Goal: Task Accomplishment & Management: Complete application form

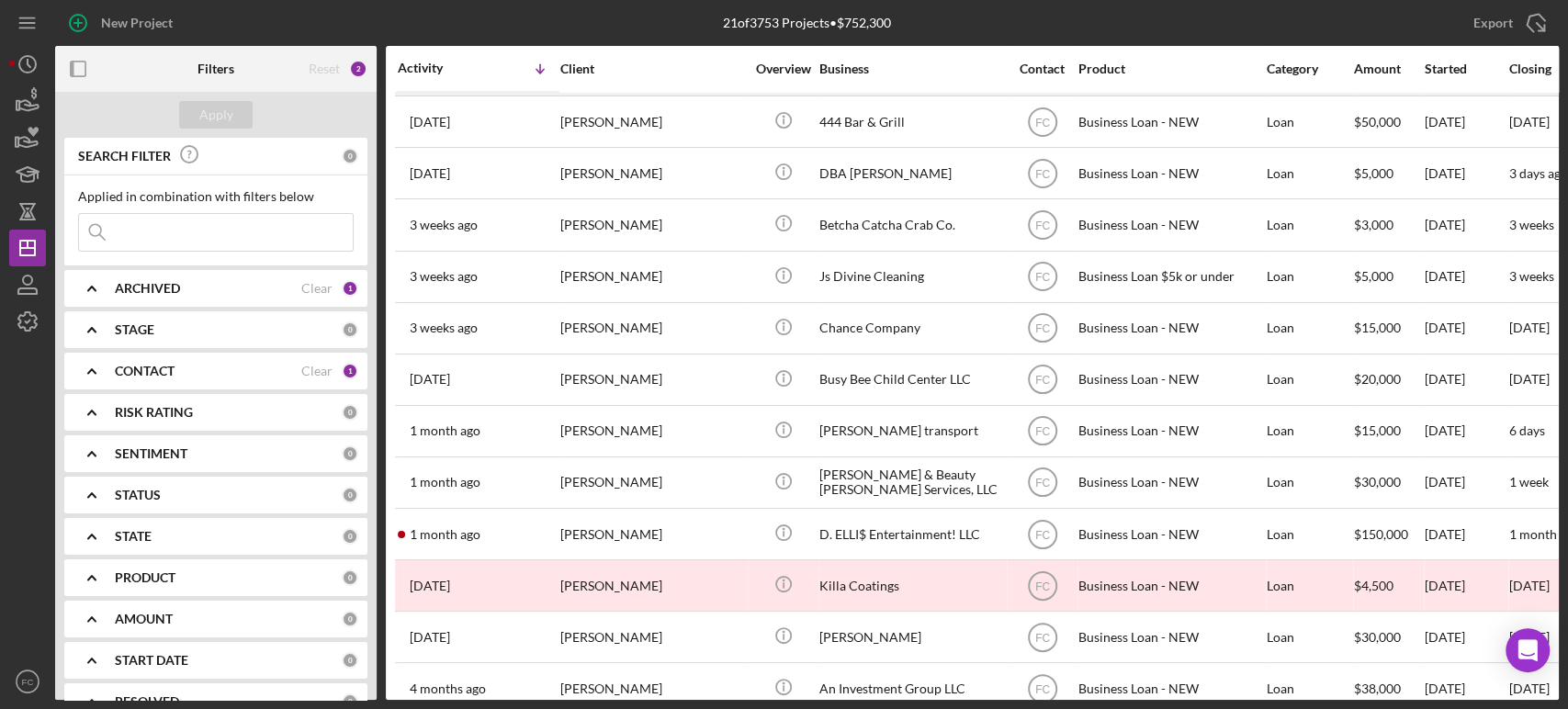
scroll to position [490, 0]
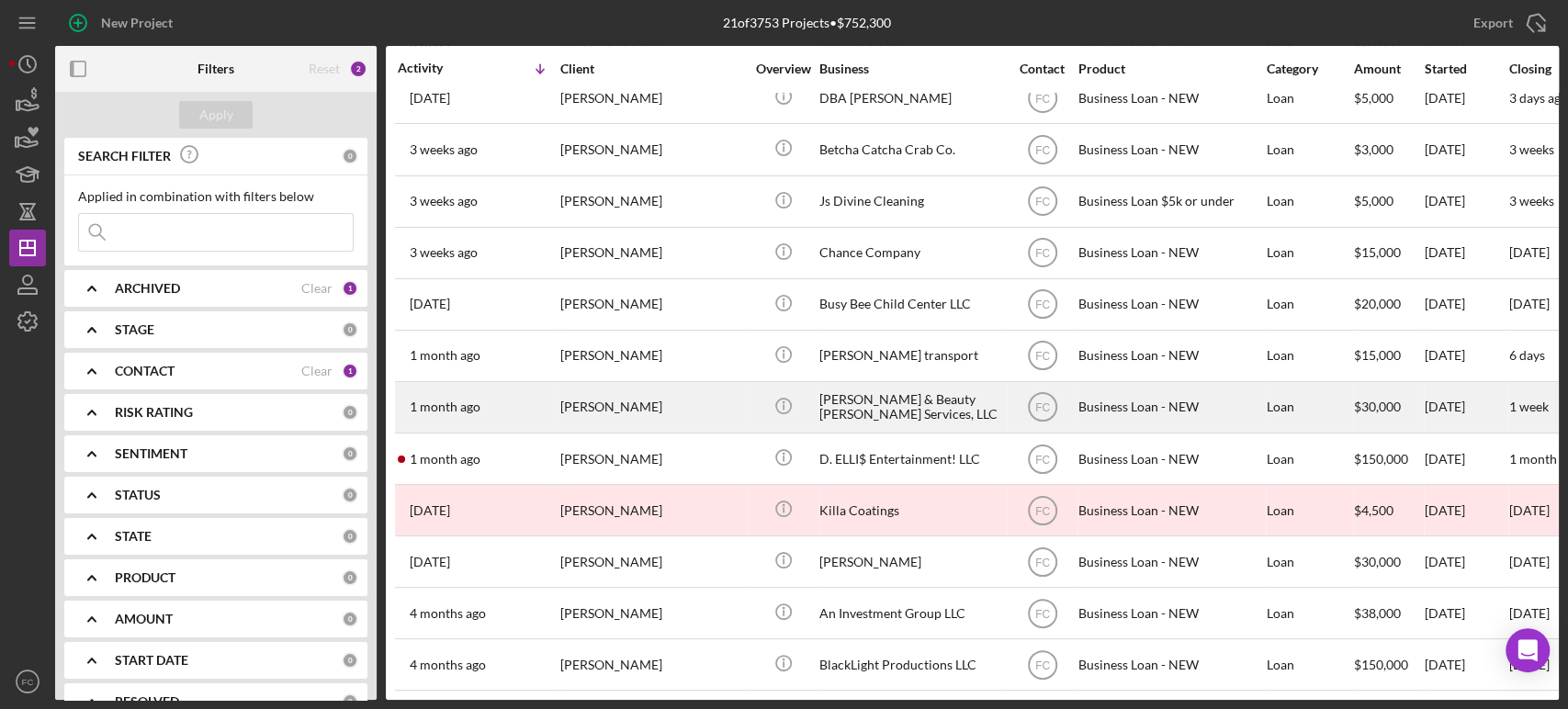
click at [517, 383] on div "1 month ago LaShonda Davis" at bounding box center [477, 408] width 161 height 49
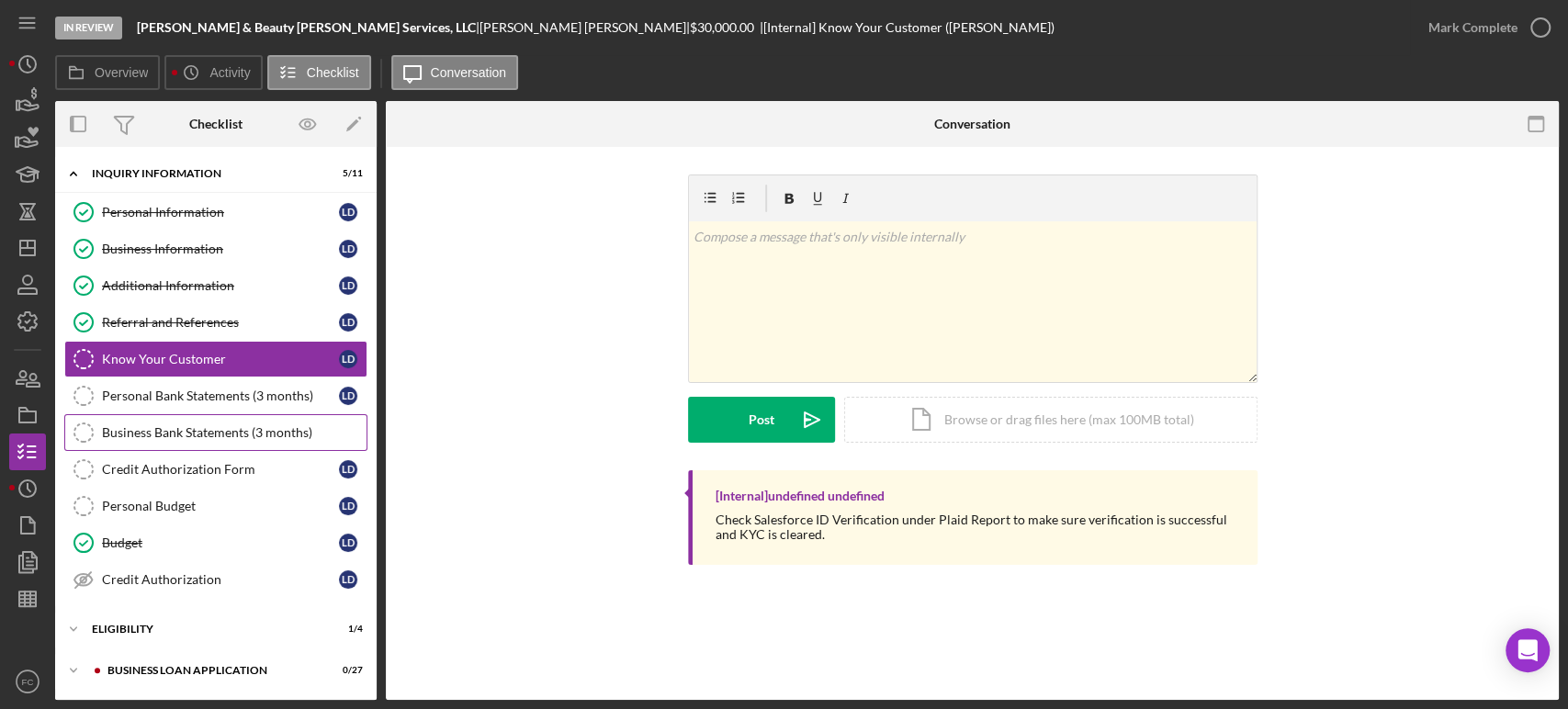
scroll to position [120, 0]
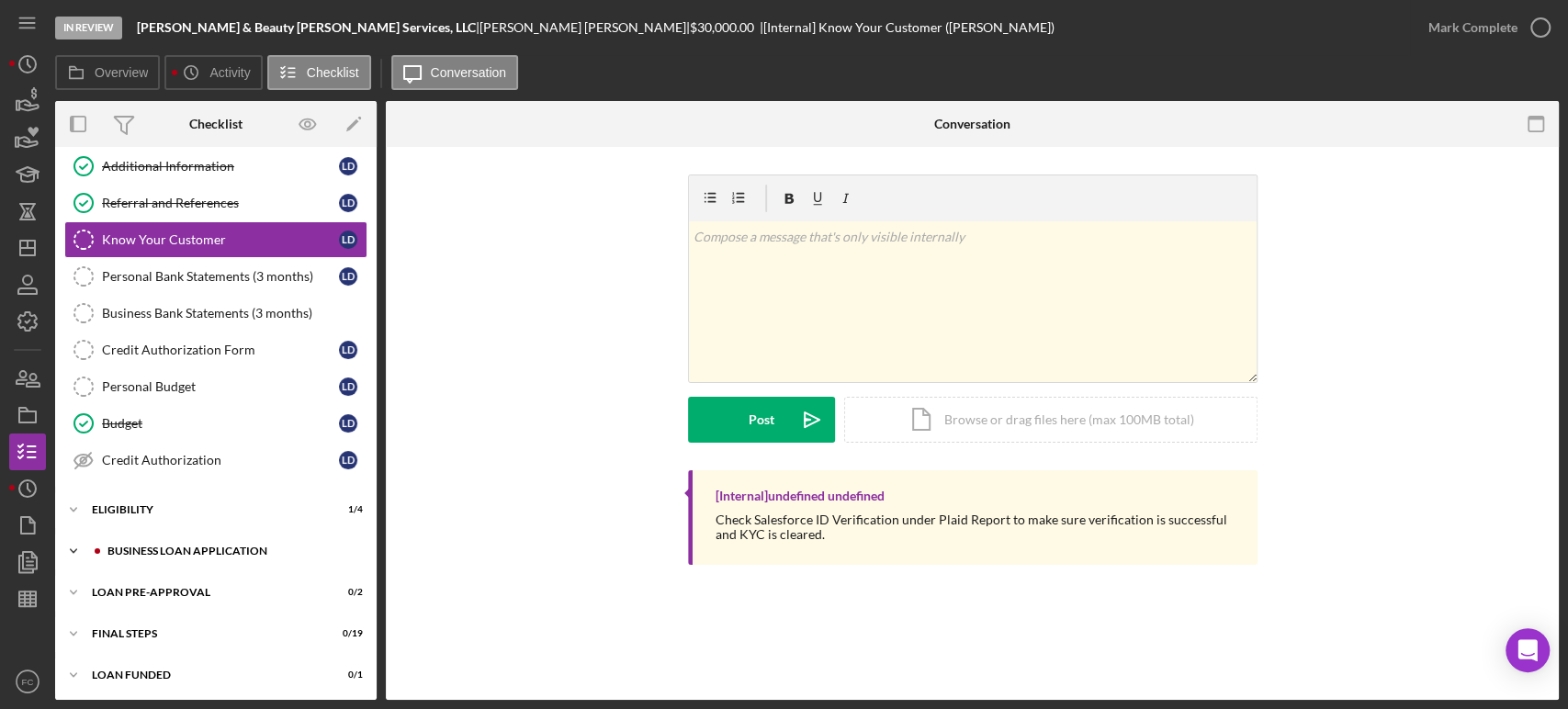
click at [138, 552] on div "BUSINESS LOAN APPLICATION" at bounding box center [230, 551] width 246 height 11
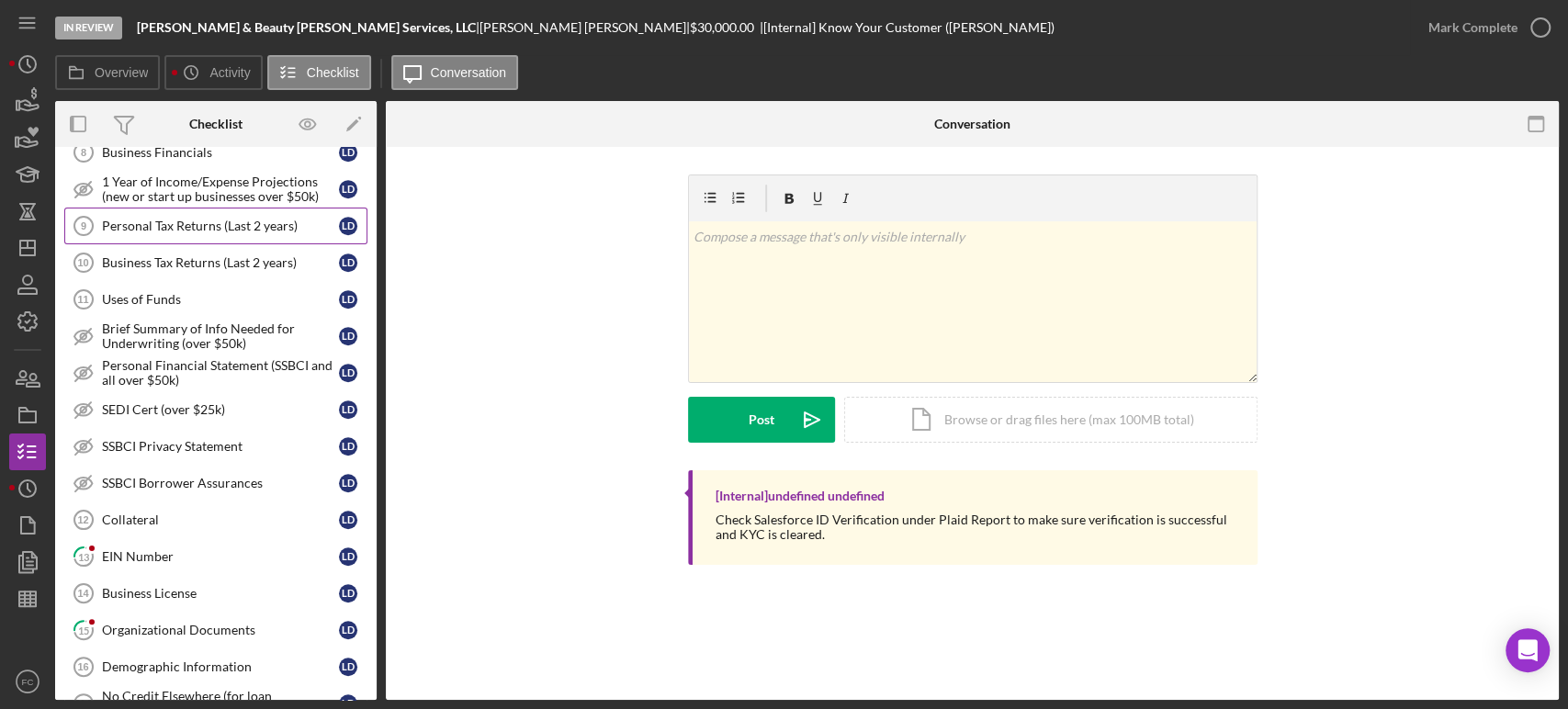
scroll to position [732, 0]
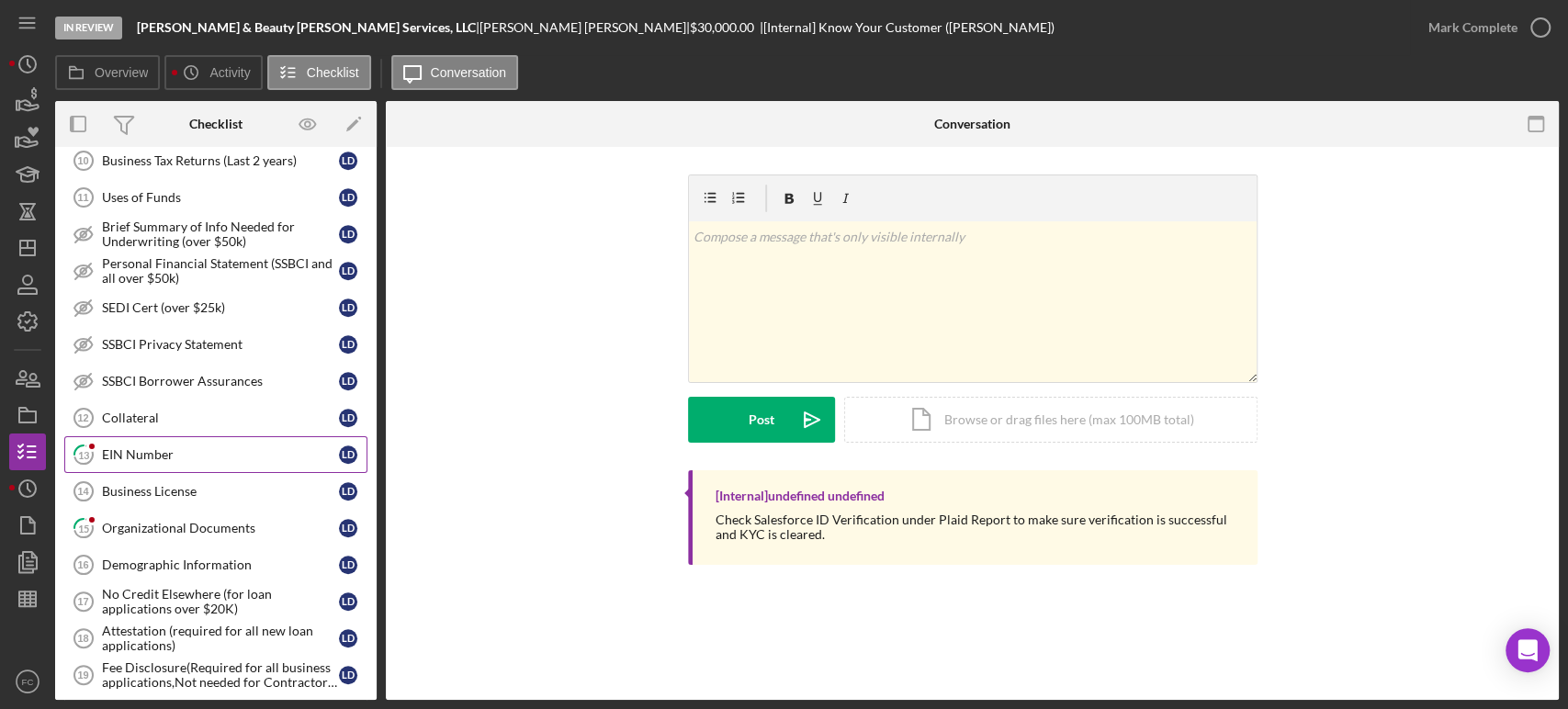
click at [201, 439] on link "13 EIN Number L D" at bounding box center [216, 454] width 303 height 37
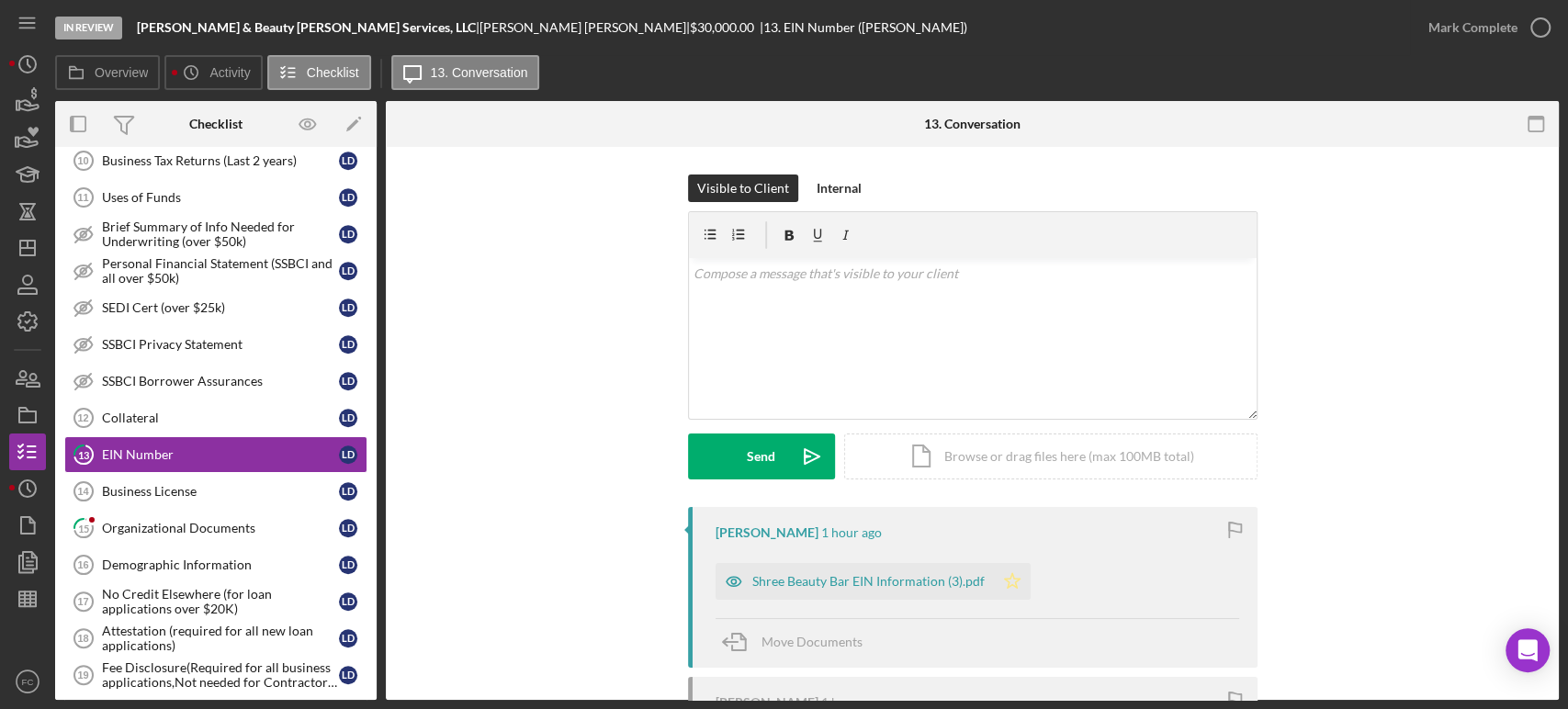
scroll to position [204, 0]
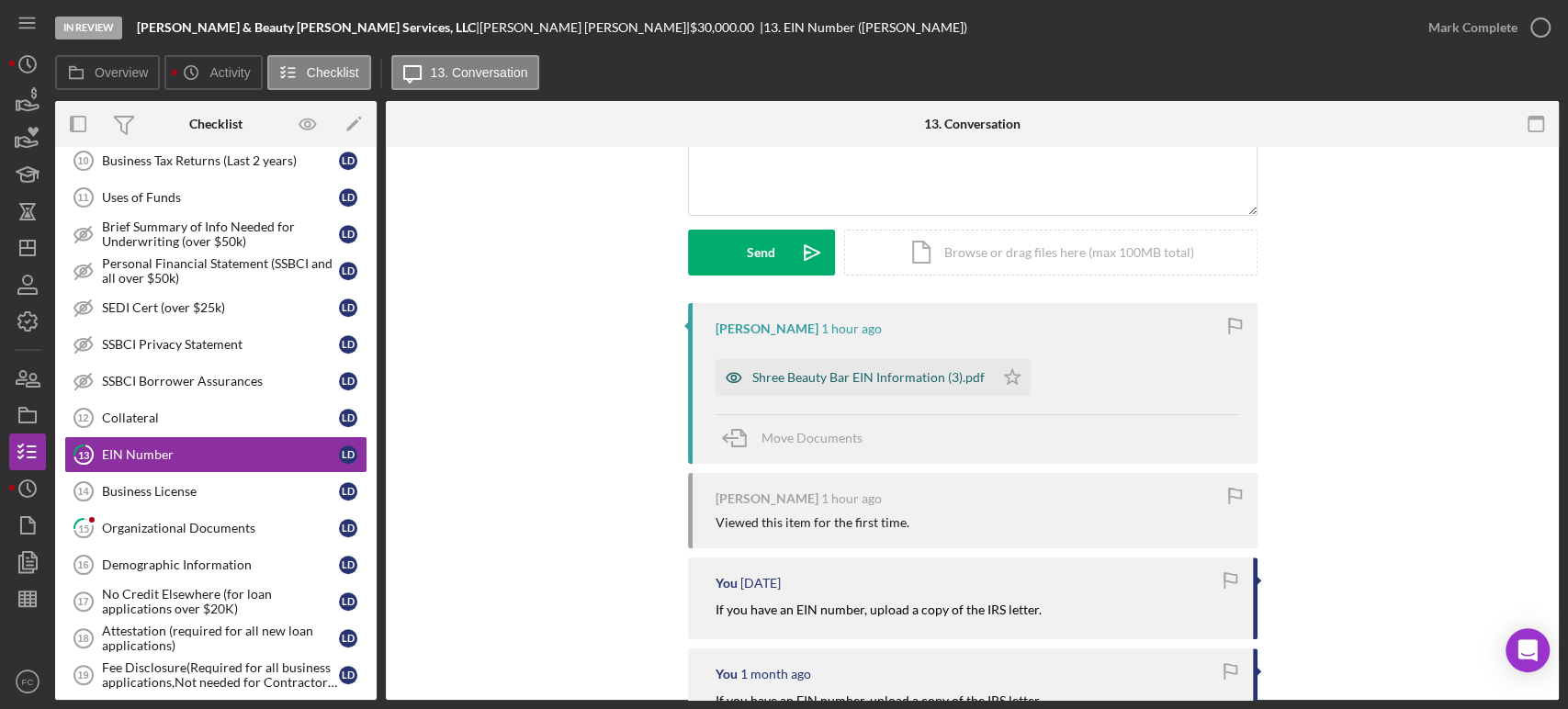
click at [823, 382] on div "Shree Beauty Bar EIN Information (3).pdf" at bounding box center [868, 378] width 233 height 15
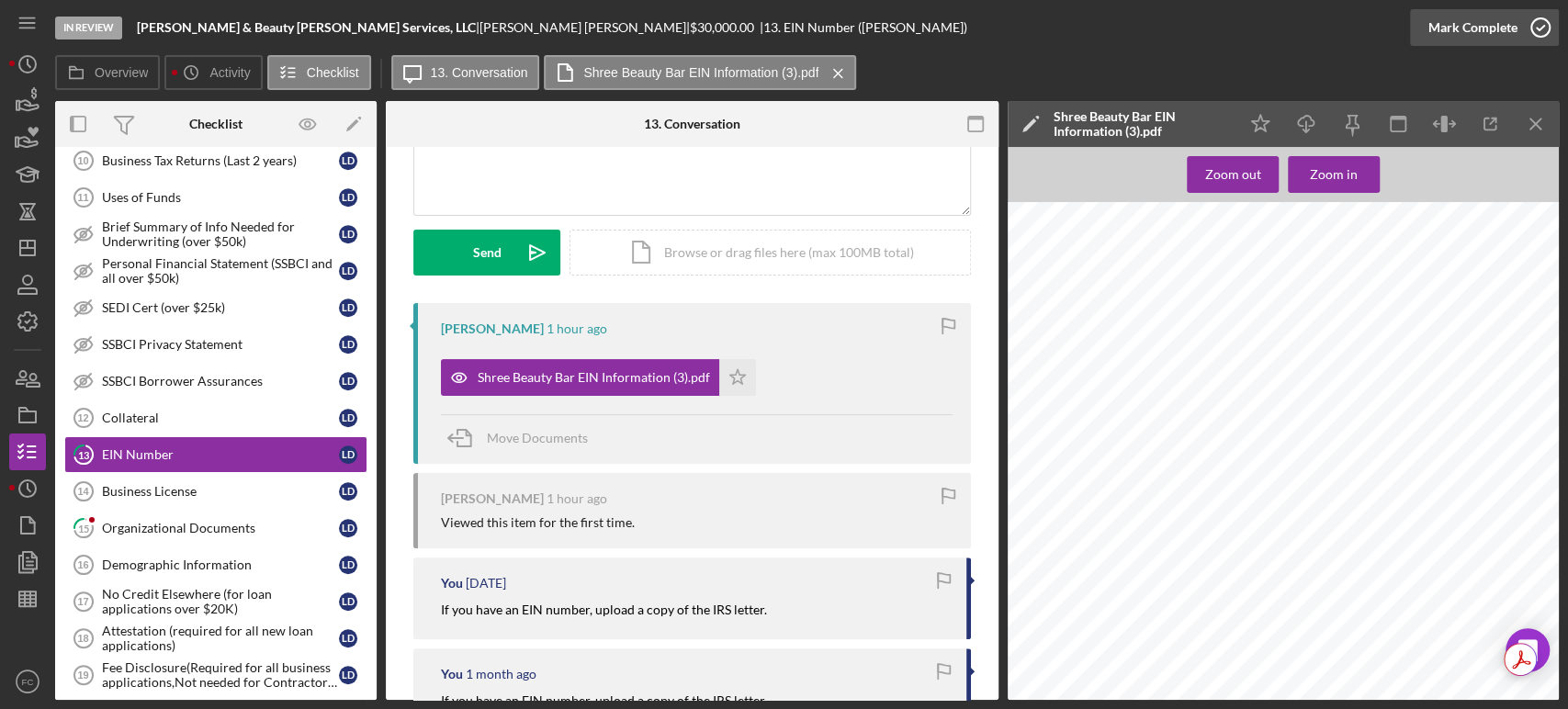
click at [1538, 29] on icon "button" at bounding box center [1540, 27] width 46 height 46
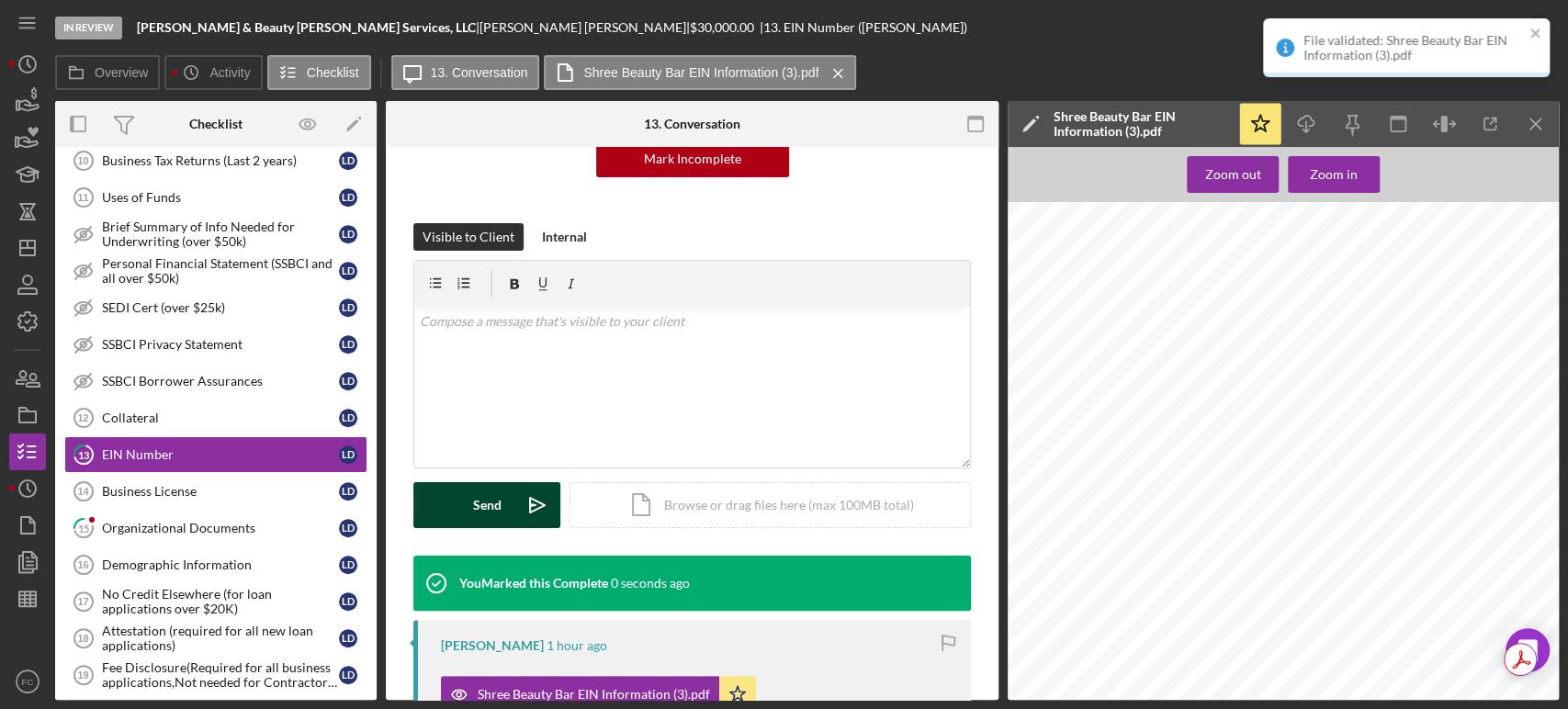
scroll to position [456, 0]
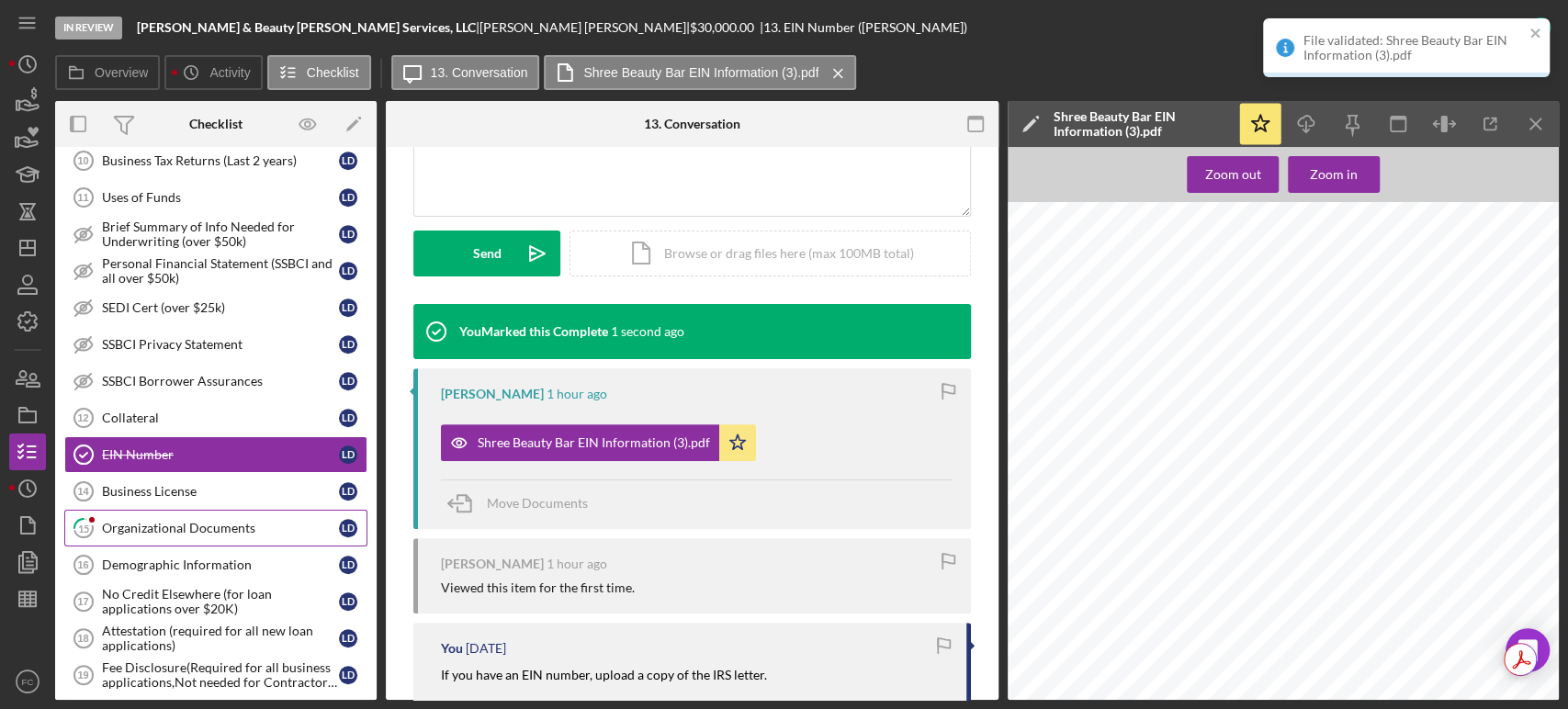
click at [153, 521] on div "Organizational Documents" at bounding box center [220, 528] width 237 height 15
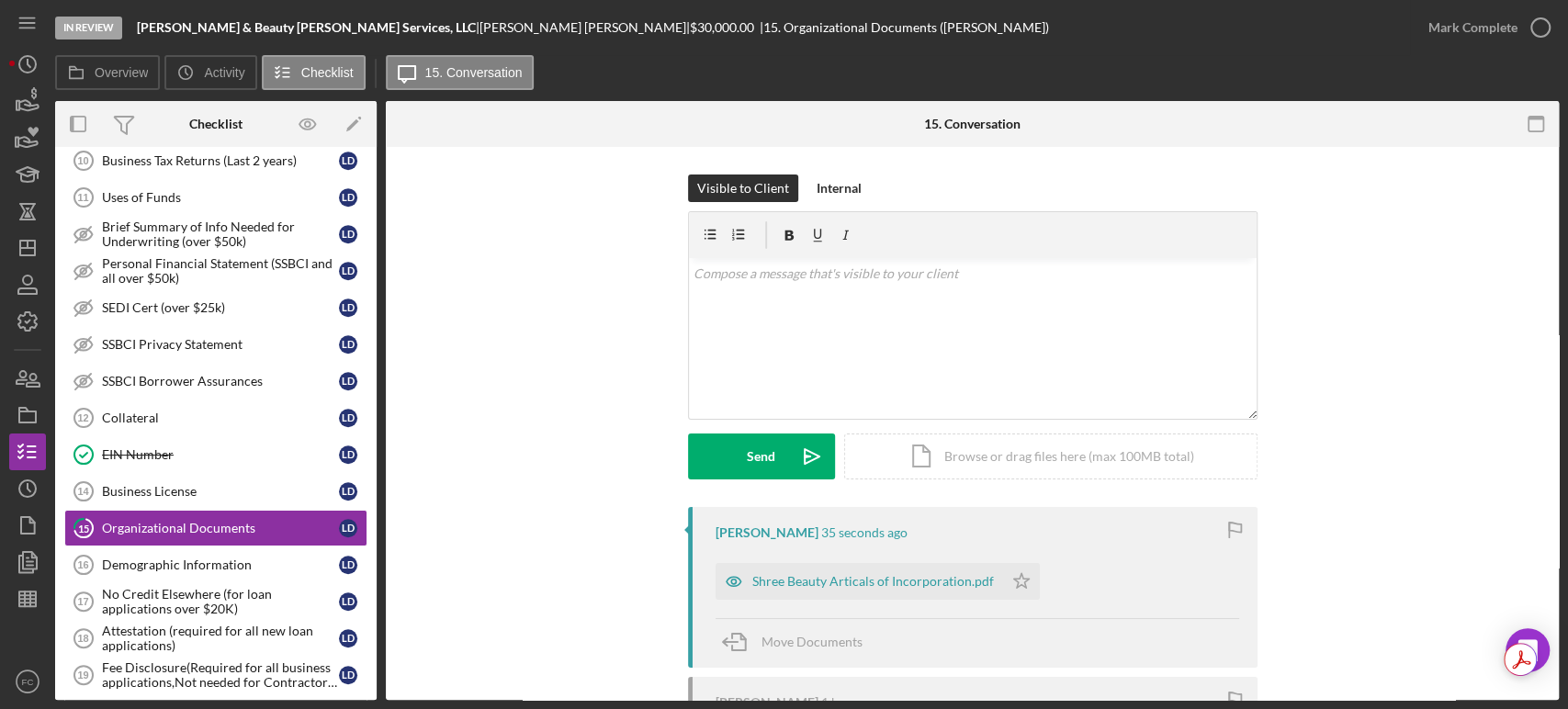
scroll to position [102, 0]
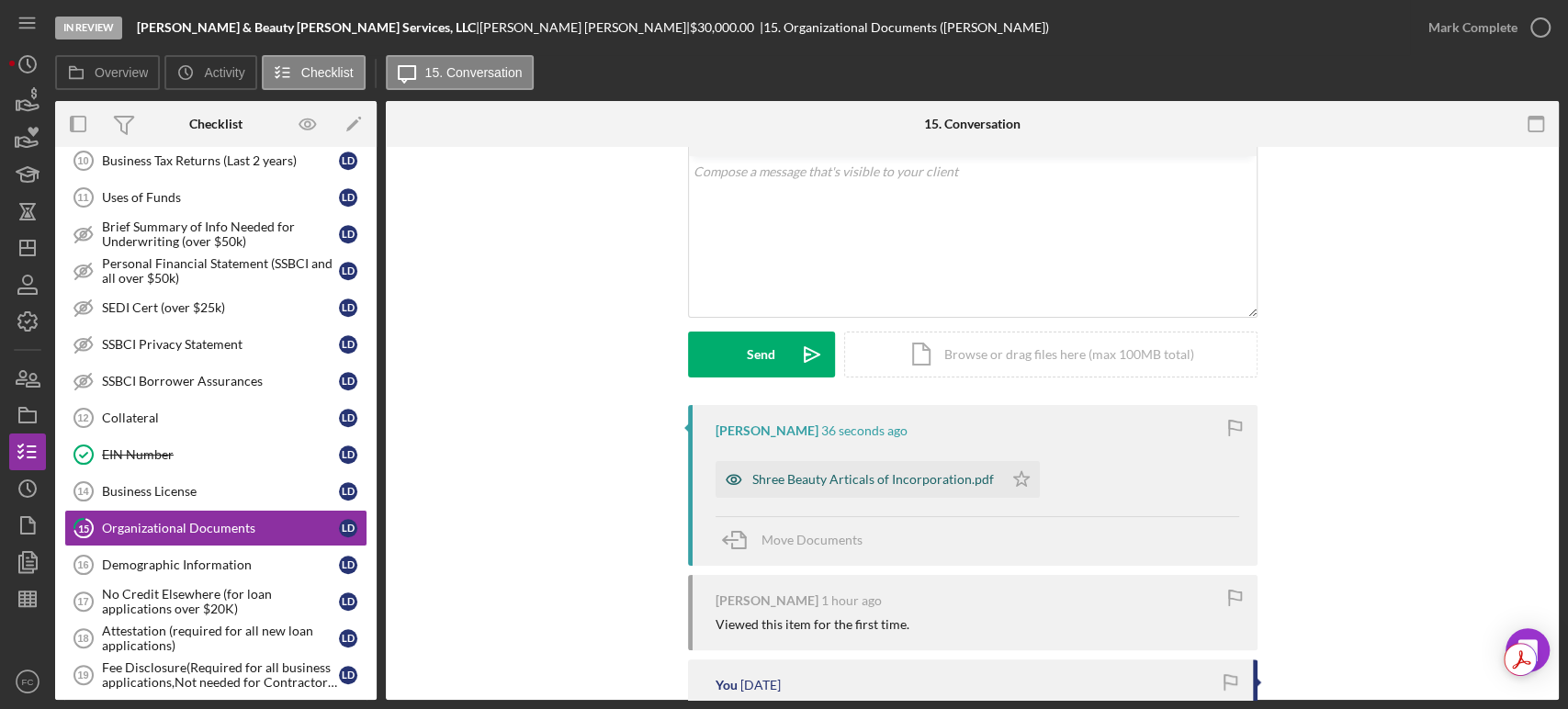
click at [805, 482] on div "Shree Beauty Articals of Incorporation.pdf" at bounding box center [873, 479] width 242 height 15
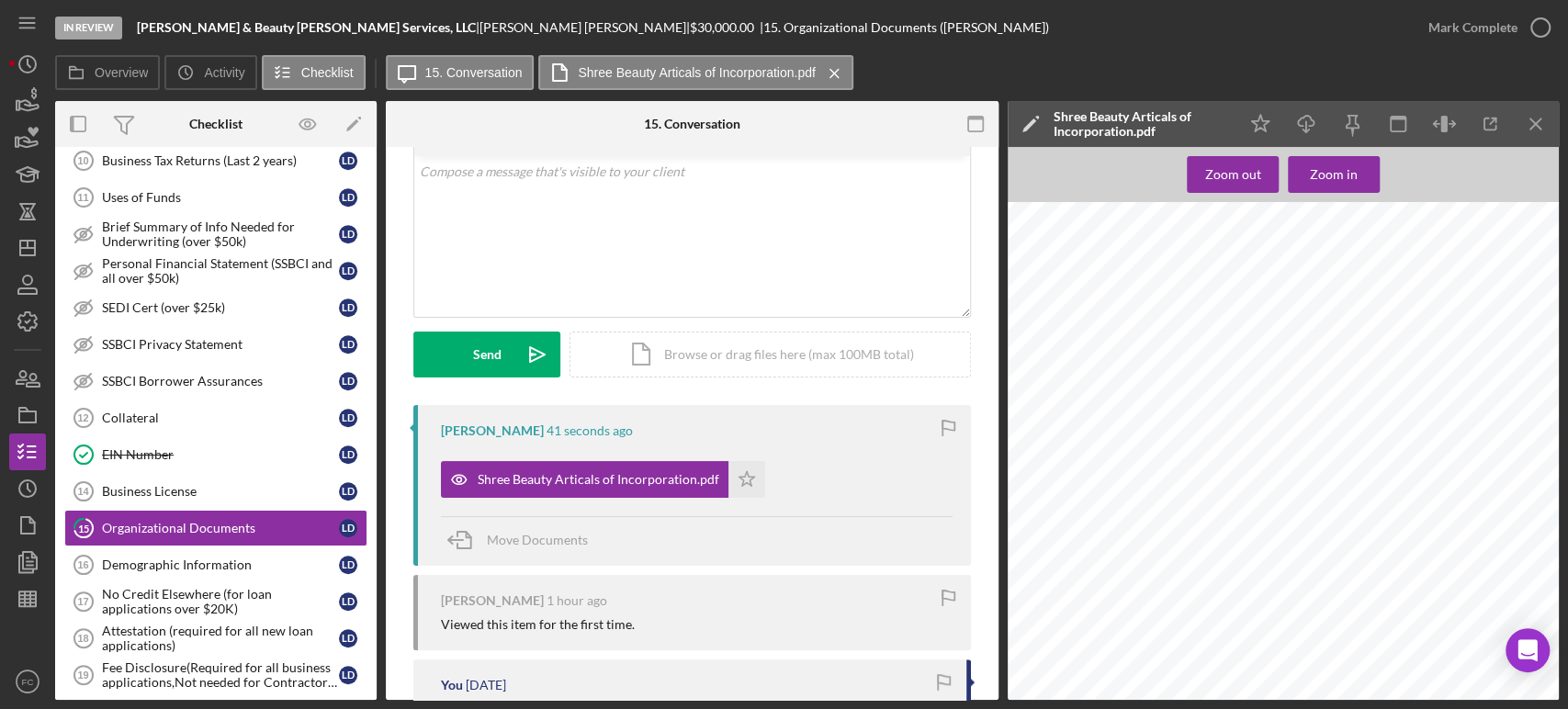
scroll to position [1428, 0]
click at [1546, 25] on icon "button" at bounding box center [1540, 27] width 46 height 46
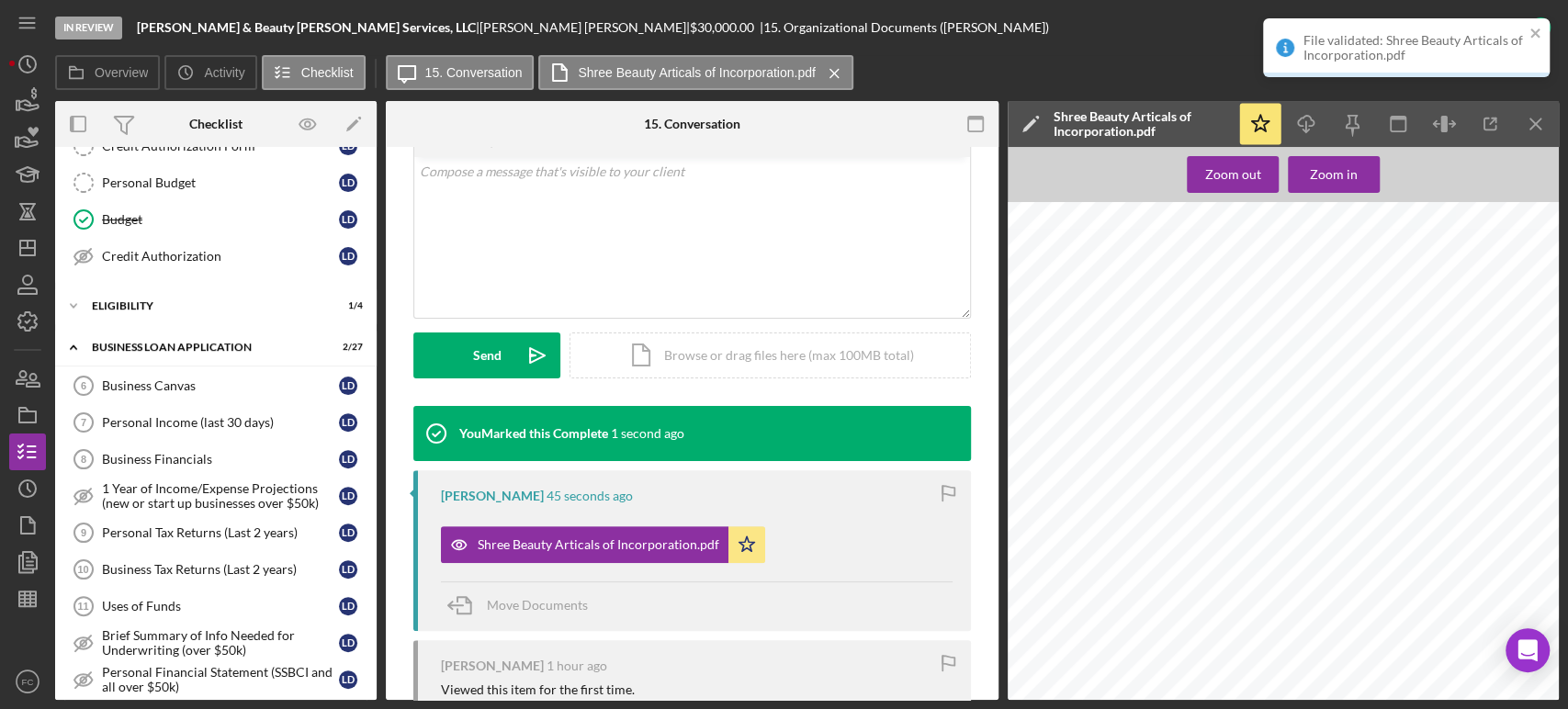
scroll to position [120, 0]
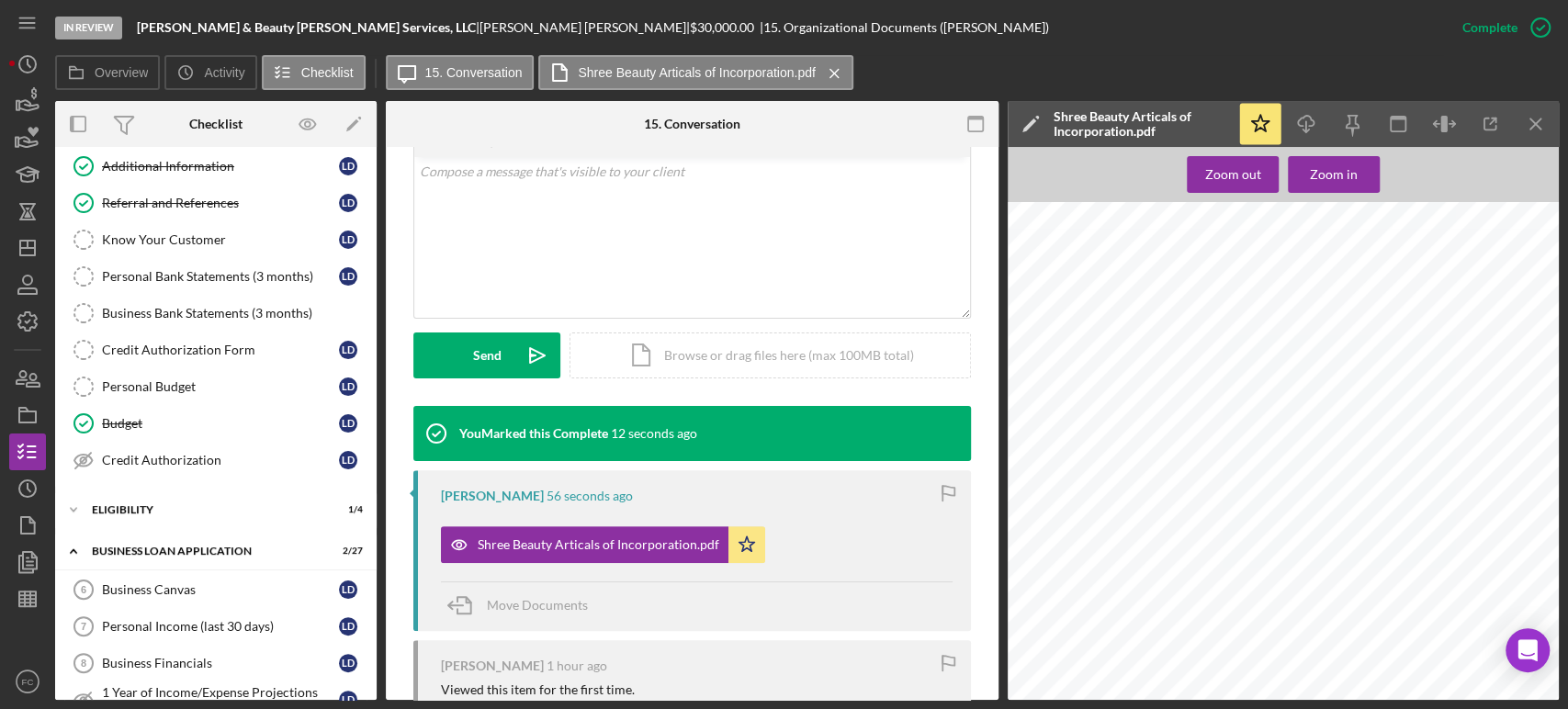
click at [1455, 319] on div at bounding box center [1288, 592] width 562 height 728
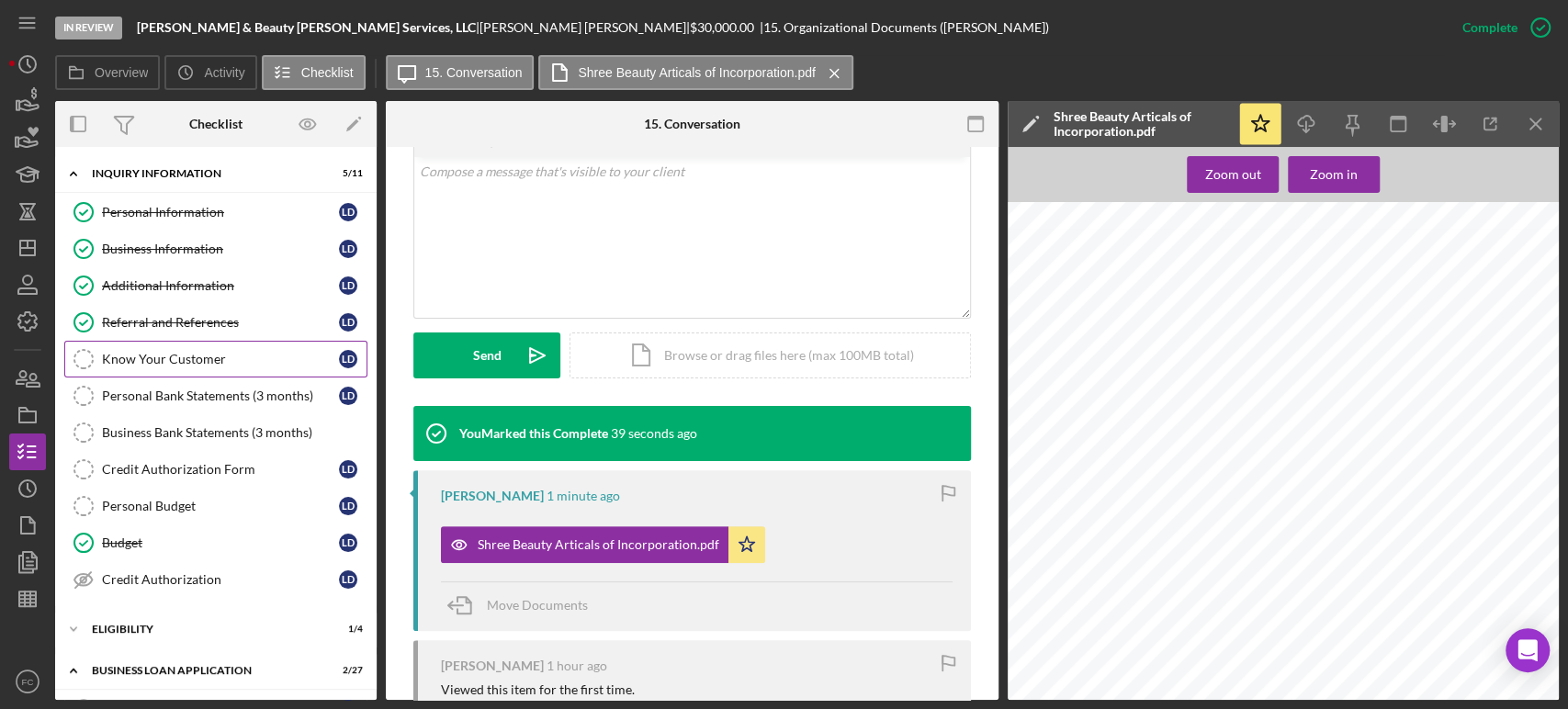
scroll to position [102, 0]
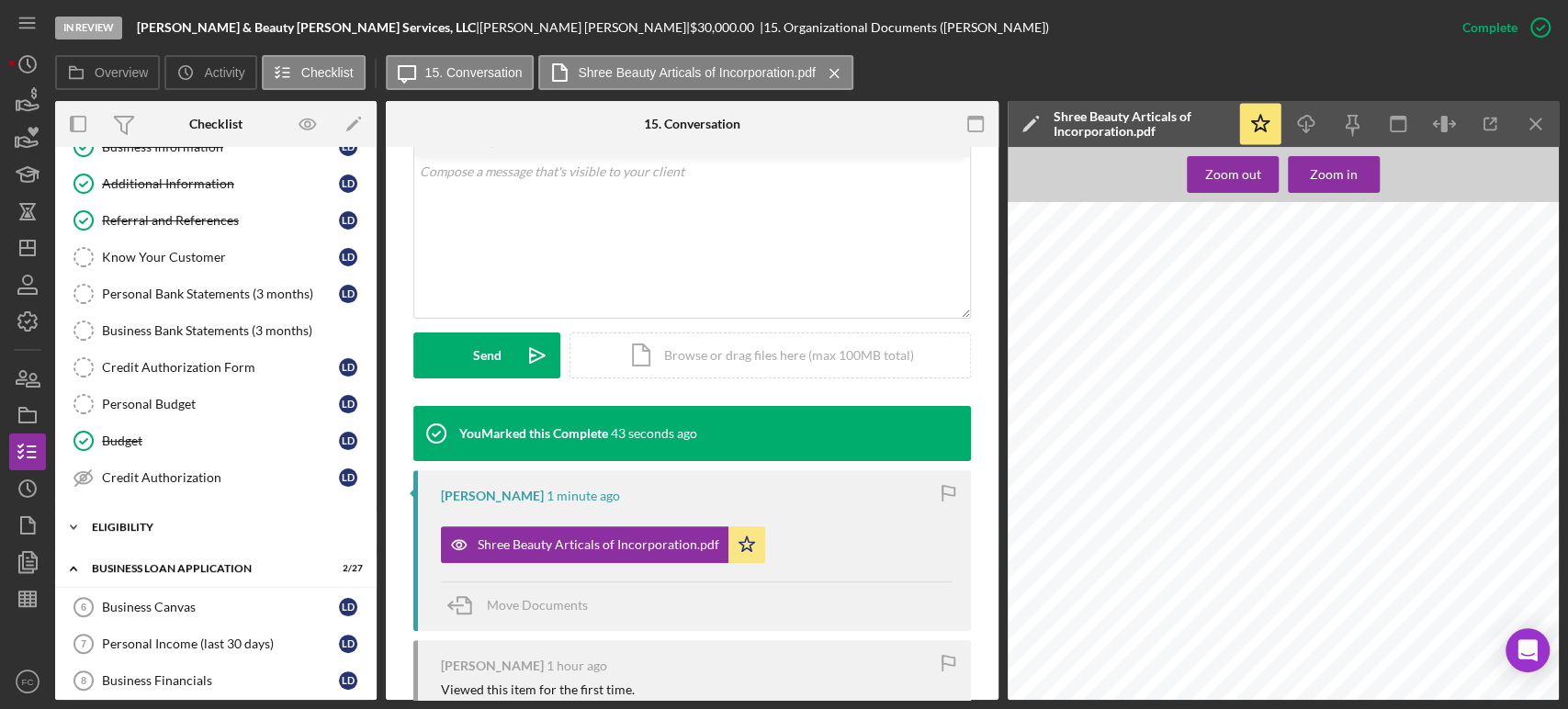
click at [173, 512] on div "Icon/Expander ELIGIBILITY 1 / 4" at bounding box center [216, 526] width 321 height 37
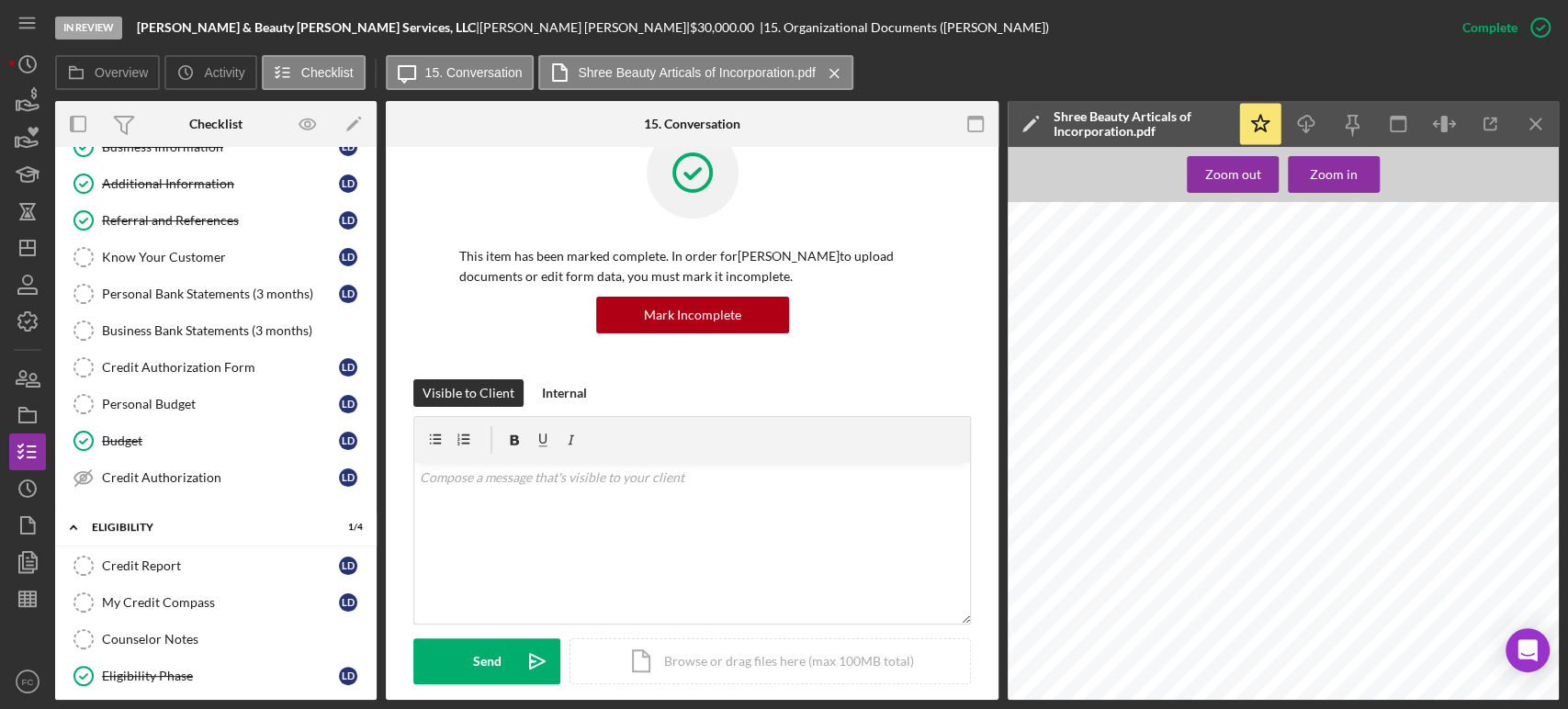
scroll to position [0, 0]
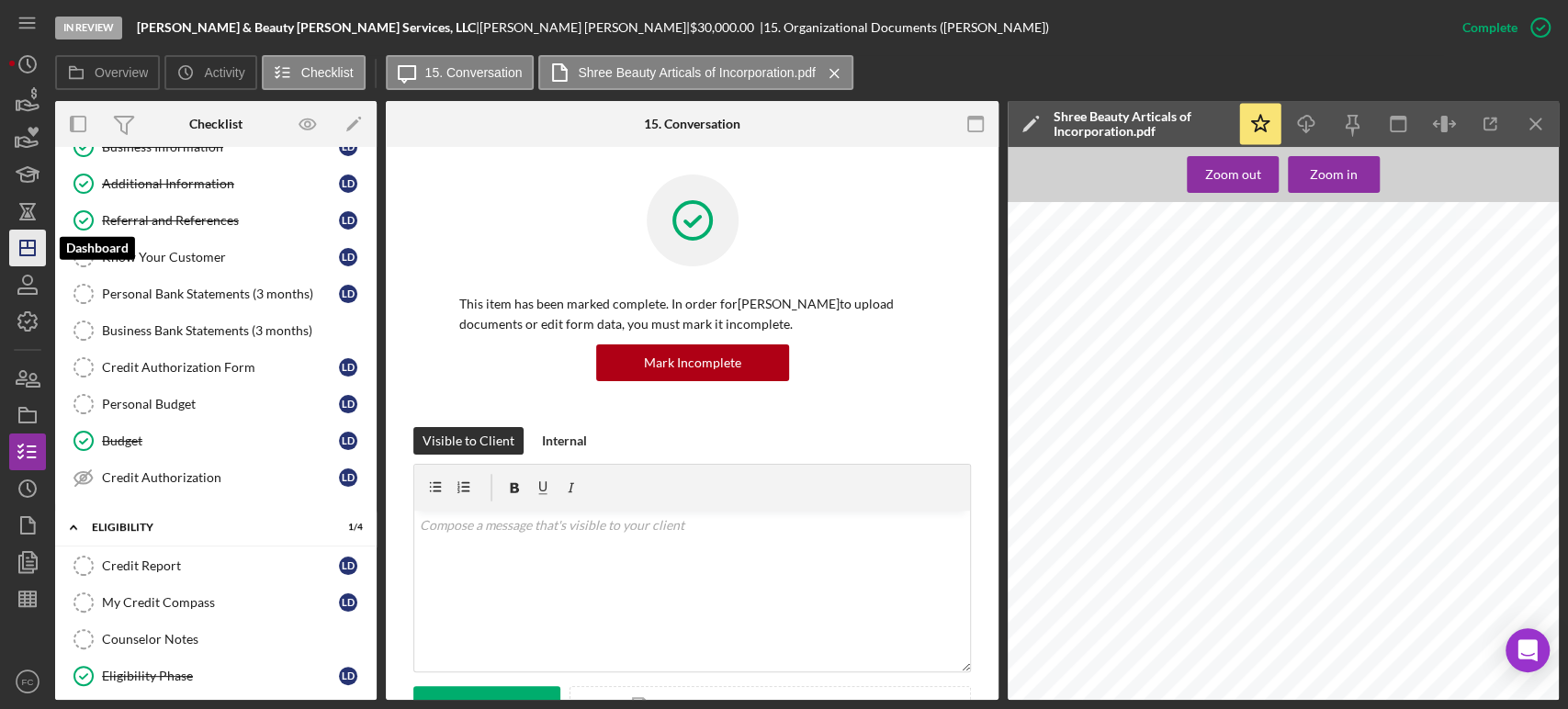
click at [18, 244] on icon "Icon/Dashboard" at bounding box center [27, 248] width 46 height 46
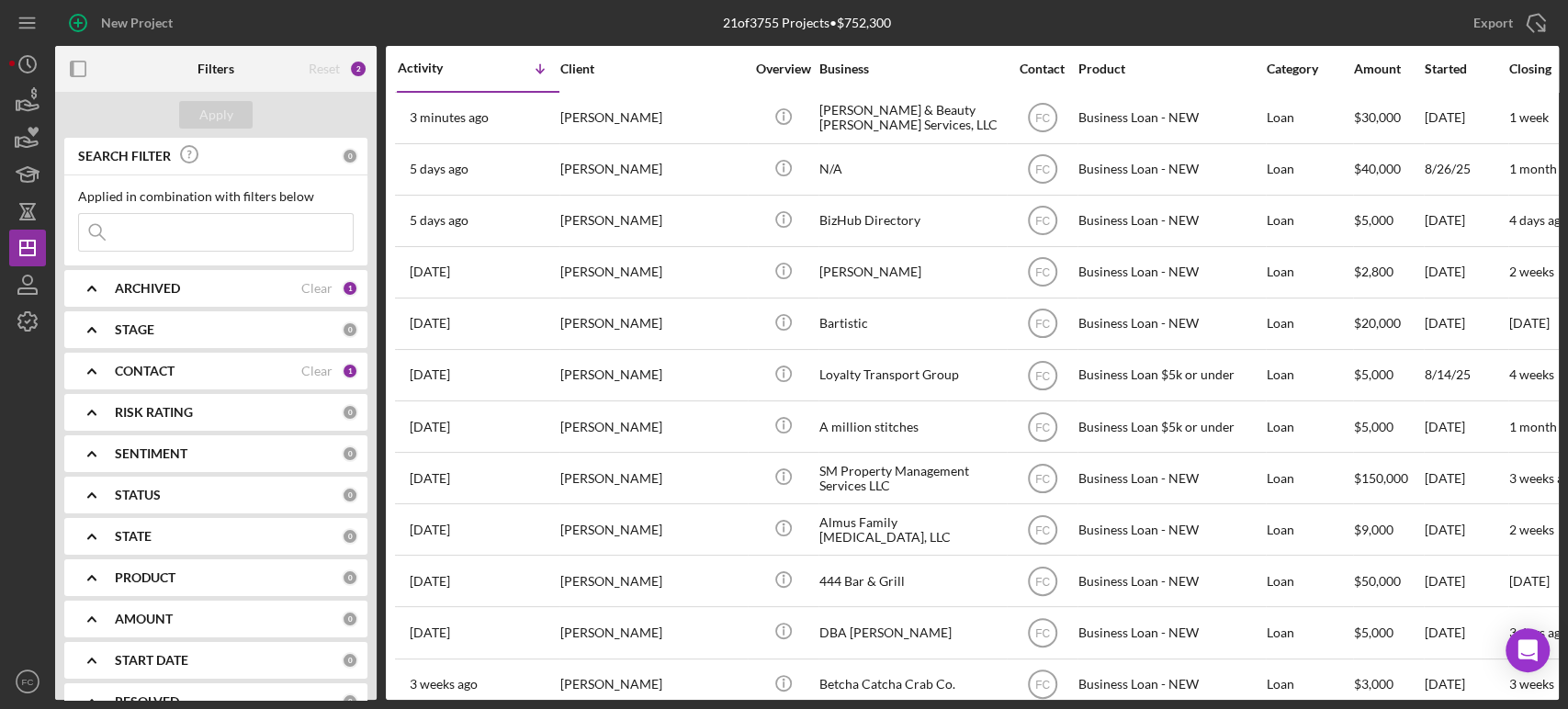
scroll to position [204, 0]
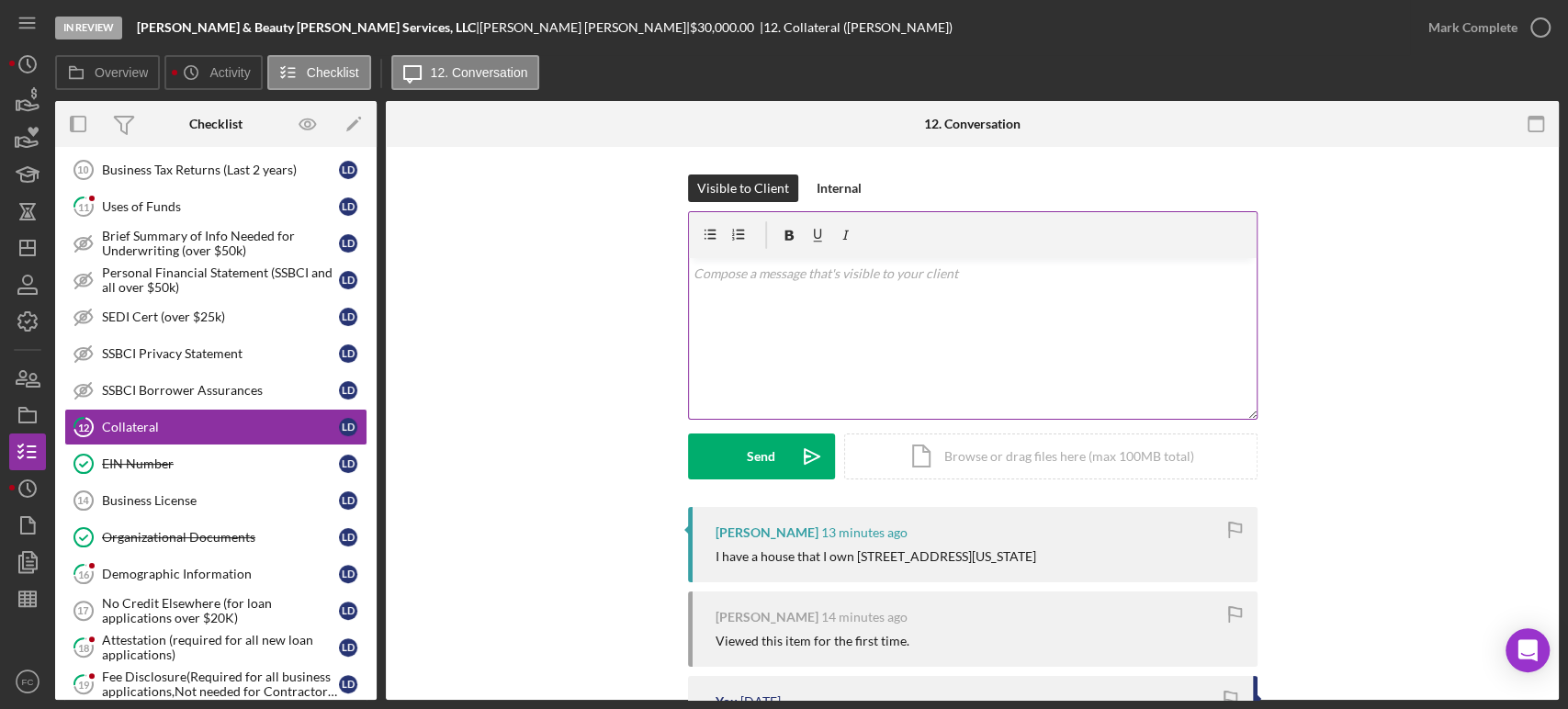
click at [757, 298] on div "v Color teal Color pink Remove color Add row above Add row below Add column bef…" at bounding box center [973, 338] width 568 height 161
click at [719, 468] on button "Send Icon/icon-invite-send" at bounding box center [762, 456] width 147 height 46
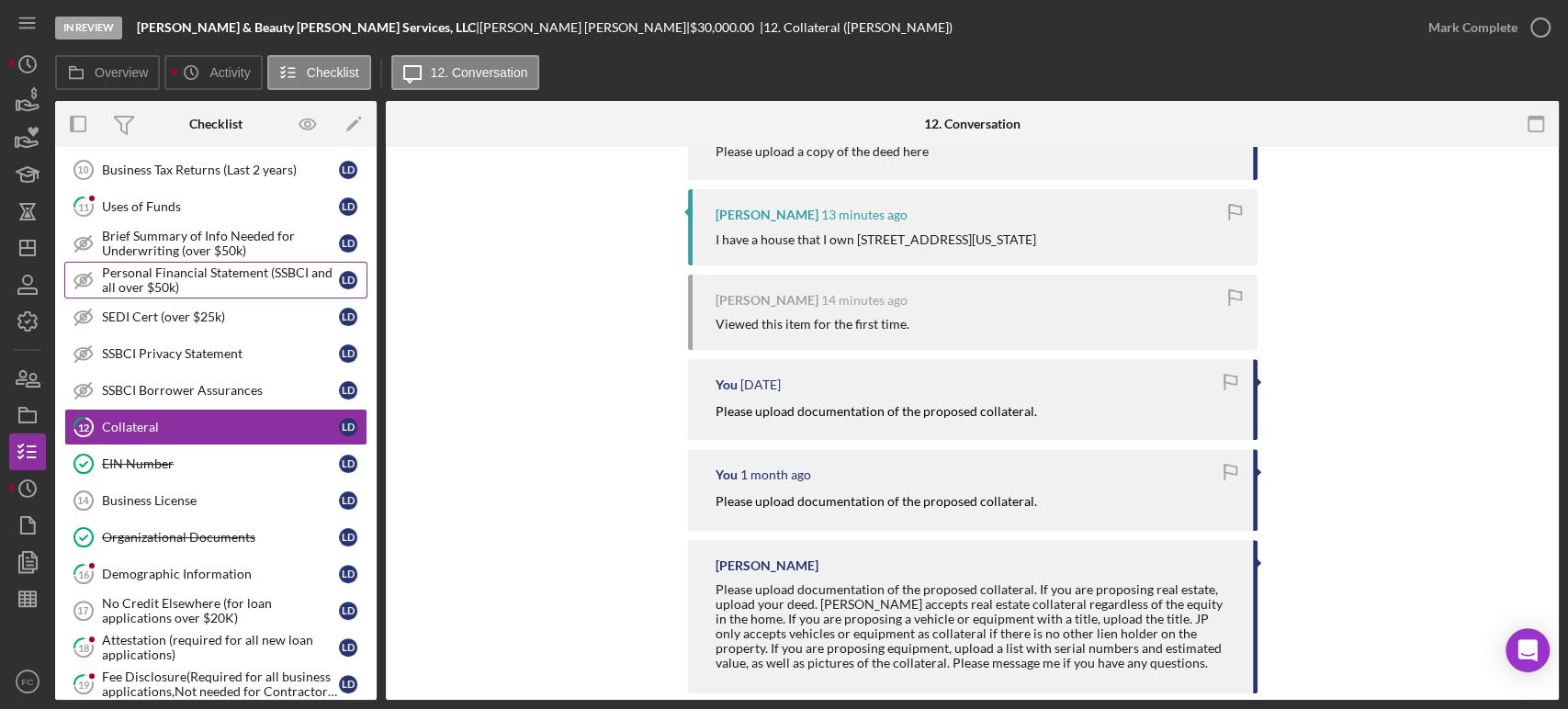
scroll to position [206, 0]
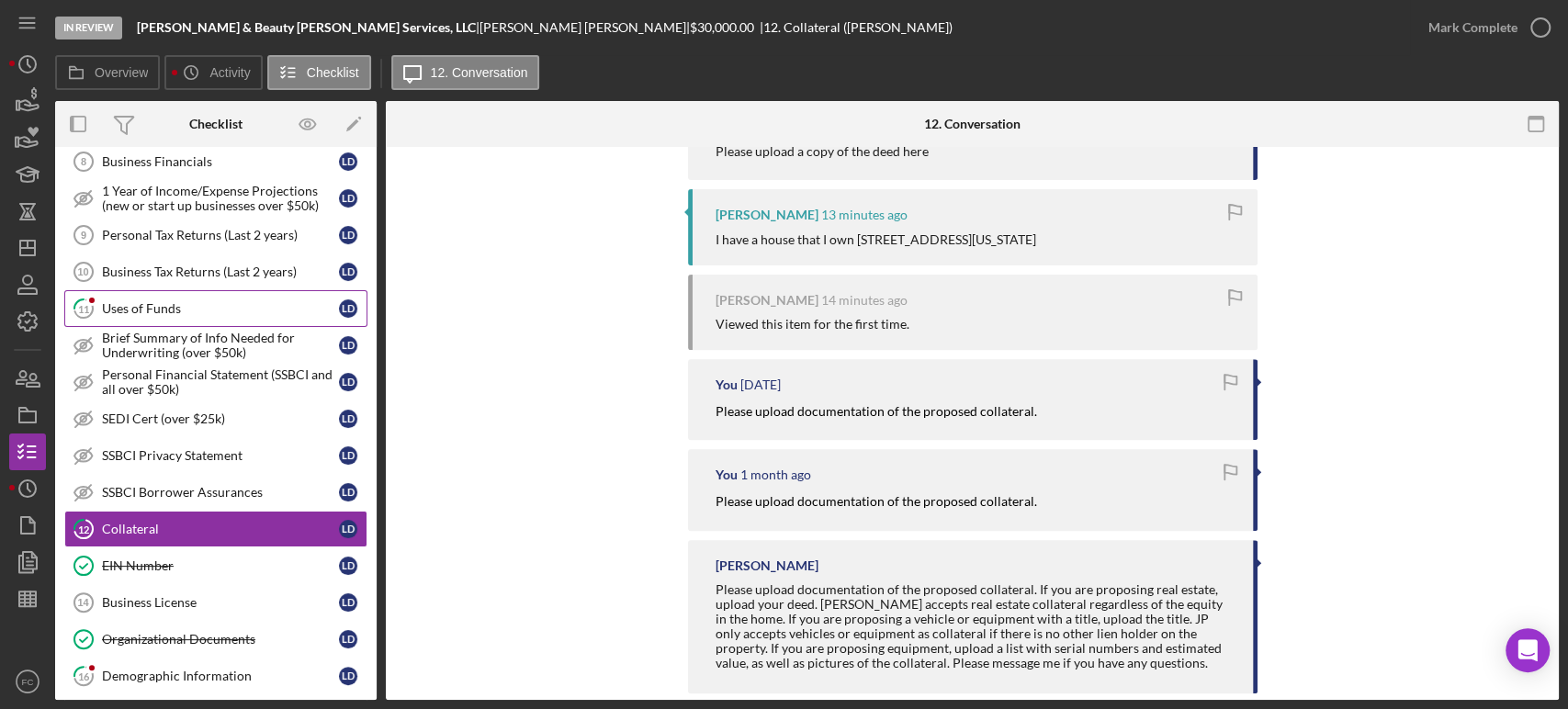
click at [169, 303] on div "Uses of Funds" at bounding box center [220, 309] width 237 height 15
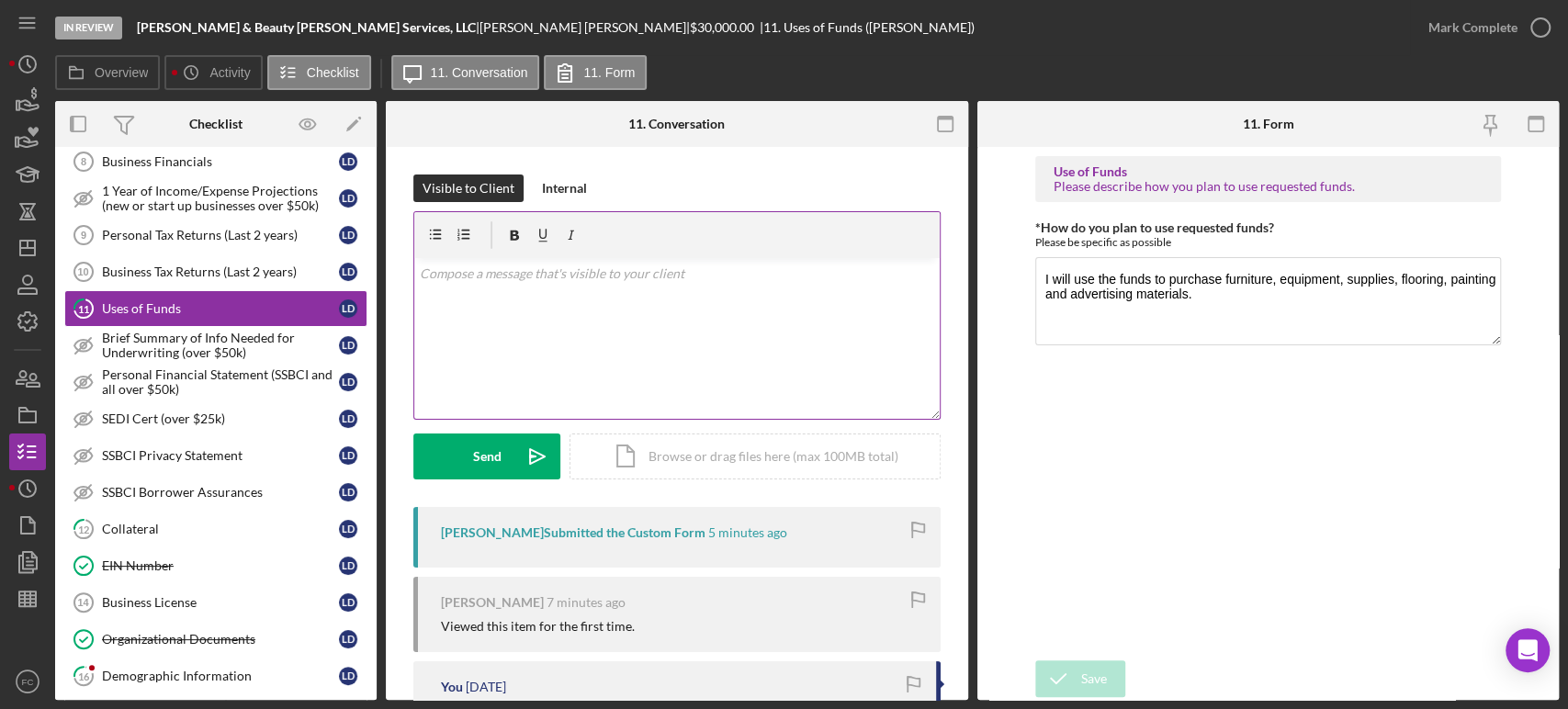
click at [505, 318] on div "v Color teal Color pink Remove color Add row above Add row below Add column bef…" at bounding box center [677, 338] width 525 height 161
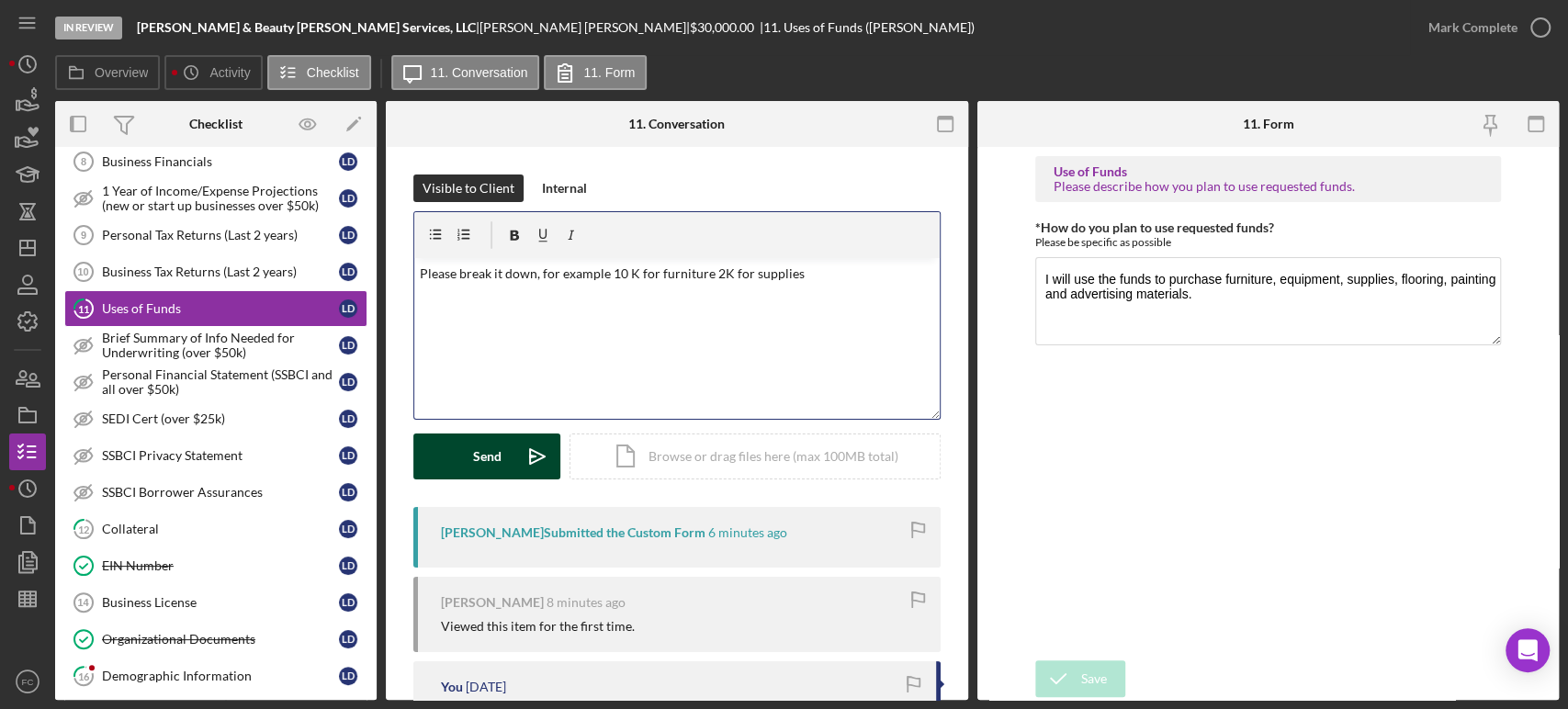
click at [523, 456] on icon "Icon/icon-invite-send" at bounding box center [537, 456] width 46 height 46
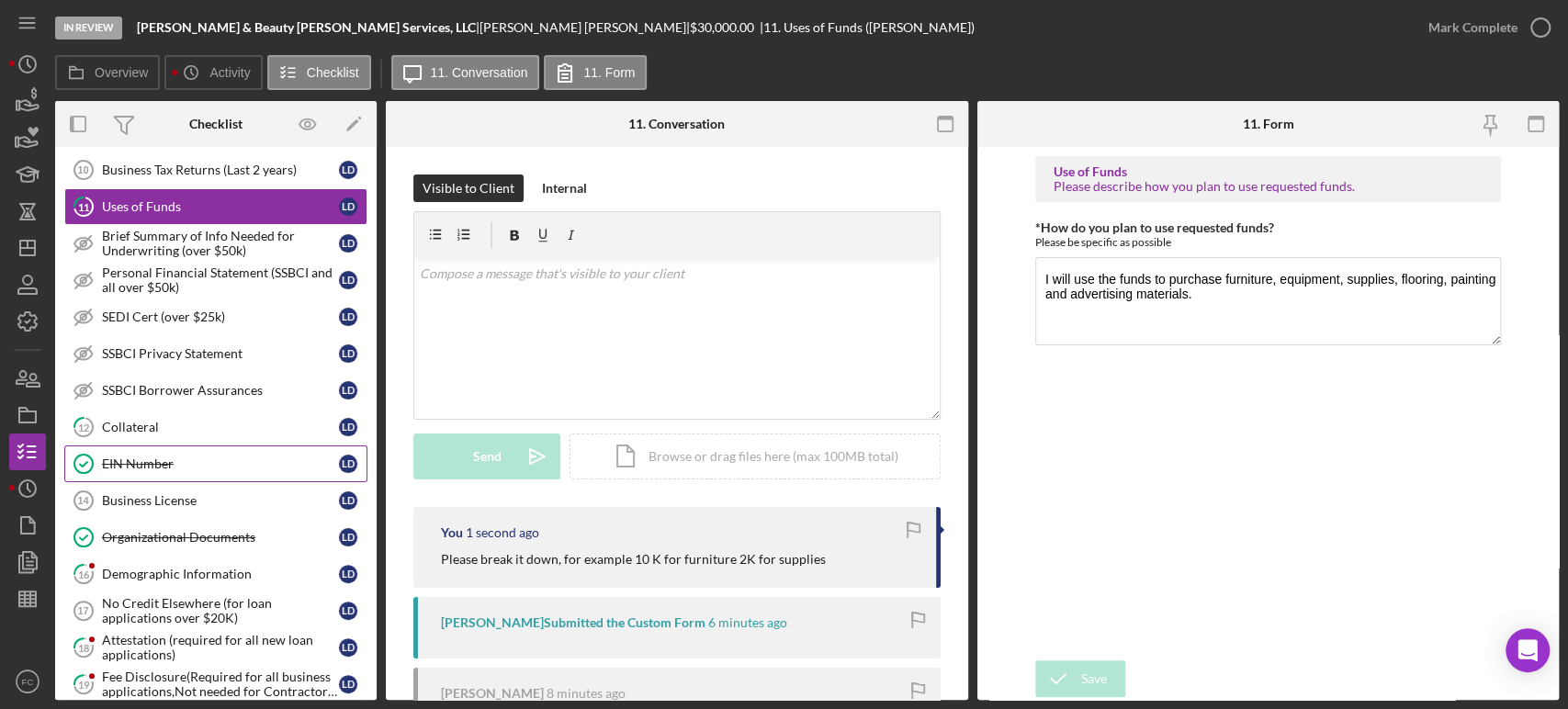
scroll to position [411, 0]
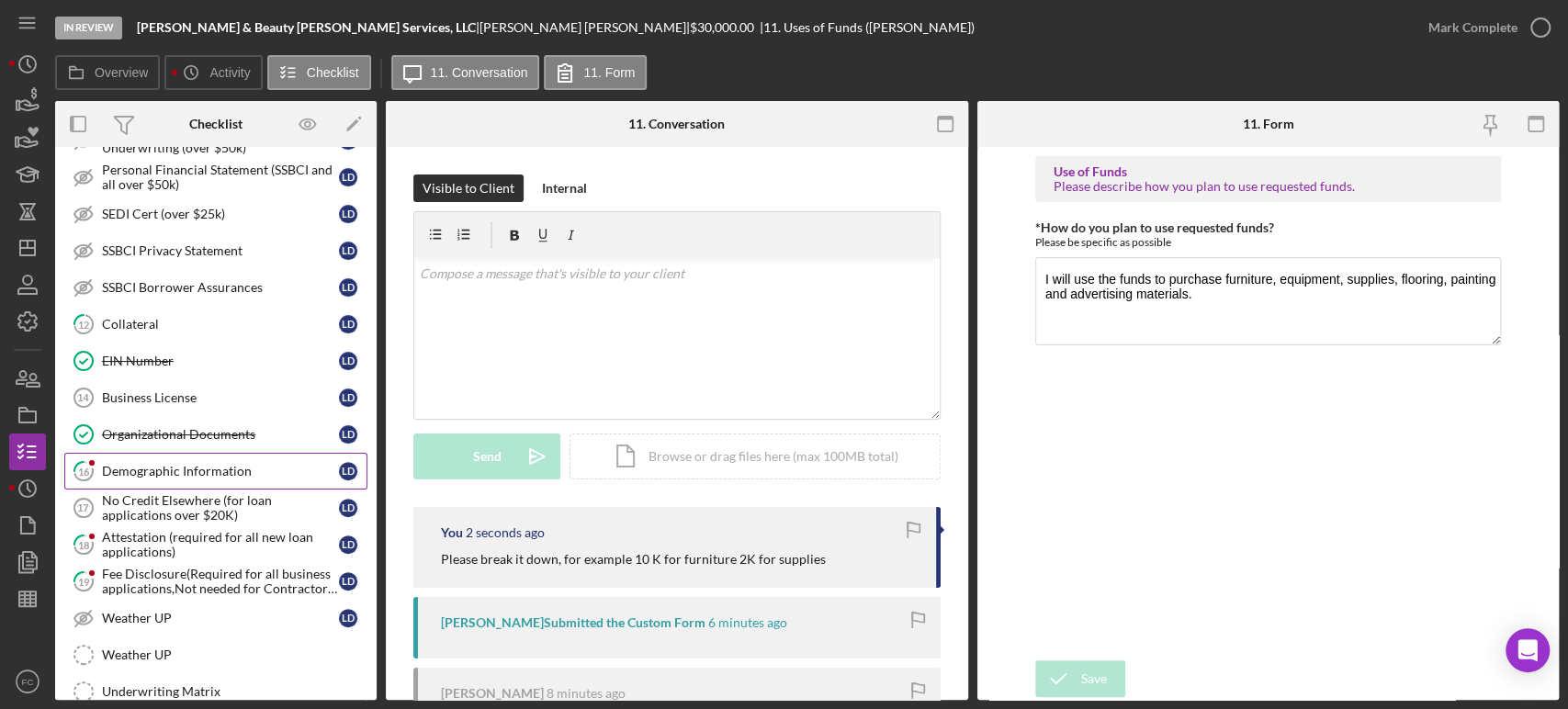
click at [147, 468] on div "Demographic Information" at bounding box center [220, 472] width 237 height 15
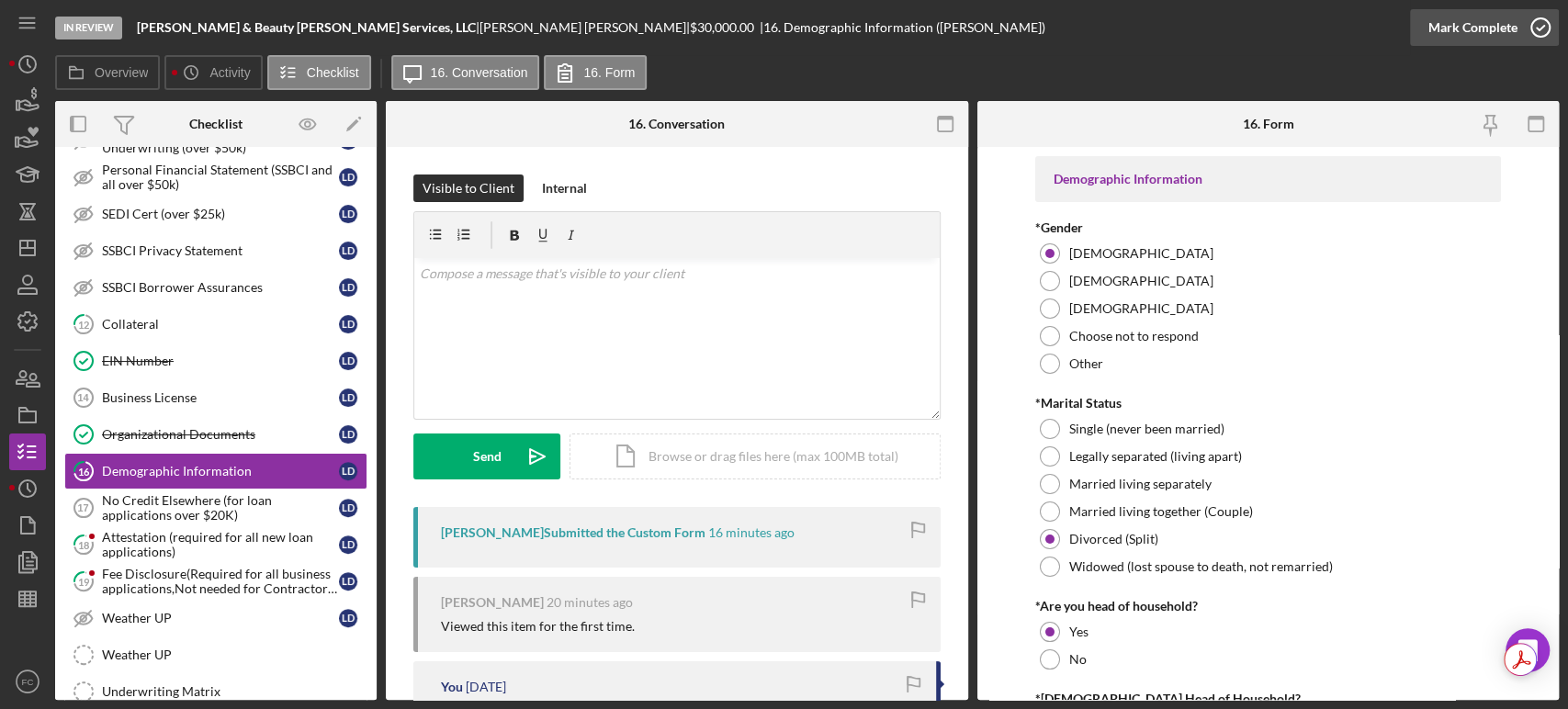
click at [1541, 23] on icon "button" at bounding box center [1540, 27] width 46 height 46
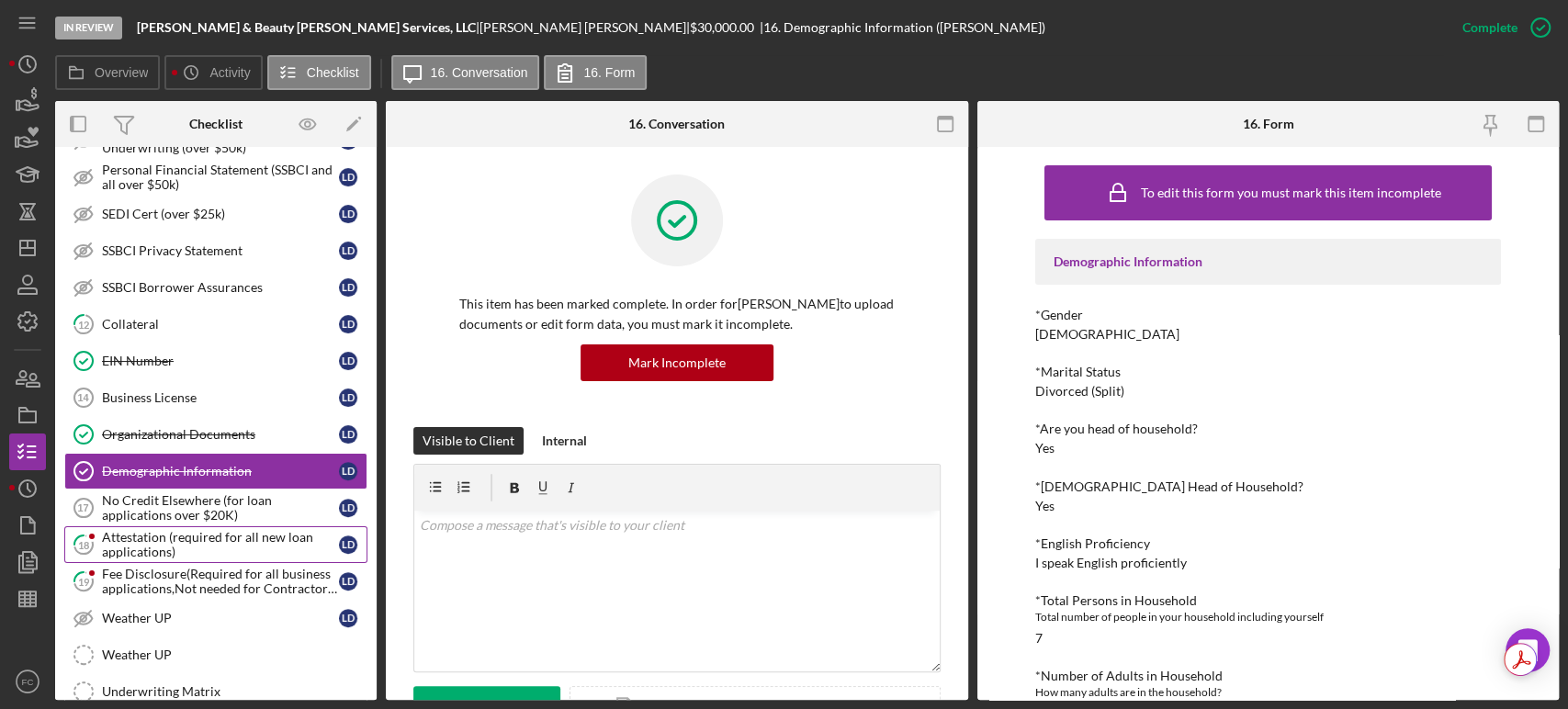
click at [147, 544] on div "Attestation (required for all new loan applications)" at bounding box center [220, 544] width 237 height 29
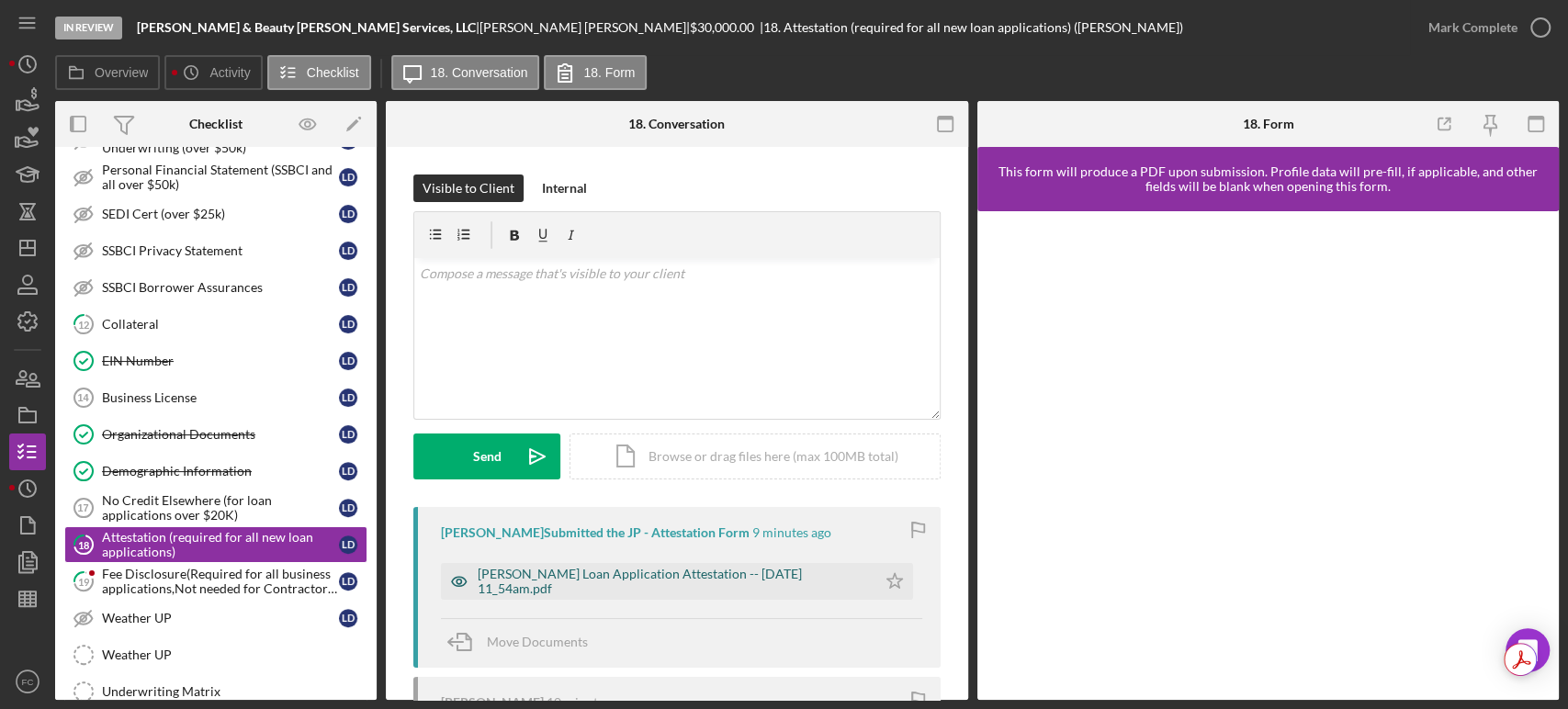
scroll to position [102, 0]
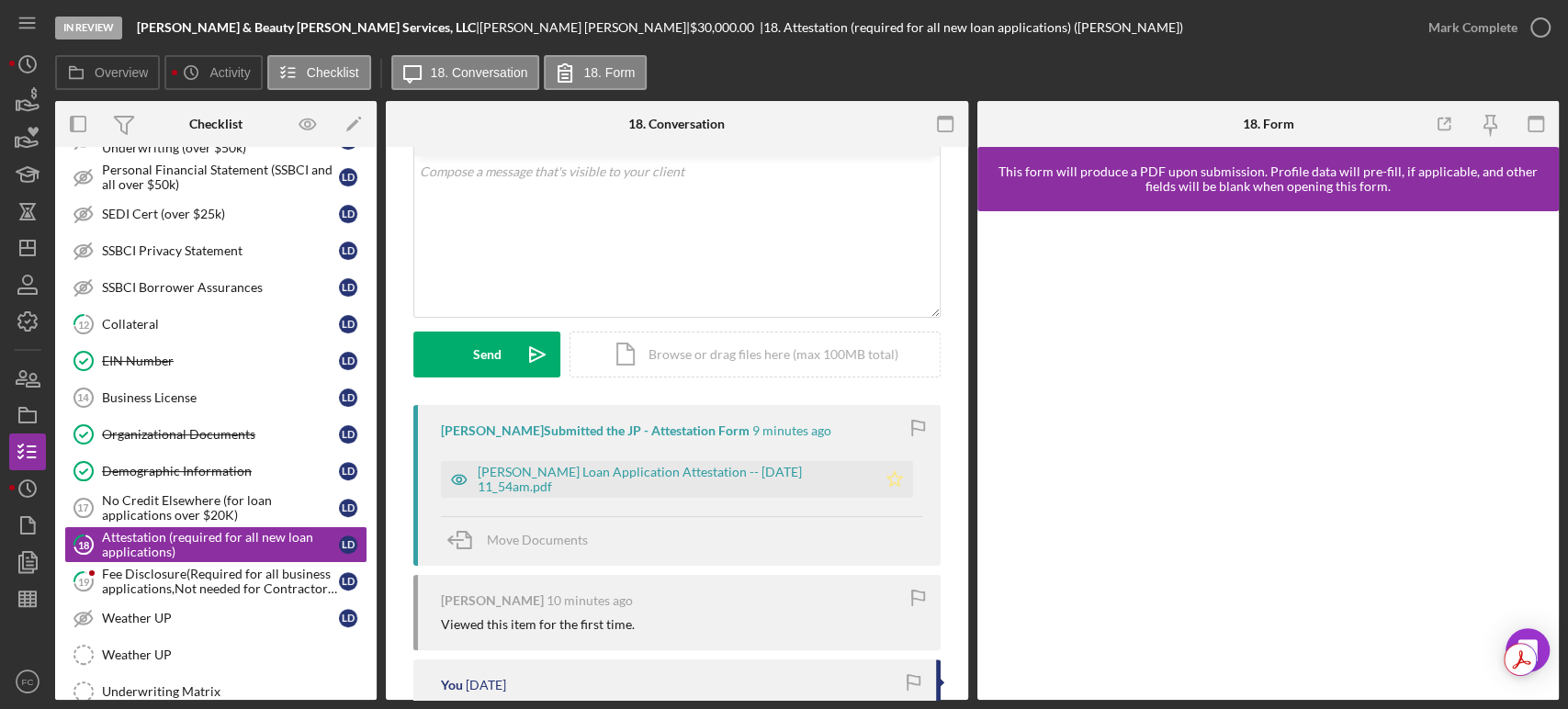
click at [889, 483] on icon "Icon/Star" at bounding box center [895, 479] width 37 height 37
click at [1534, 21] on icon "button" at bounding box center [1540, 27] width 46 height 46
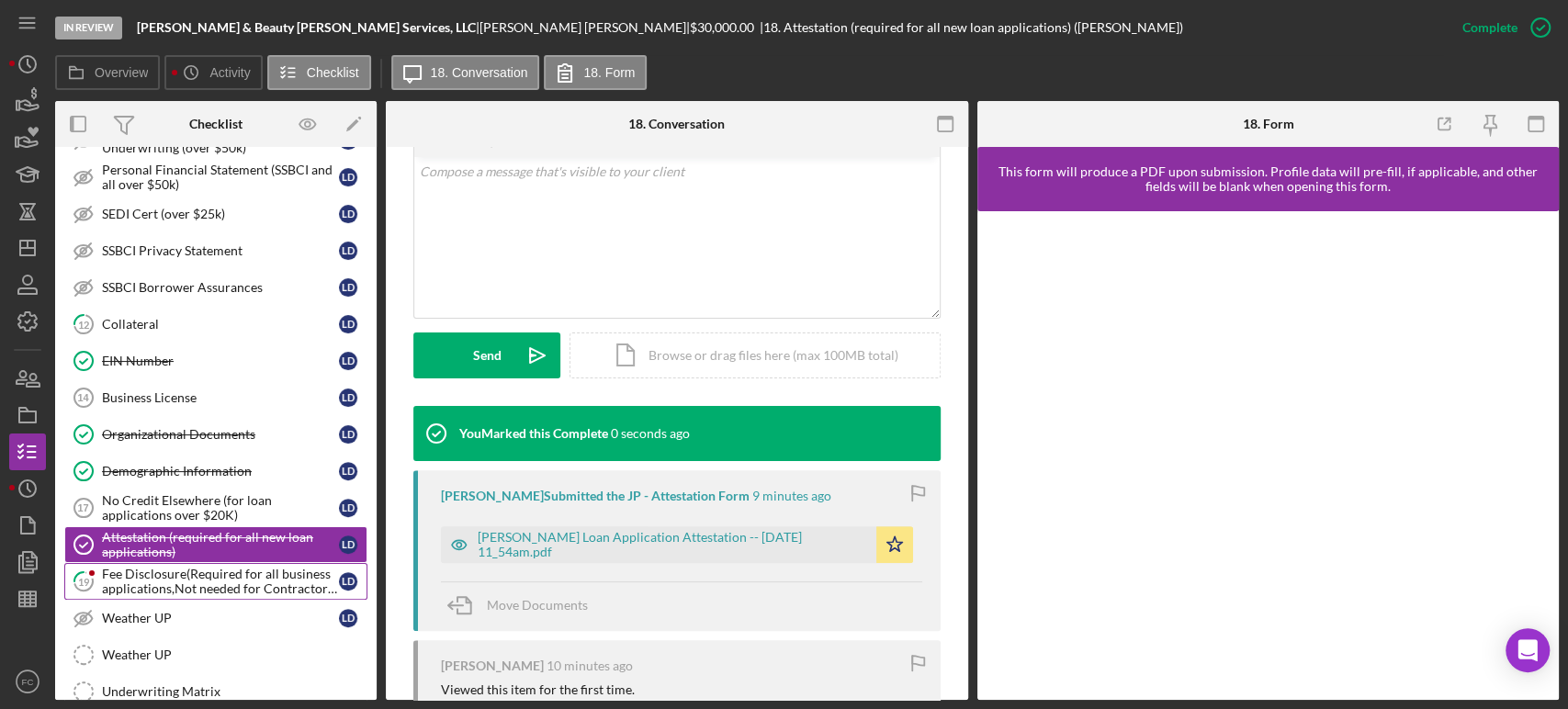
click at [155, 582] on div "Fee Disclosure(Required for all business applications,Not needed for Contractor…" at bounding box center [220, 581] width 237 height 29
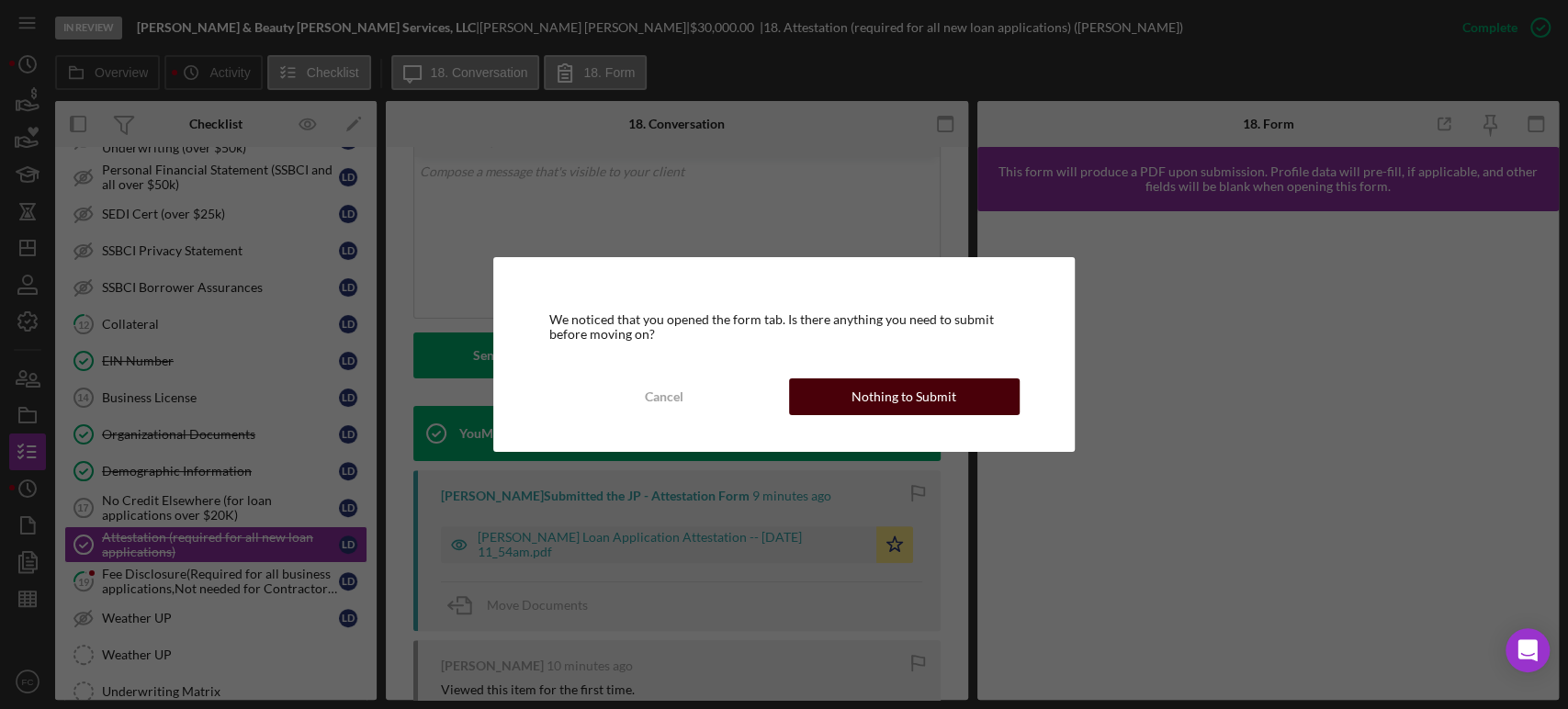
click at [918, 396] on div "Nothing to Submit" at bounding box center [903, 396] width 105 height 37
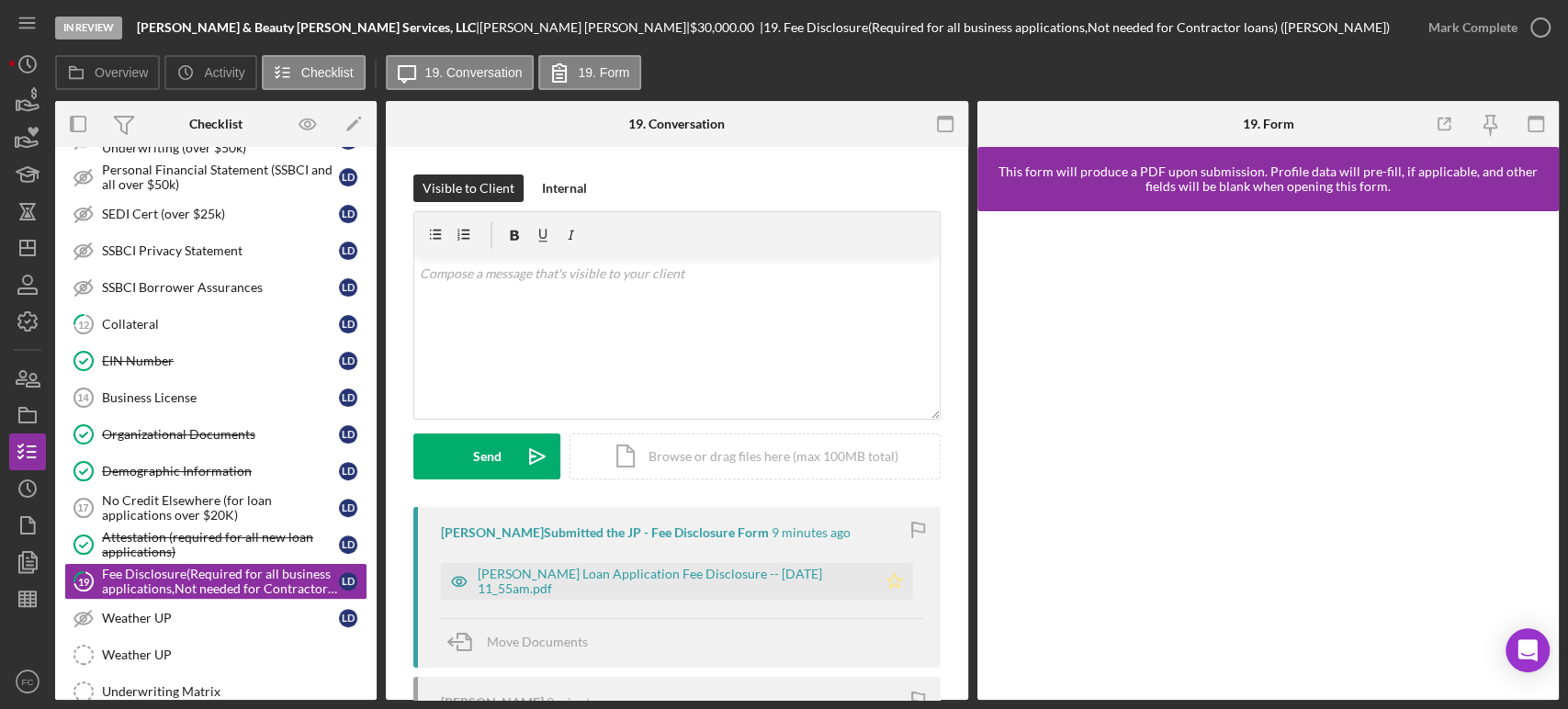
click at [904, 581] on icon "Icon/Star" at bounding box center [895, 581] width 37 height 37
click at [896, 581] on icon "Icon/Star" at bounding box center [895, 581] width 37 height 37
click at [894, 581] on icon "Icon/Star" at bounding box center [895, 581] width 37 height 37
click at [1537, 27] on icon "button" at bounding box center [1540, 27] width 46 height 46
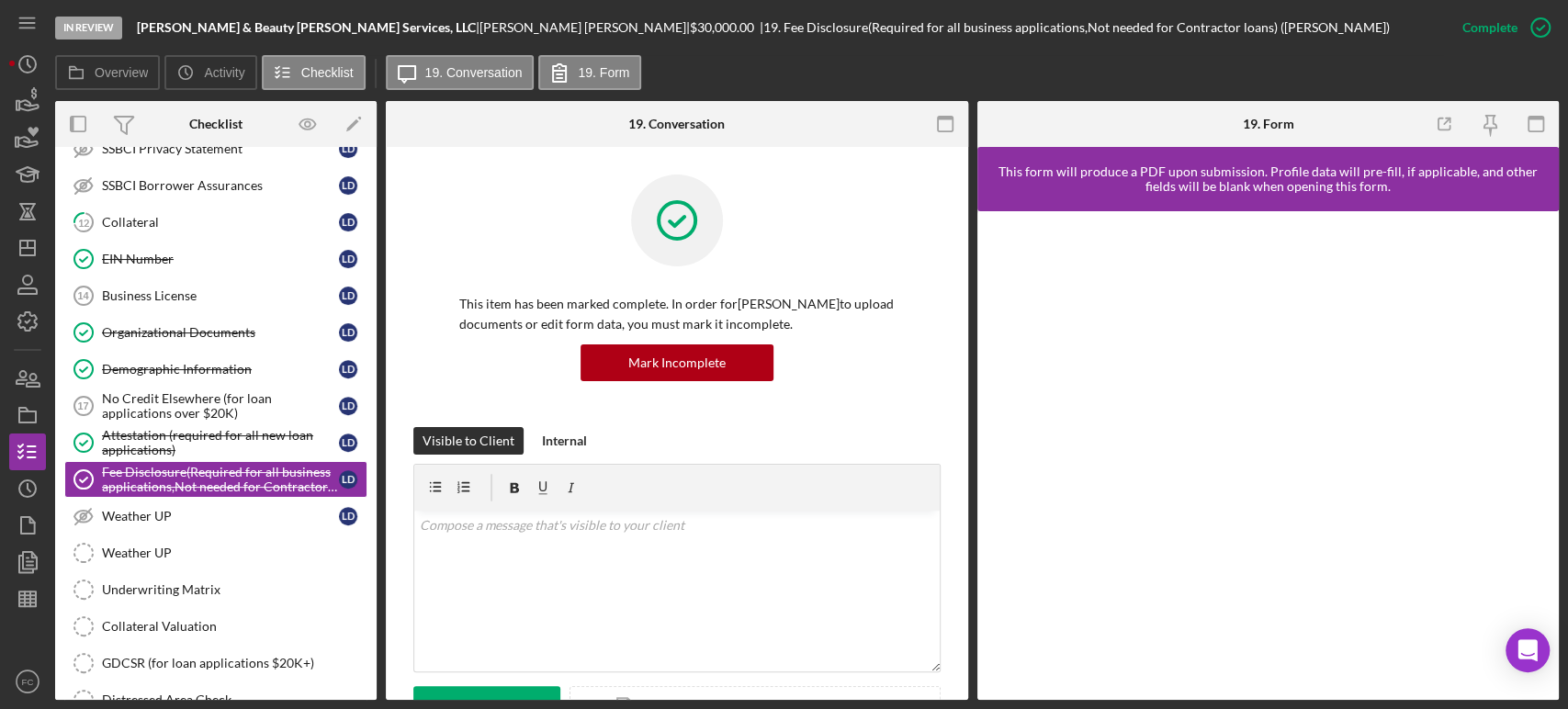
scroll to position [704, 0]
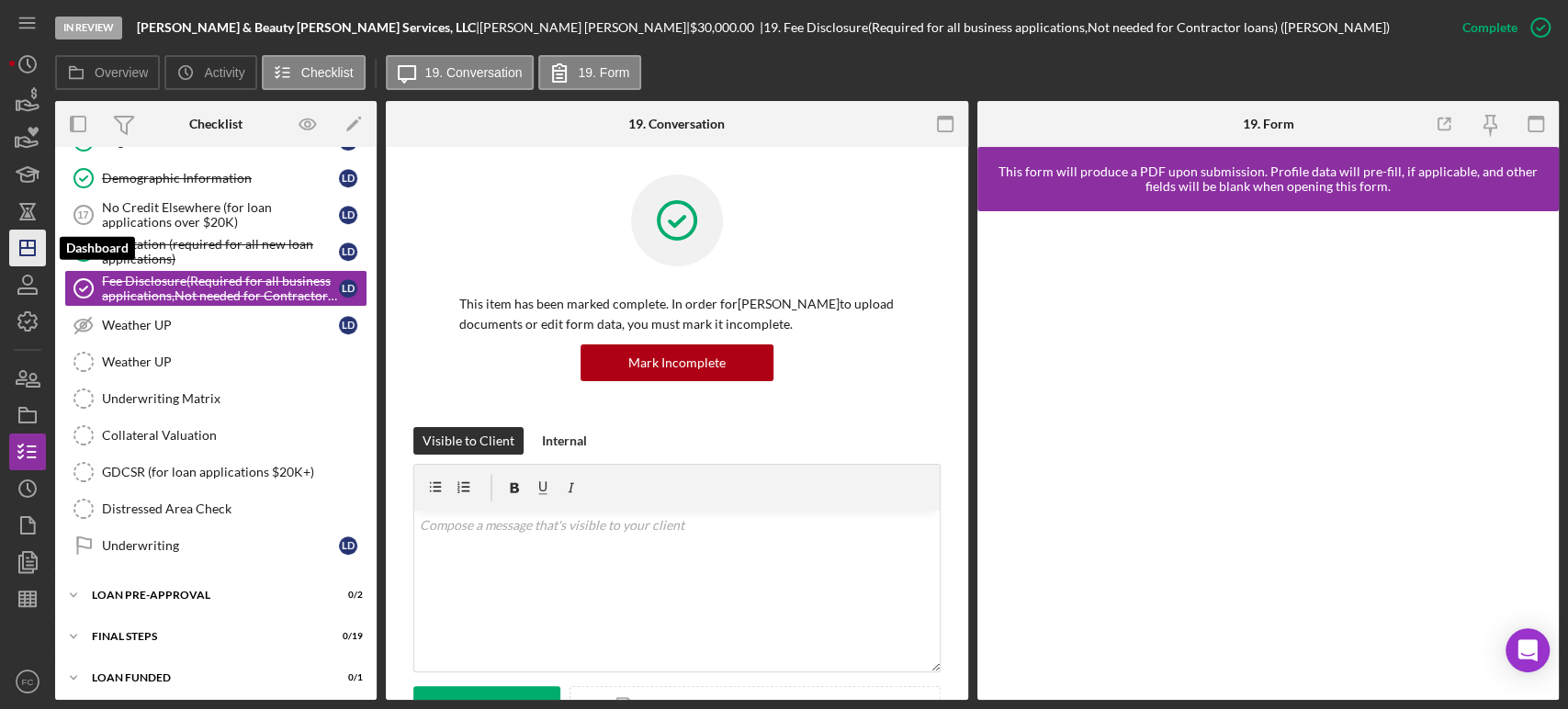
click at [19, 248] on icon "Icon/Dashboard" at bounding box center [27, 248] width 46 height 46
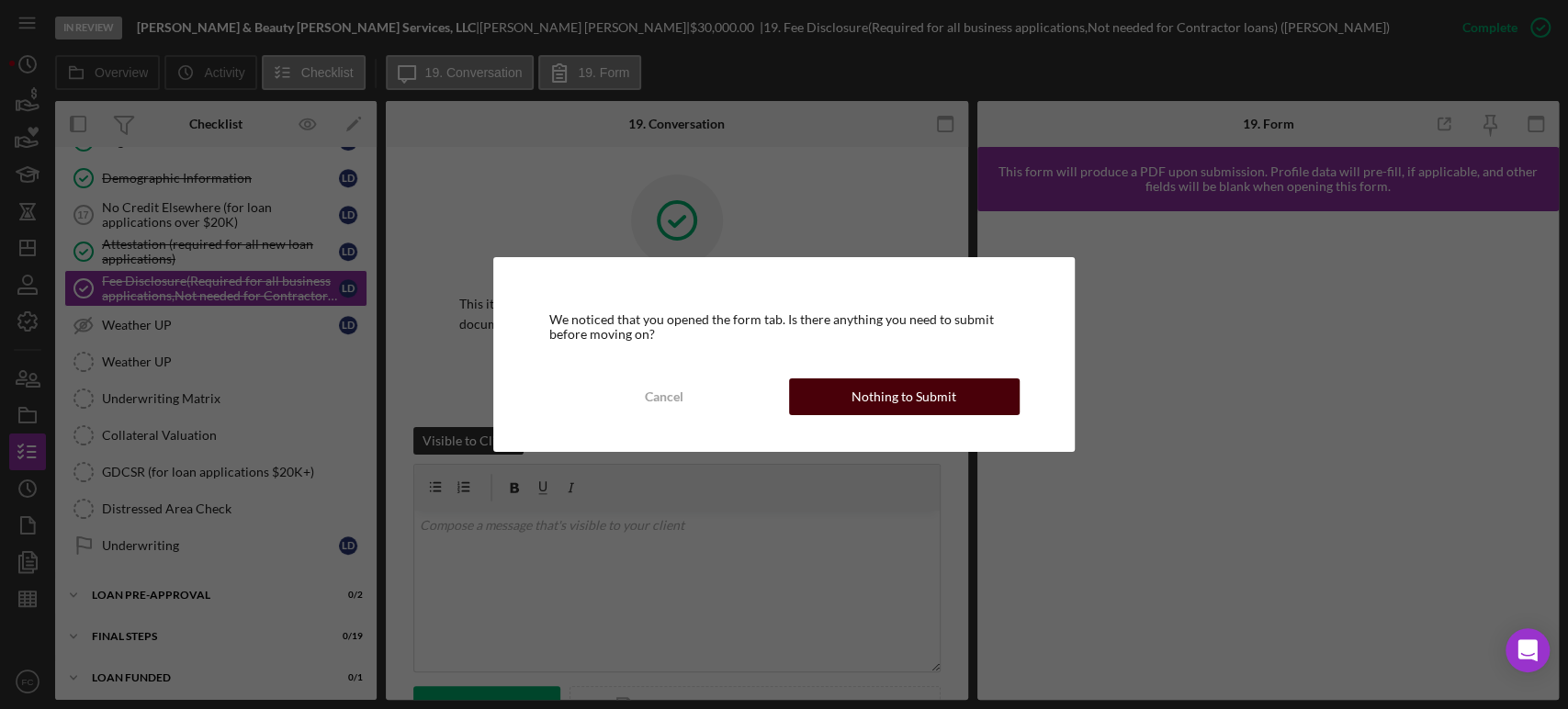
click at [867, 400] on div "Nothing to Submit" at bounding box center [903, 396] width 105 height 37
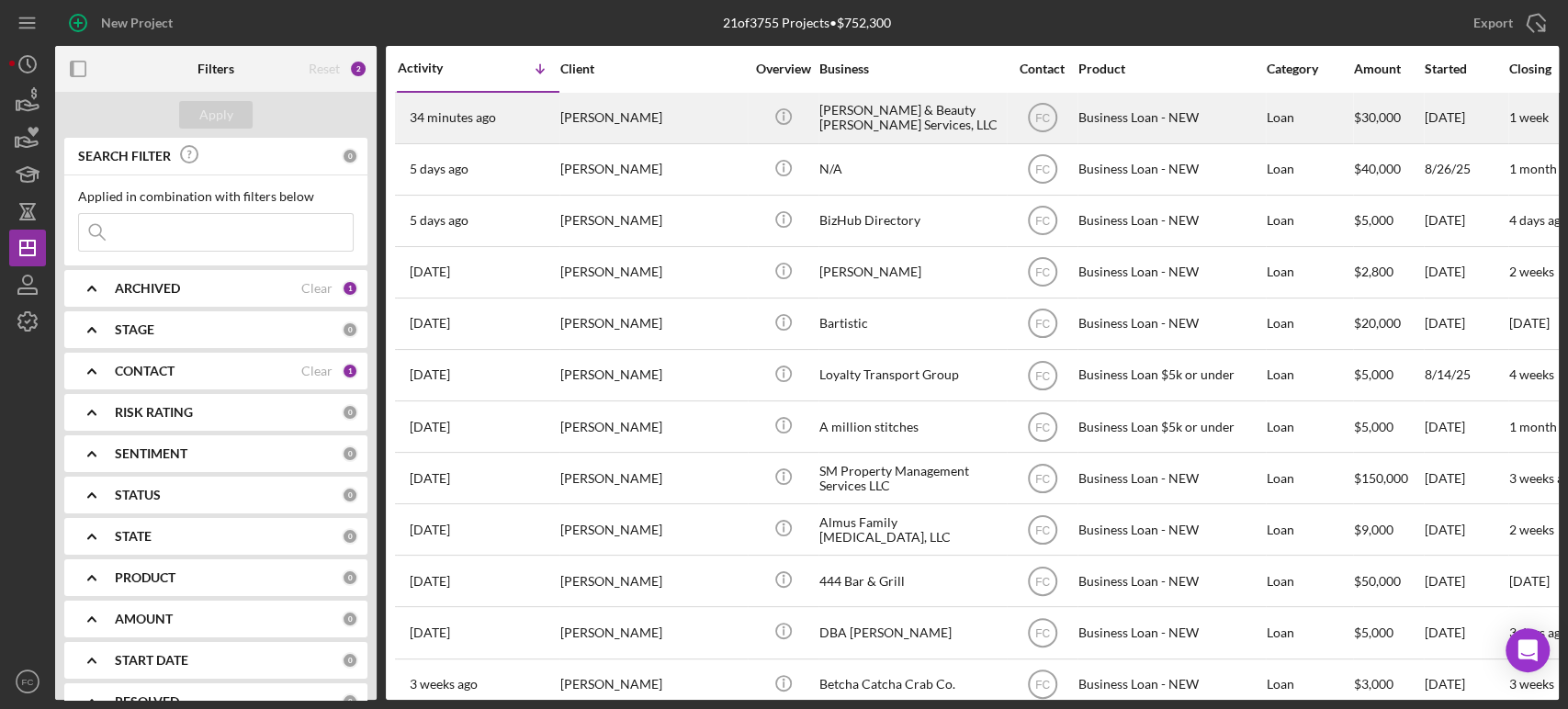
click at [516, 120] on div "34 minutes ago [PERSON_NAME]" at bounding box center [477, 118] width 161 height 49
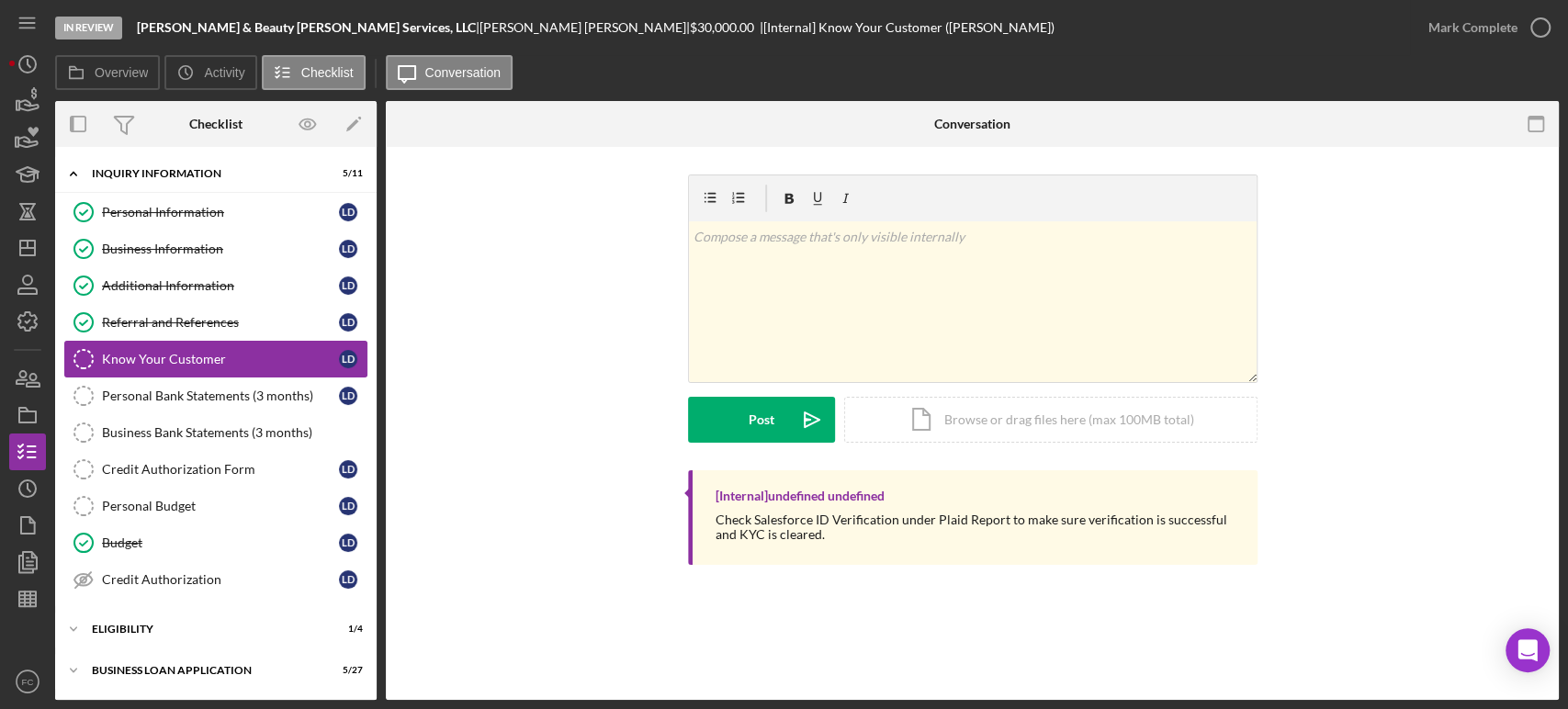
scroll to position [120, 0]
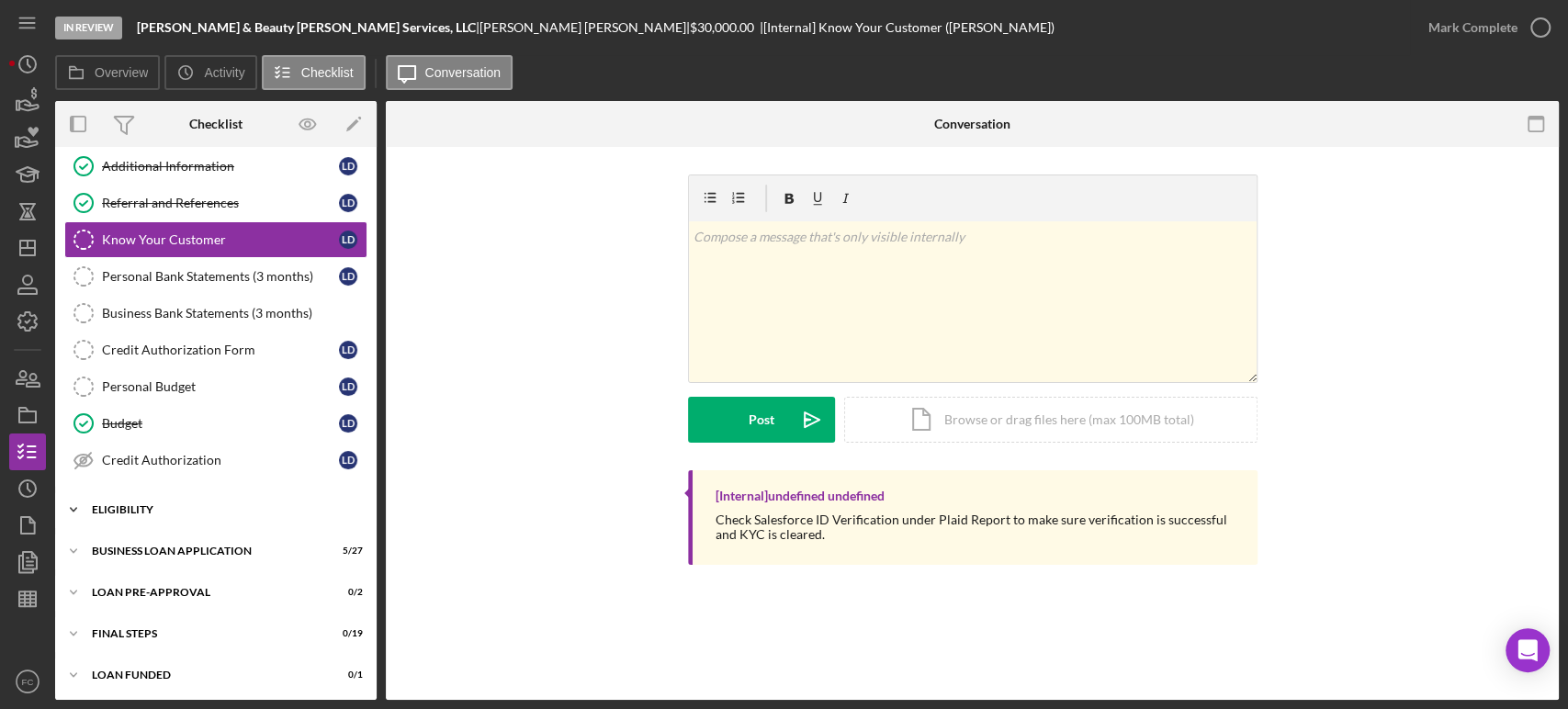
click at [132, 520] on div "Icon/Expander ELIGIBILITY 1 / 4" at bounding box center [216, 509] width 321 height 37
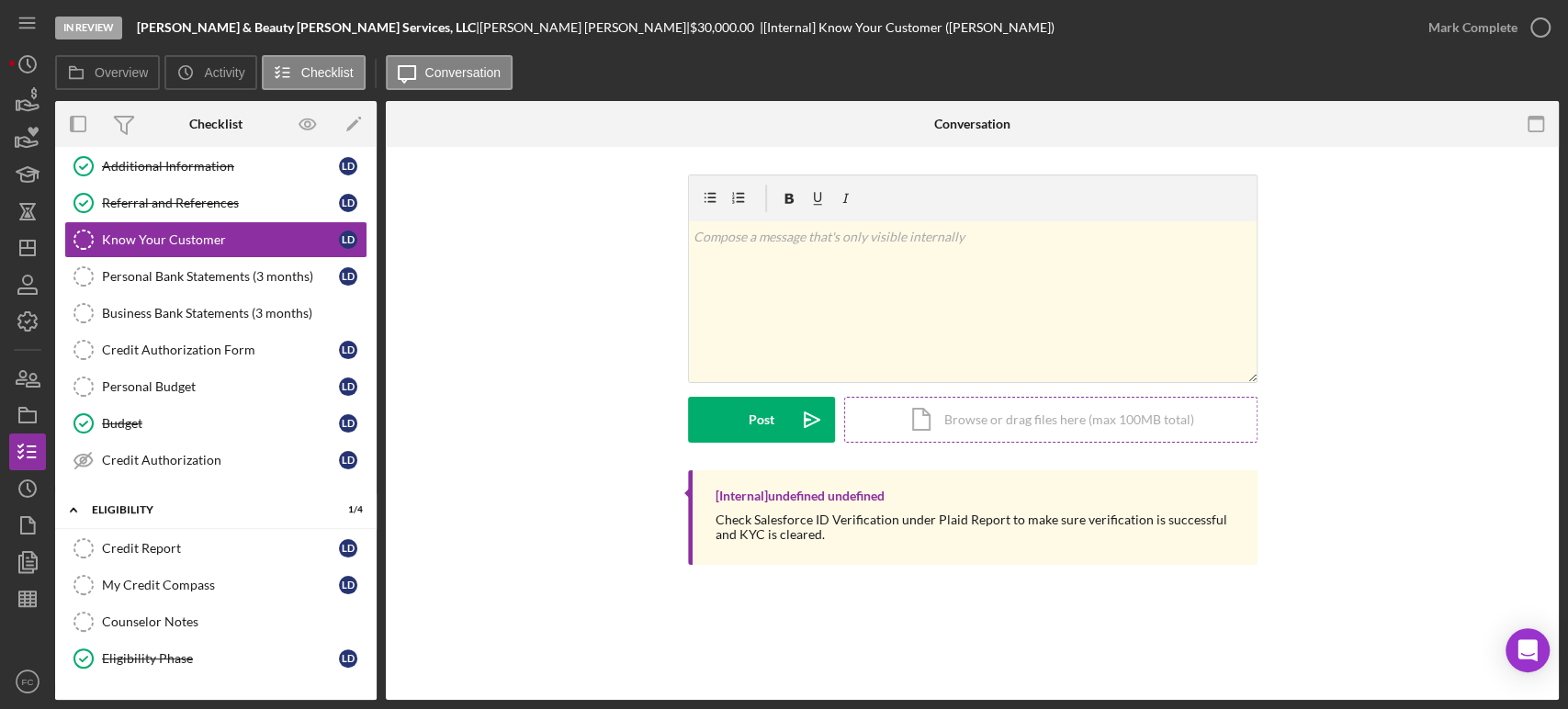
click at [1011, 415] on div "Icon/Document Browse or drag files here (max 100MB total) Tap to choose files o…" at bounding box center [1050, 419] width 413 height 46
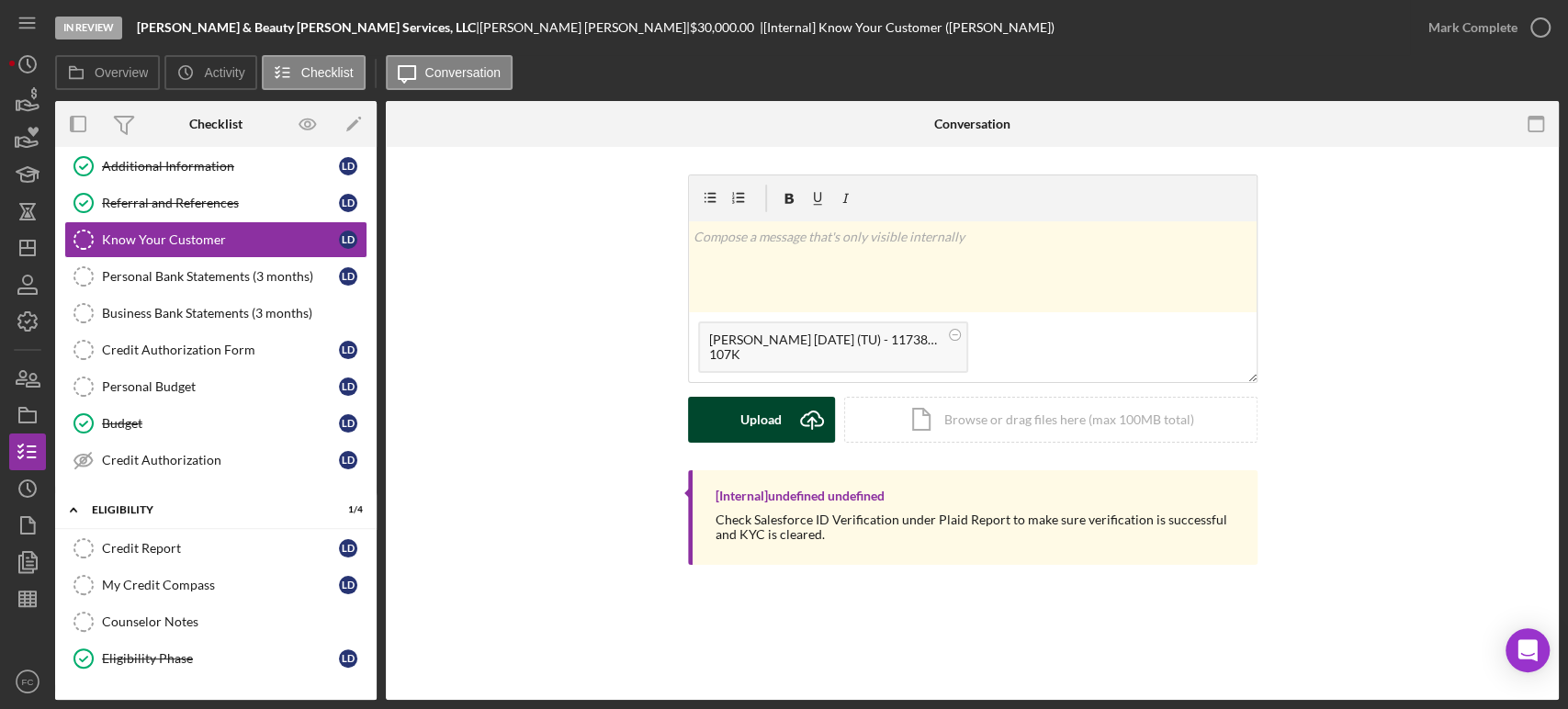
click at [735, 426] on button "Upload Icon/Upload" at bounding box center [762, 419] width 147 height 46
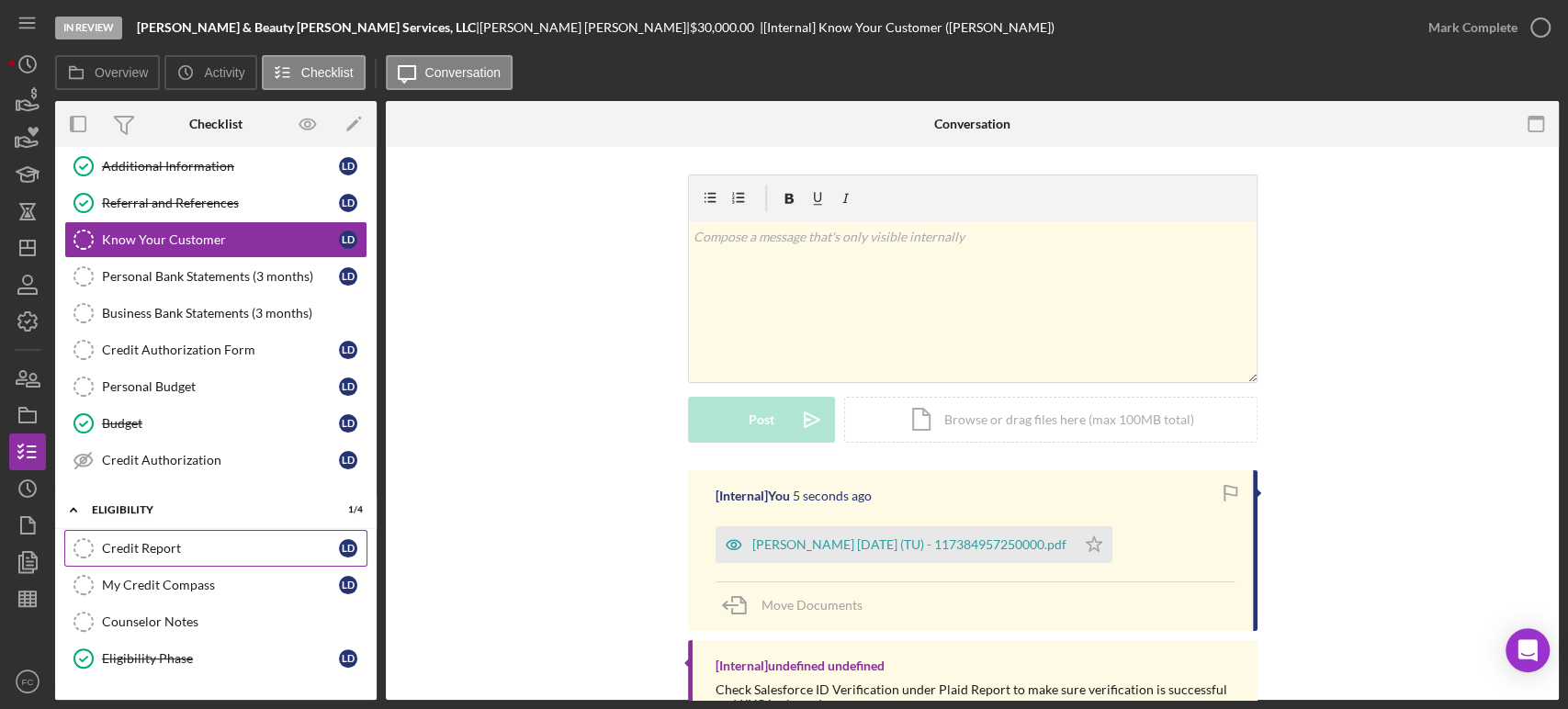
click at [227, 542] on div "Credit Report" at bounding box center [220, 549] width 237 height 15
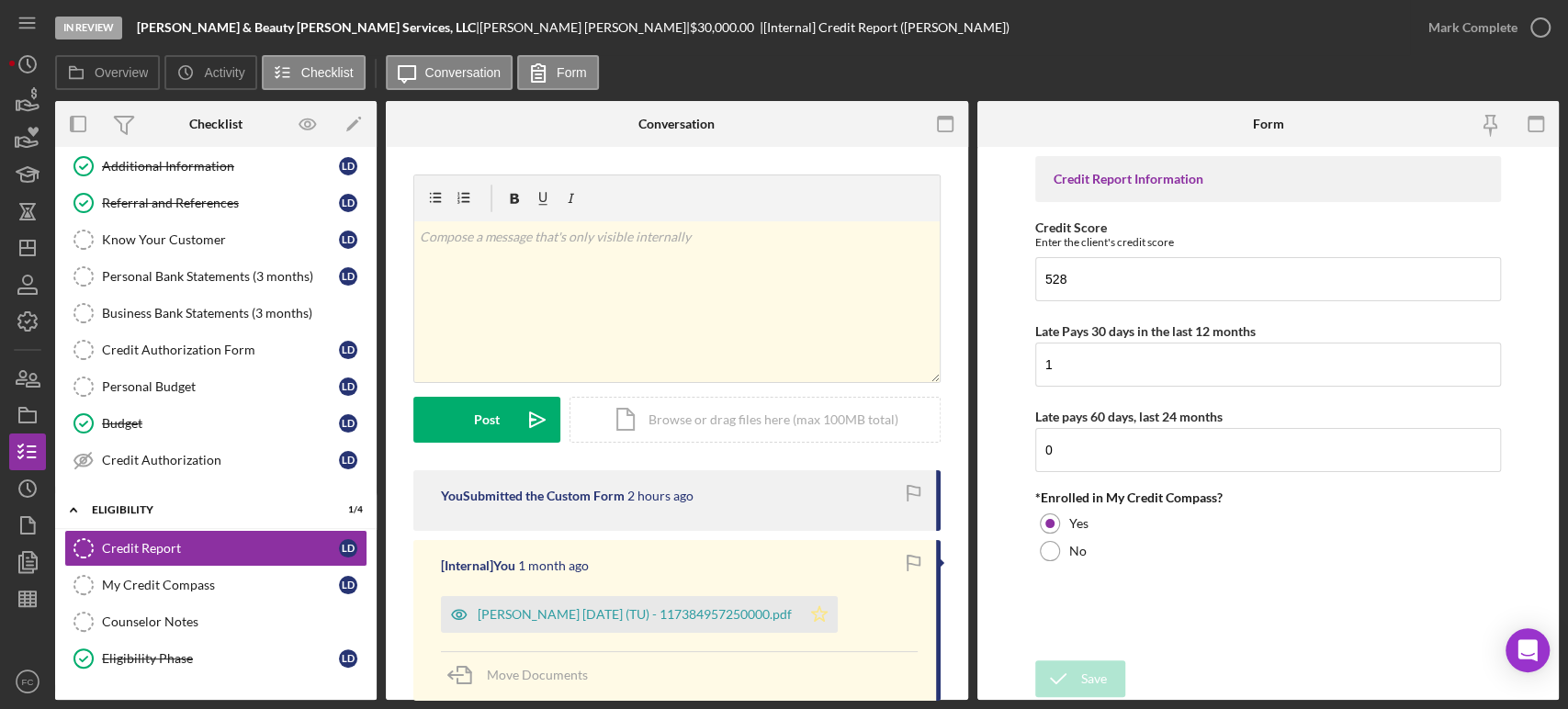
click at [834, 616] on icon "Icon/Star" at bounding box center [819, 614] width 37 height 37
click at [166, 493] on div "Icon/Expander ELIGIBILITY 1 / 4" at bounding box center [216, 510] width 321 height 38
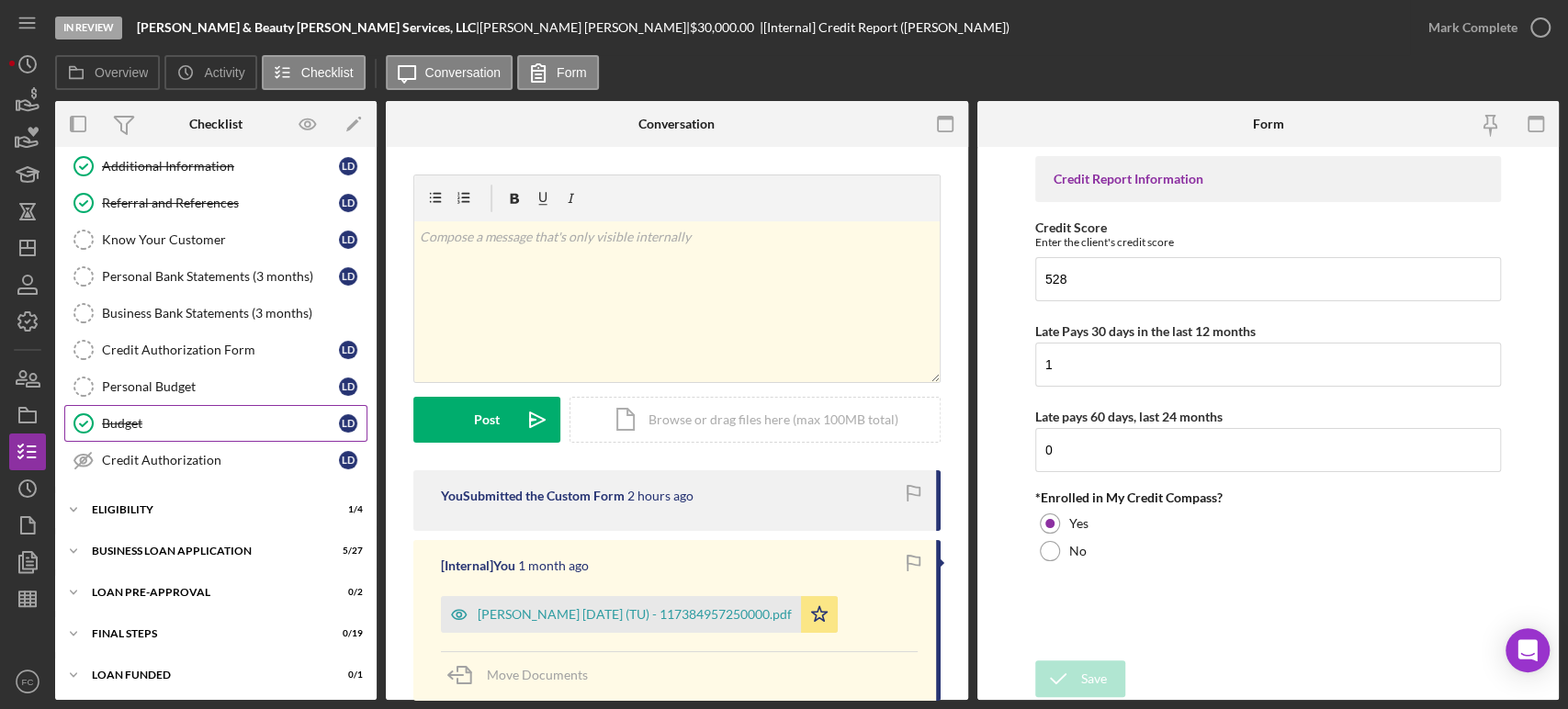
click at [183, 417] on div "Budget" at bounding box center [220, 424] width 237 height 15
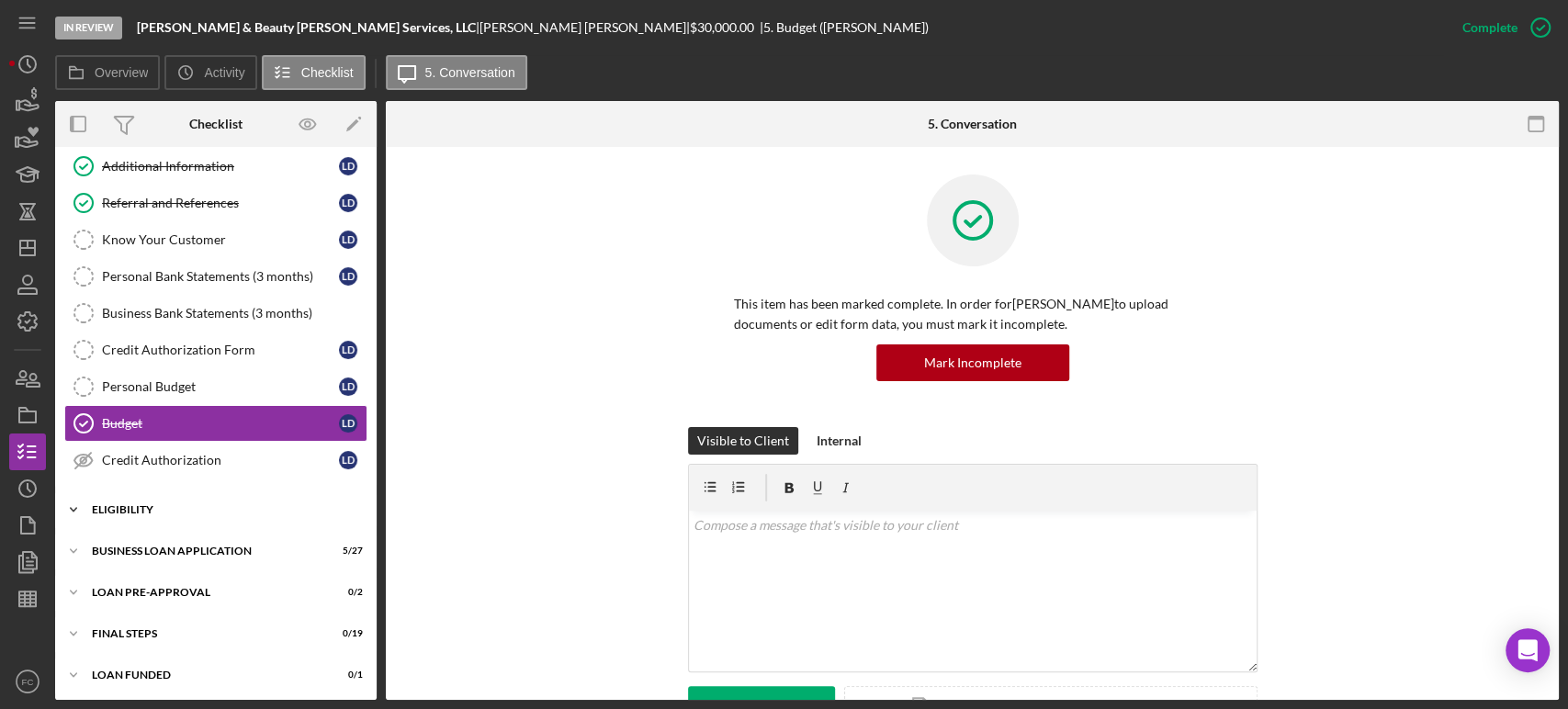
click at [137, 498] on div "Icon/Expander ELIGIBILITY 1 / 4" at bounding box center [216, 509] width 321 height 37
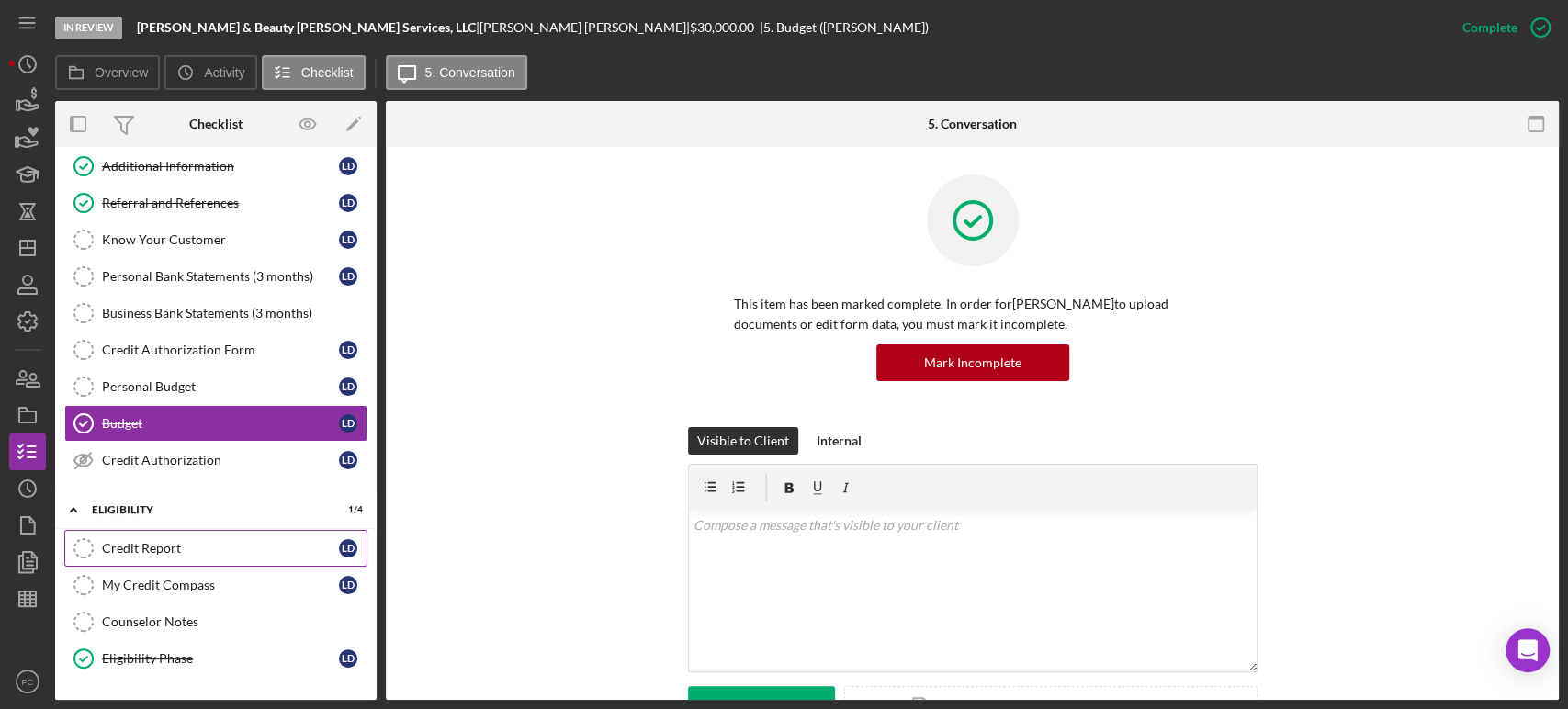
click at [160, 548] on div "Credit Report" at bounding box center [220, 549] width 237 height 15
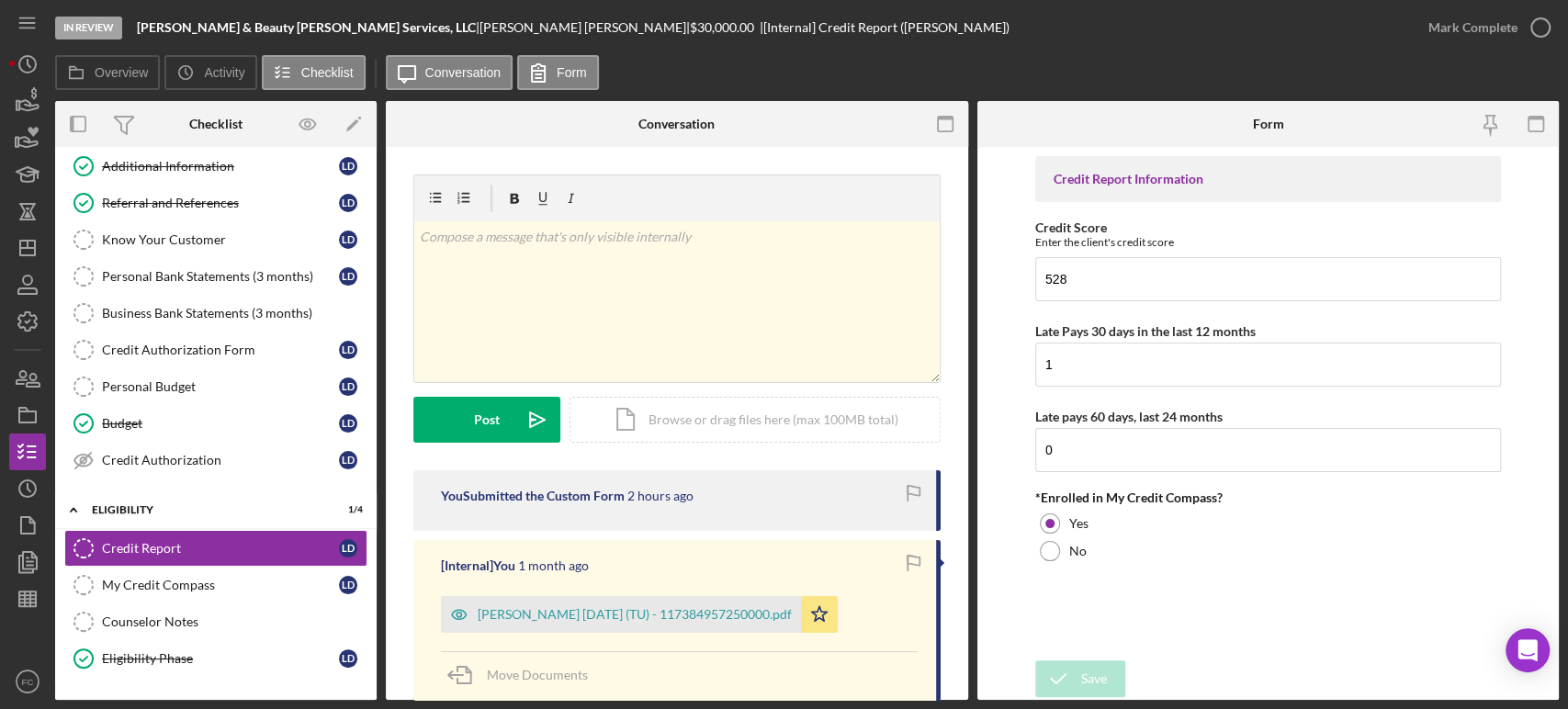
scroll to position [204, 0]
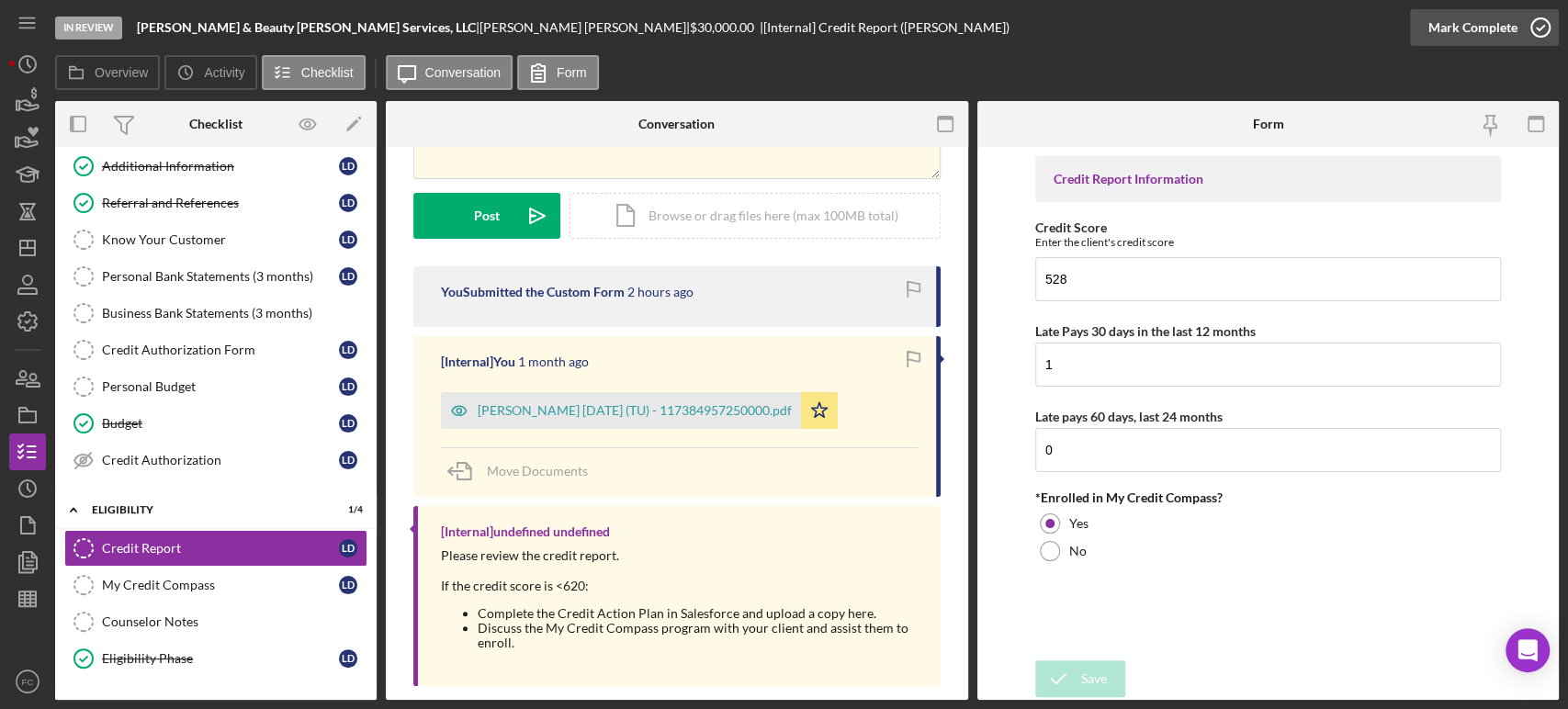
click at [1544, 26] on icon "button" at bounding box center [1540, 27] width 46 height 46
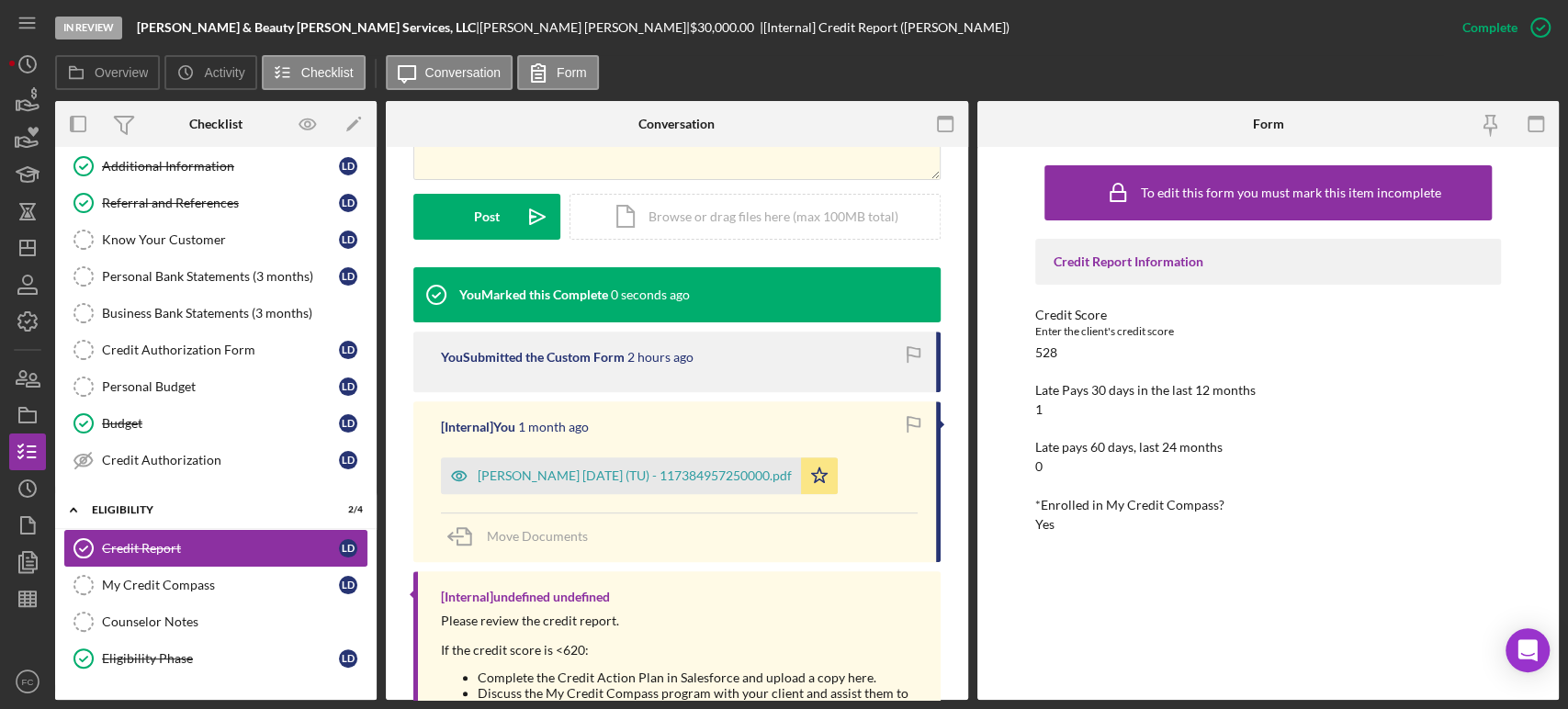
scroll to position [276, 0]
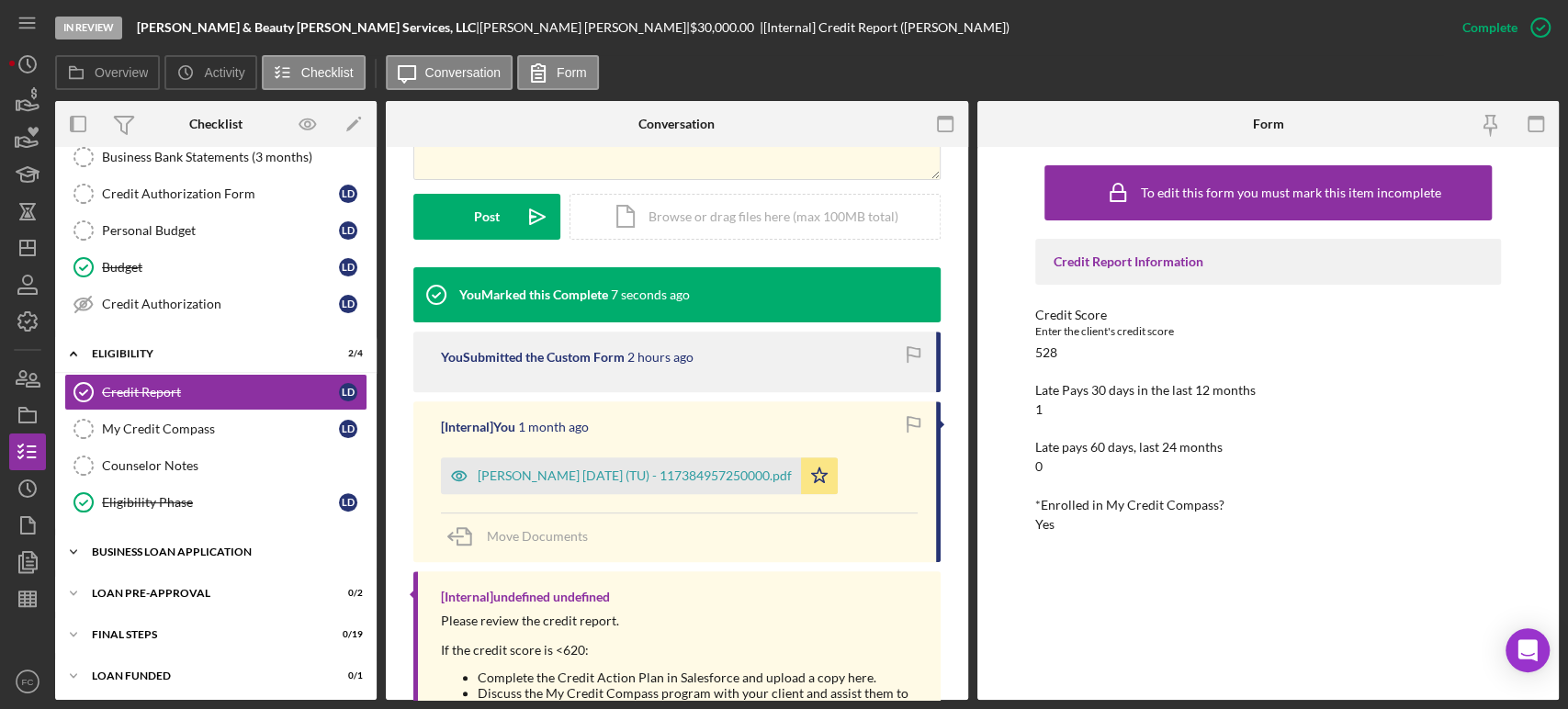
click at [163, 546] on div "BUSINESS LOAN APPLICATION" at bounding box center [223, 552] width 262 height 11
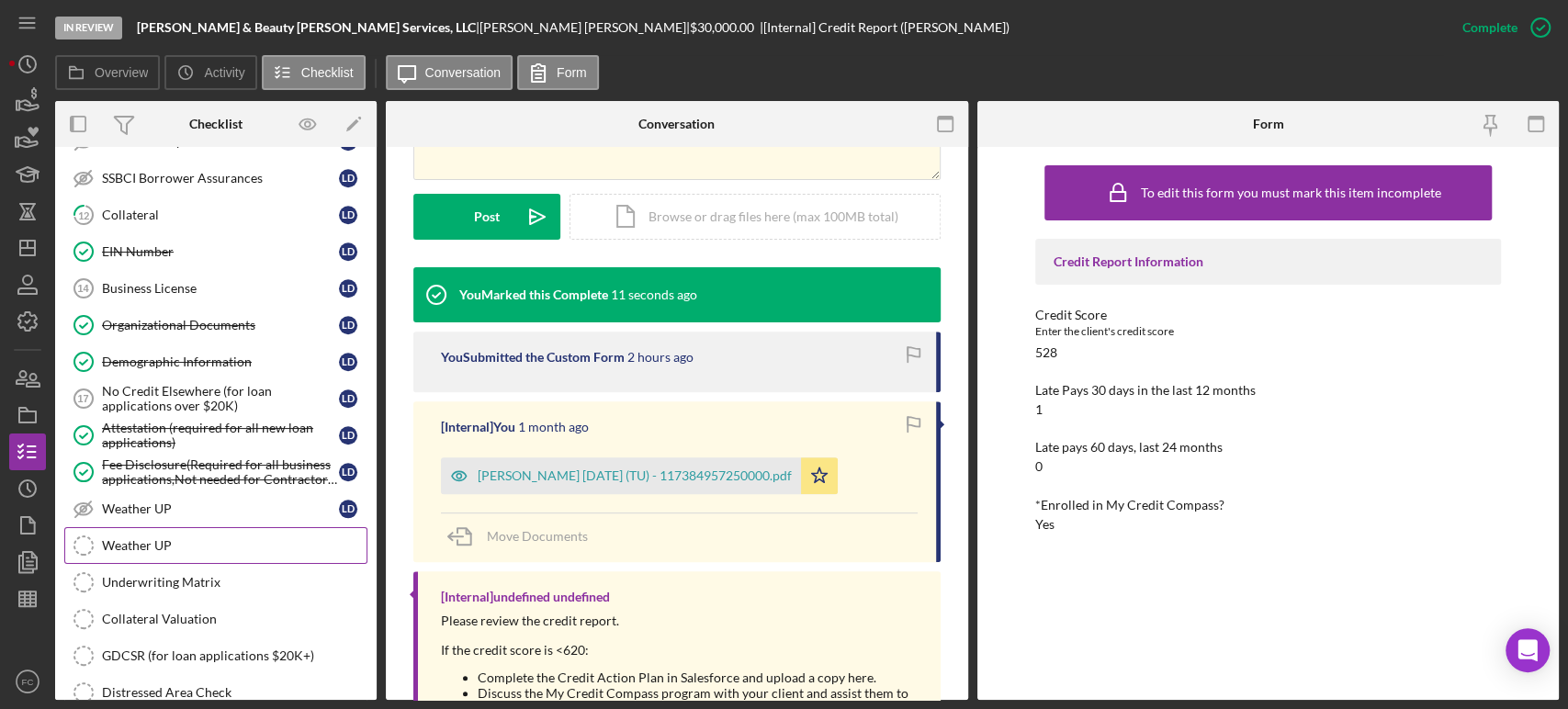
scroll to position [1272, 0]
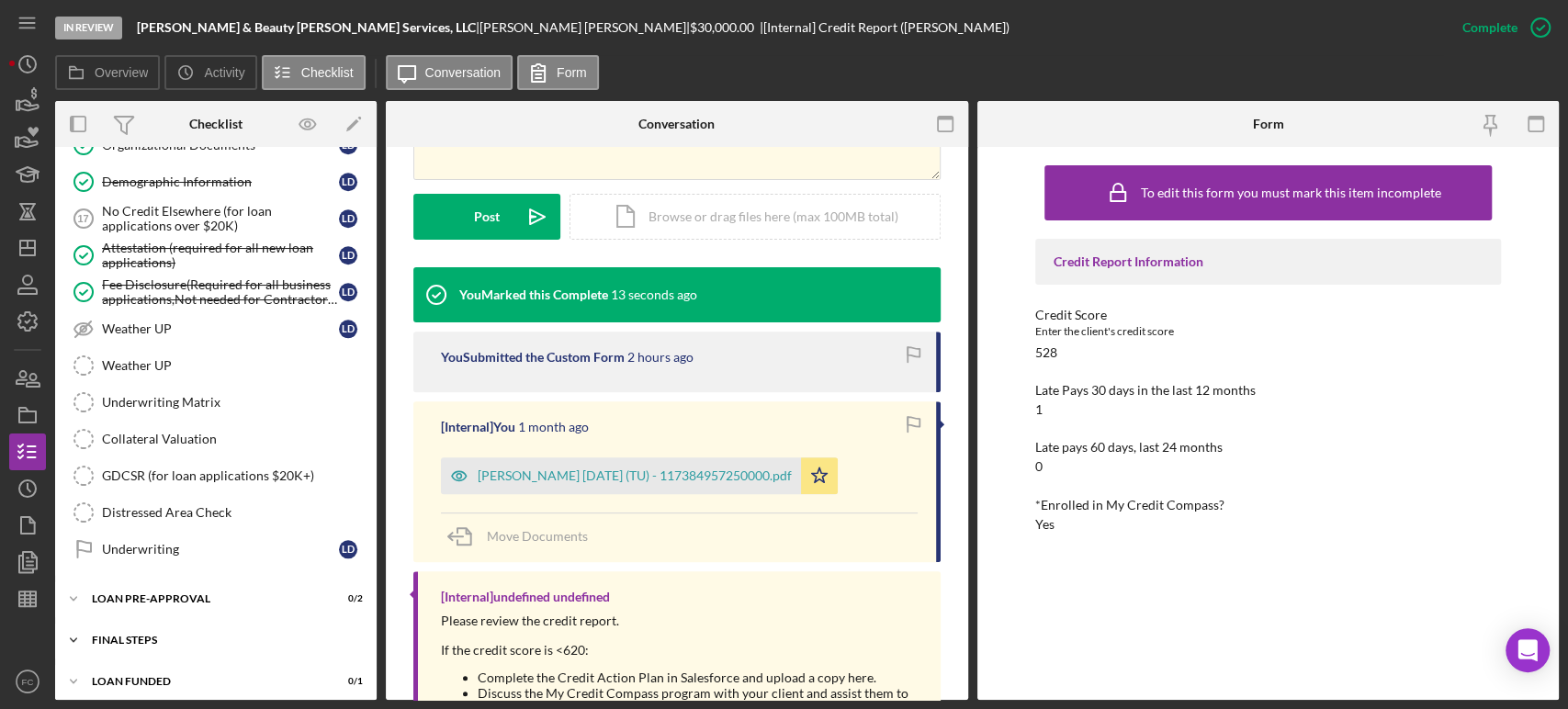
click at [122, 635] on div "FINAL STEPS" at bounding box center [223, 640] width 262 height 11
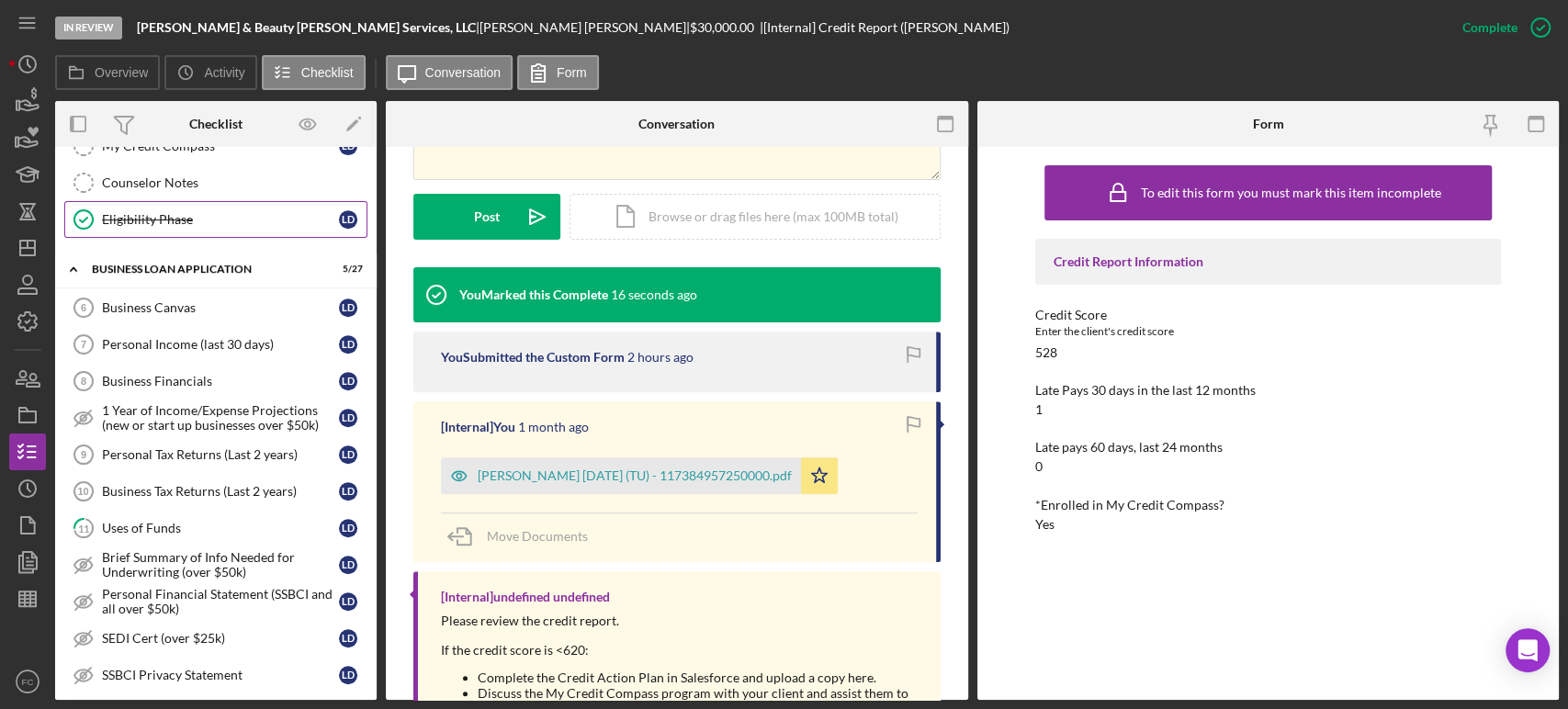
scroll to position [354, 0]
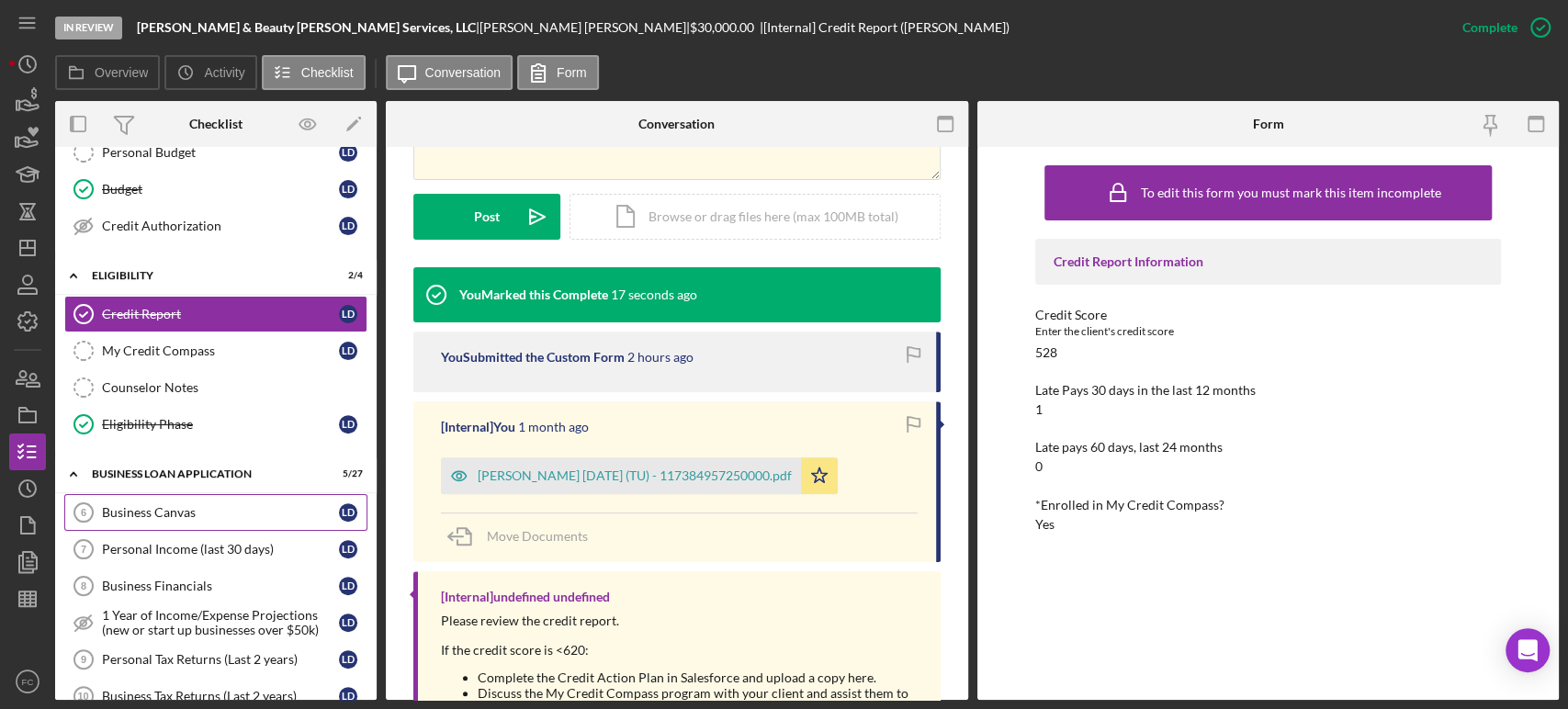
click at [134, 512] on div "Business Canvas" at bounding box center [220, 512] width 237 height 15
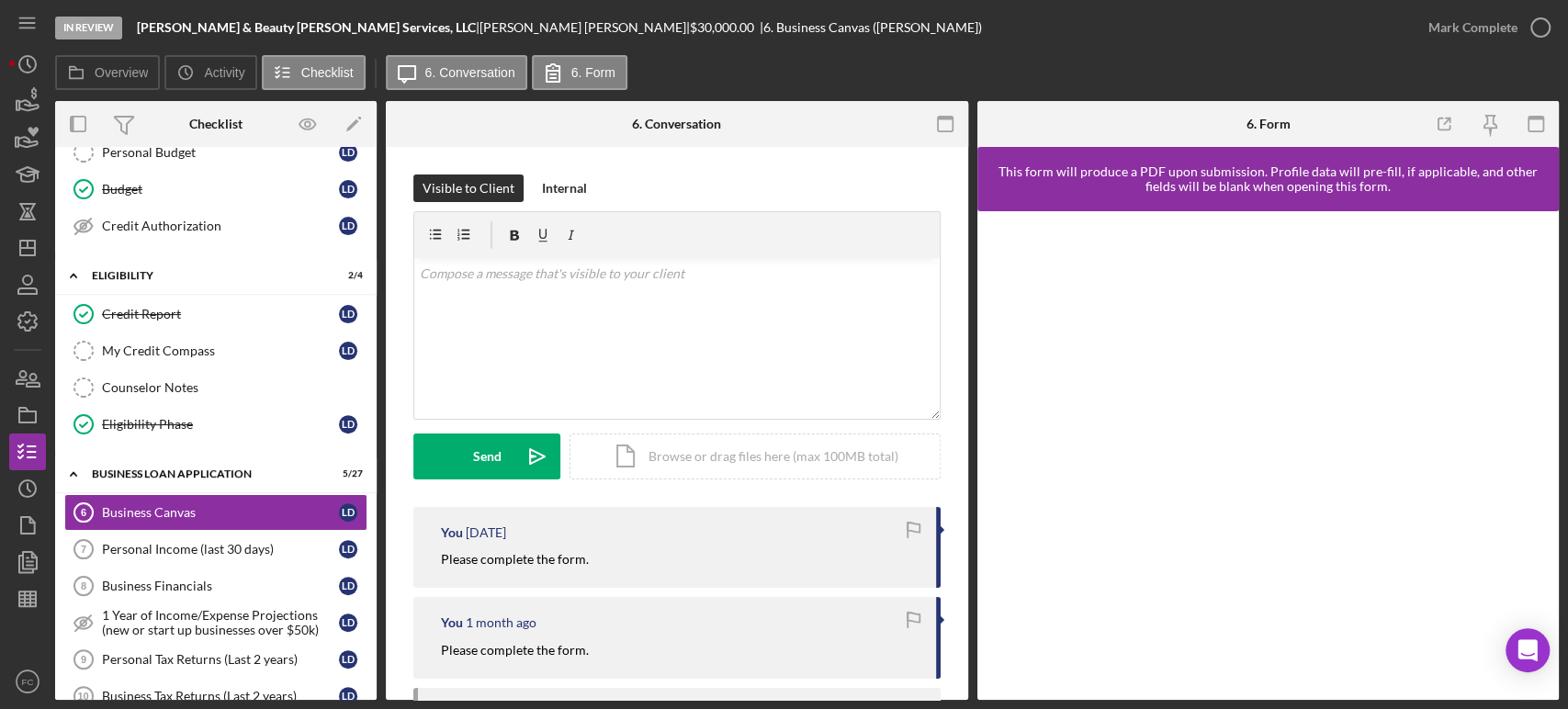
drag, startPoint x: 435, startPoint y: 556, endPoint x: 568, endPoint y: 564, distance: 133.2
click at [608, 578] on div "You [DATE] Please complete the form." at bounding box center [677, 547] width 527 height 81
copy mark "Please complete the form."
click at [514, 456] on icon "Icon/icon-invite-send" at bounding box center [537, 456] width 46 height 46
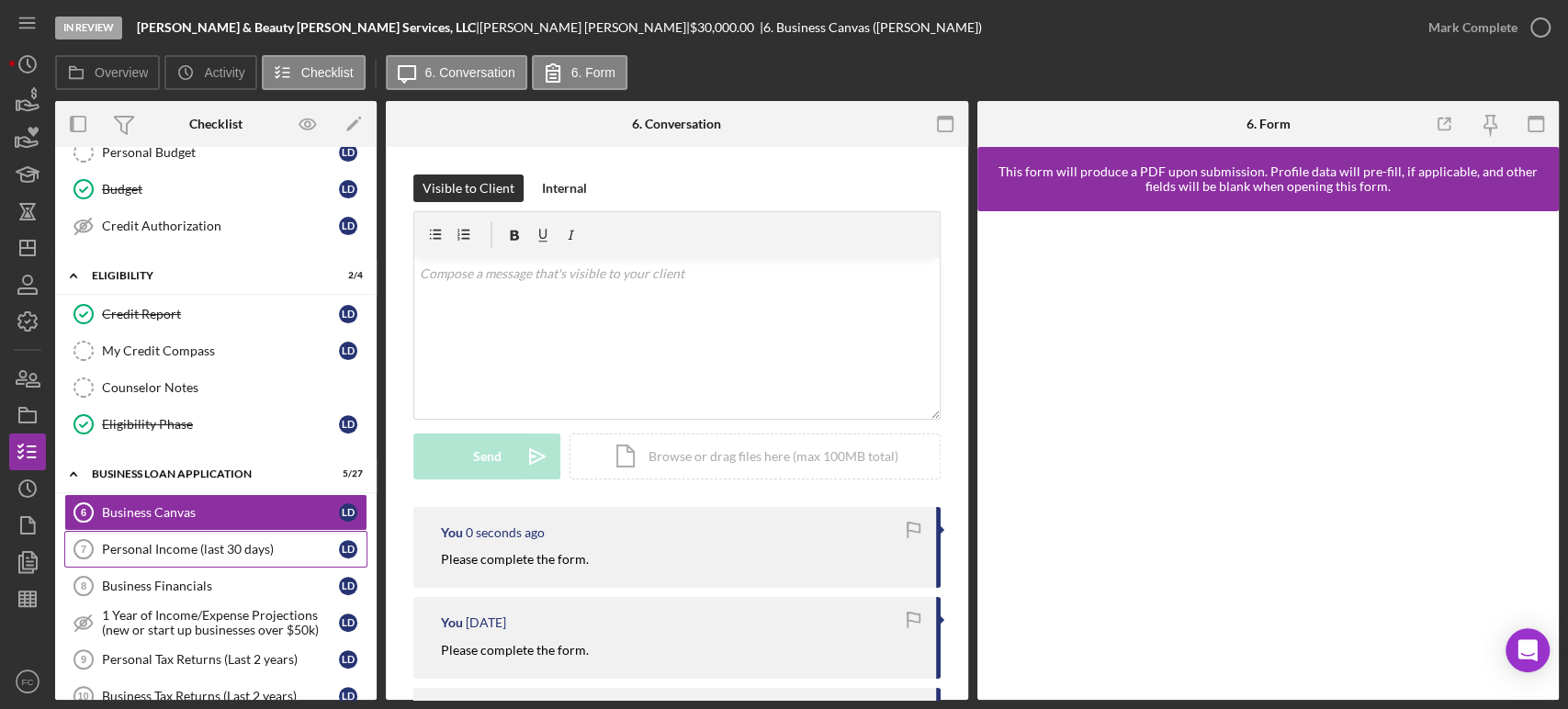
click at [155, 542] on div "Personal Income (last 30 days)" at bounding box center [220, 550] width 237 height 15
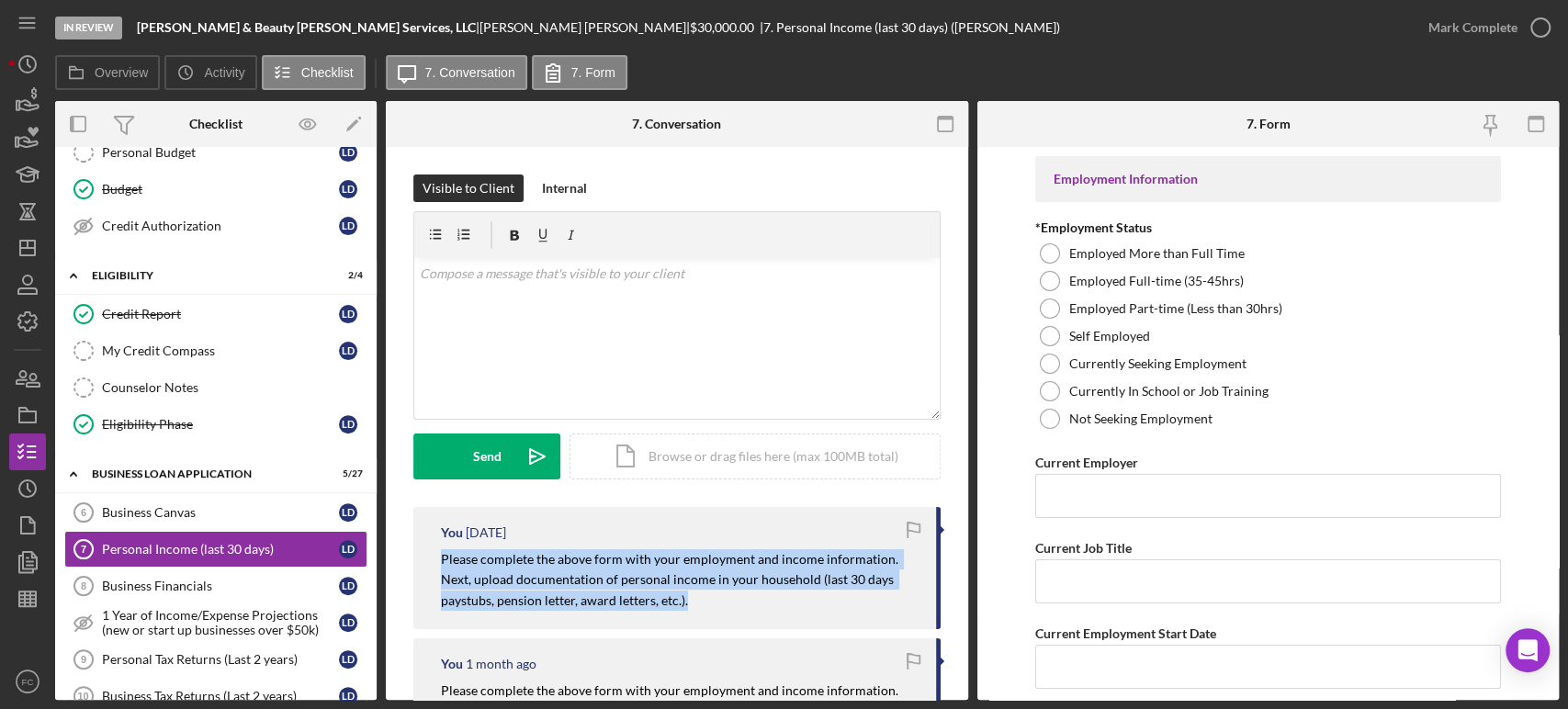
drag, startPoint x: 442, startPoint y: 560, endPoint x: 687, endPoint y: 617, distance: 251.5
click at [687, 617] on div "You [DATE] Please complete the above form with your employment and income infor…" at bounding box center [677, 568] width 527 height 122
copy mark "Please complete the above form with your employment and income information. Nex…"
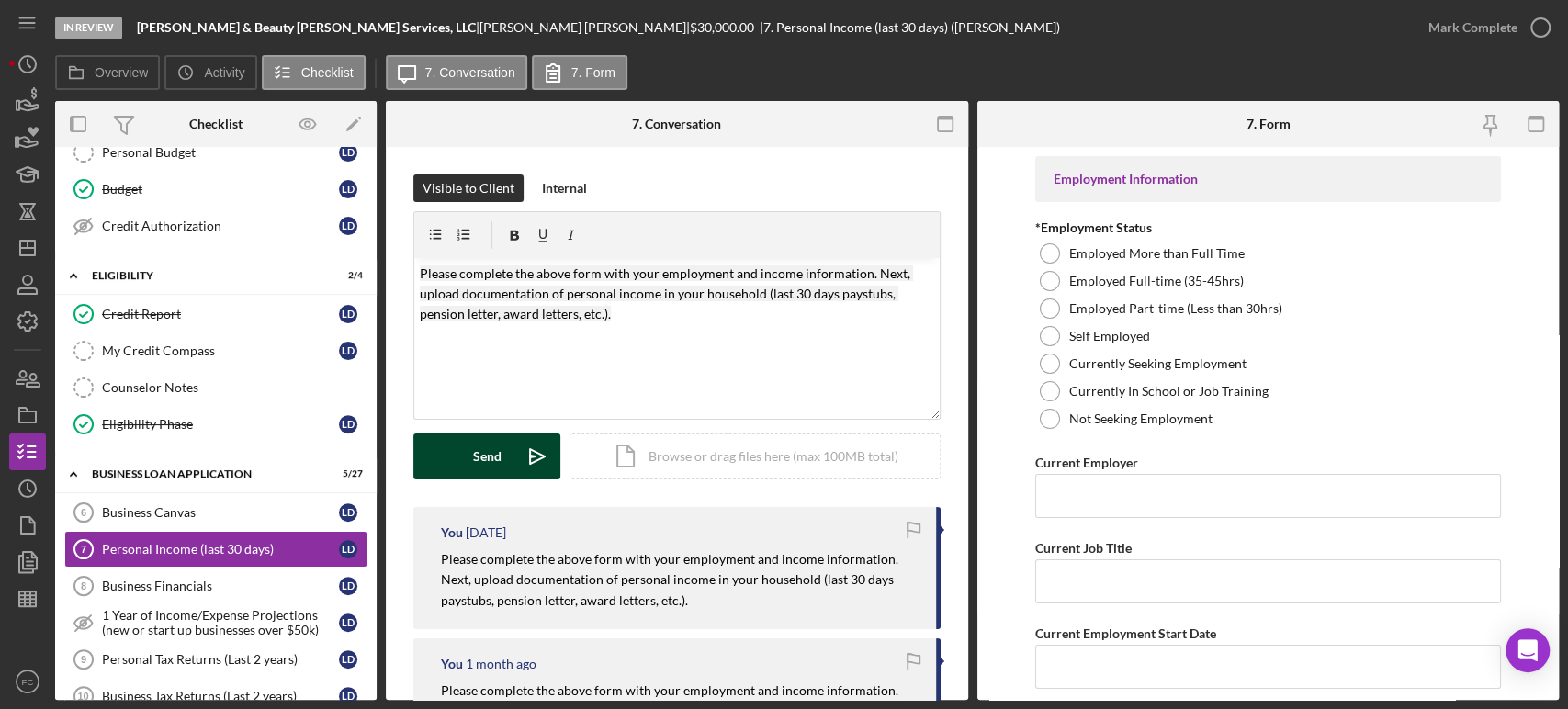
click at [453, 457] on button "Send Icon/icon-invite-send" at bounding box center [487, 456] width 147 height 46
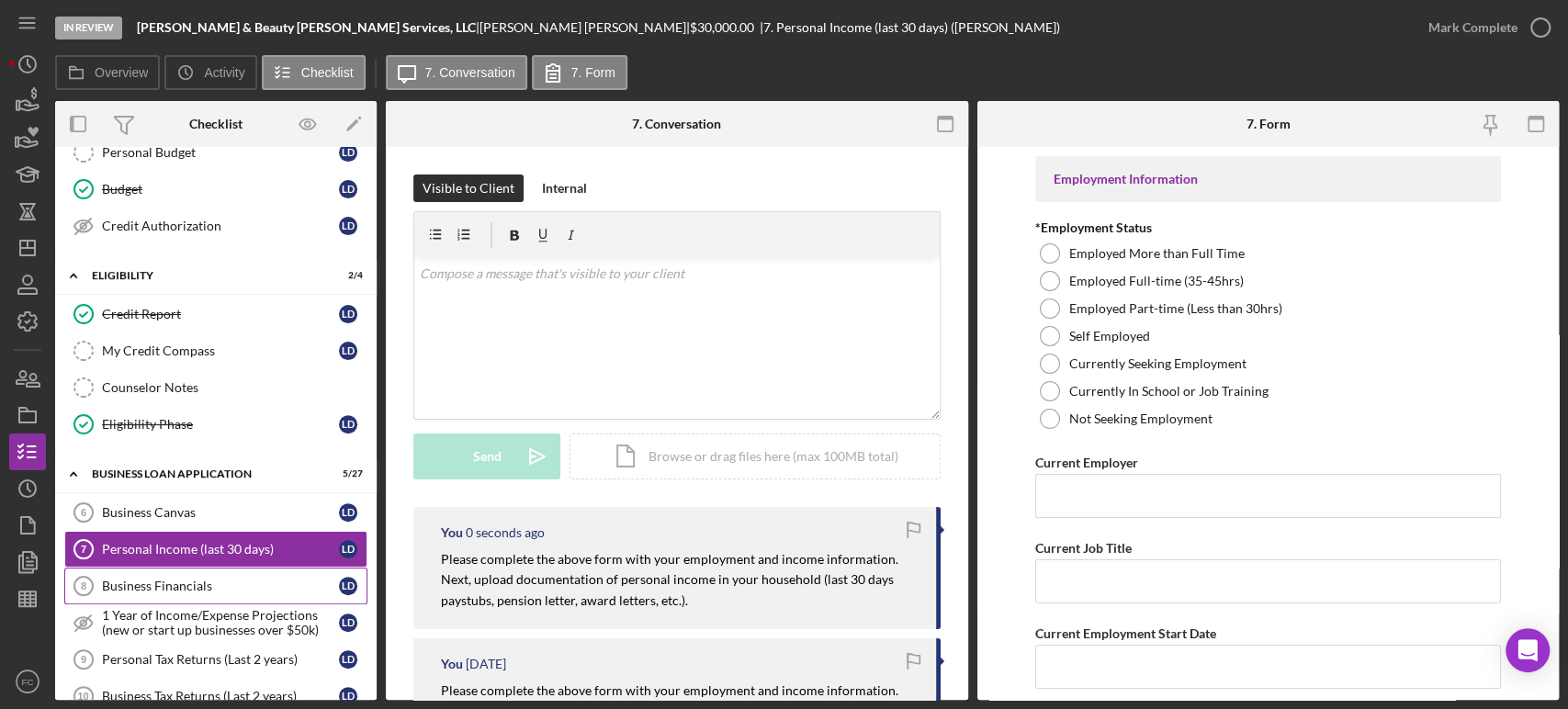
drag, startPoint x: 191, startPoint y: 586, endPoint x: 333, endPoint y: 572, distance: 142.7
click at [191, 583] on div "Business Financials" at bounding box center [220, 587] width 237 height 15
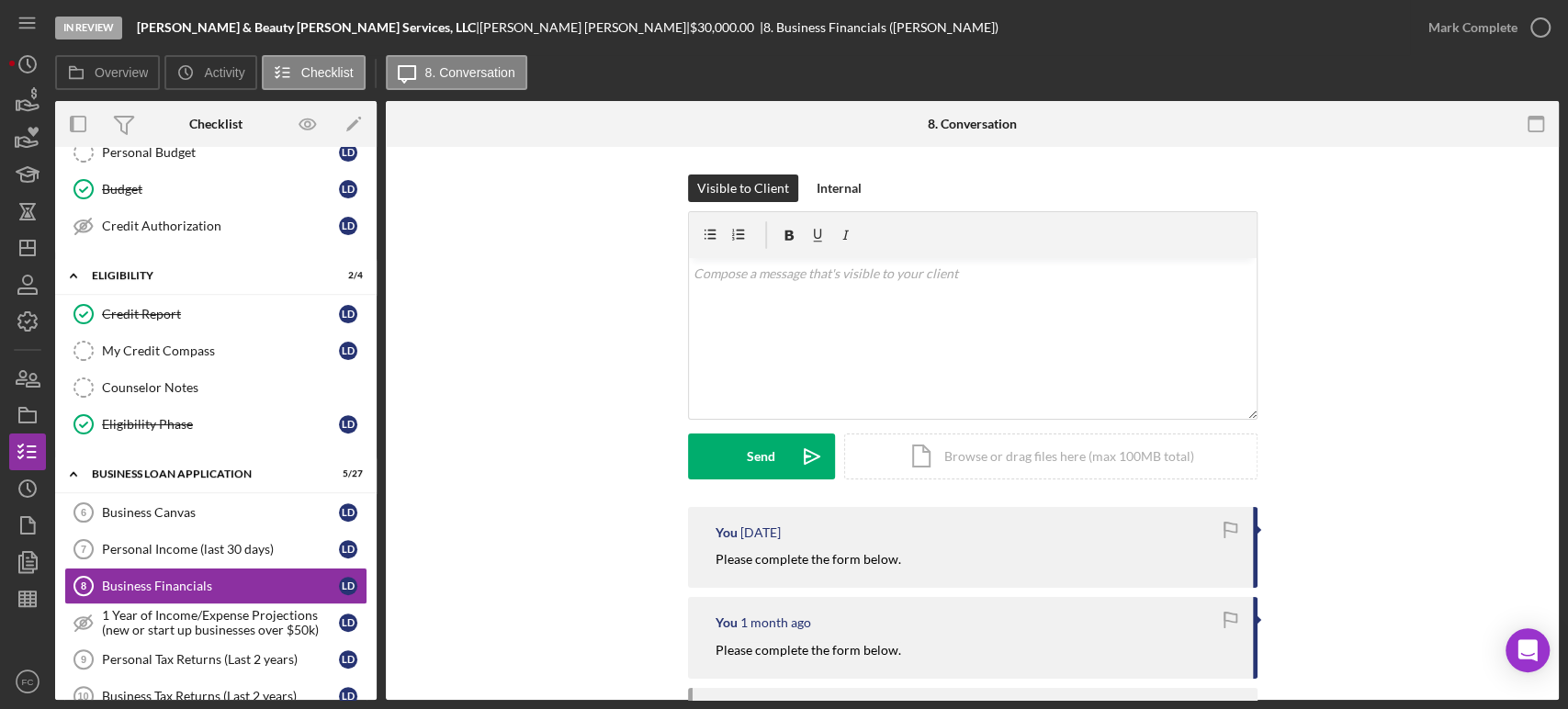
scroll to position [204, 0]
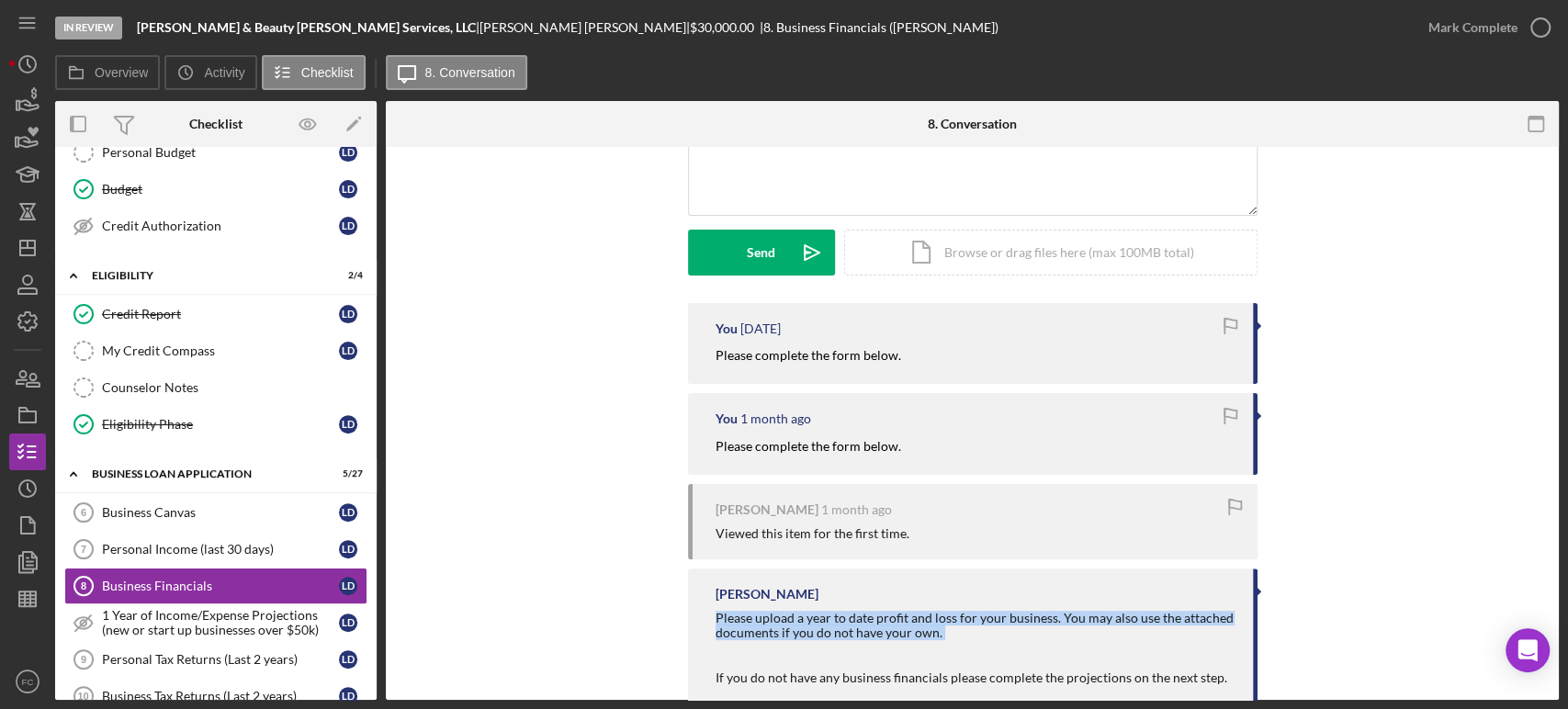
drag, startPoint x: 702, startPoint y: 616, endPoint x: 838, endPoint y: 603, distance: 136.6
click at [868, 630] on div "[PERSON_NAME] Please upload a year to date profit and loss for your business. Y…" at bounding box center [973, 661] width 570 height 185
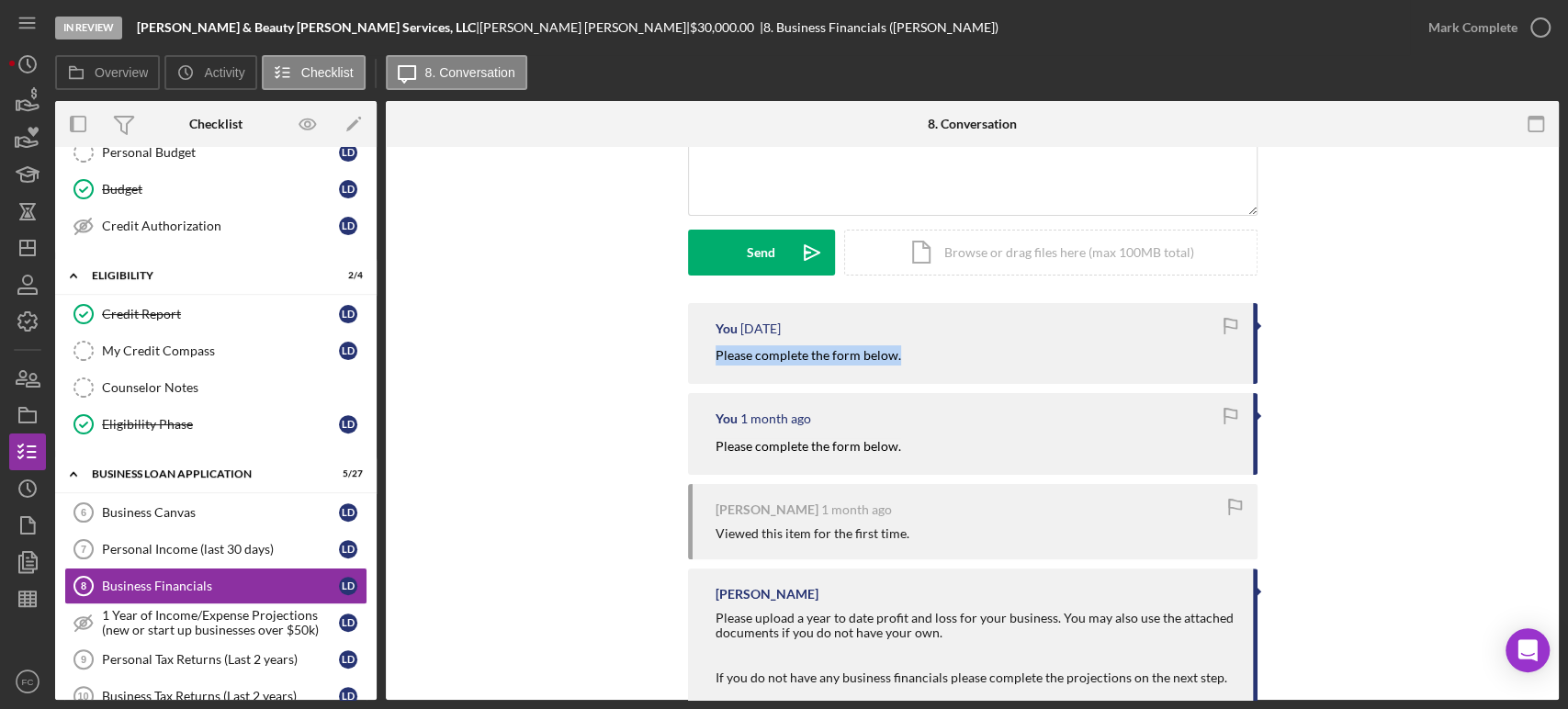
drag, startPoint x: 705, startPoint y: 363, endPoint x: 859, endPoint y: 356, distance: 154.2
click at [916, 363] on div "You [DATE] Please complete the form below." at bounding box center [973, 344] width 570 height 81
copy mark "Please complete the form below."
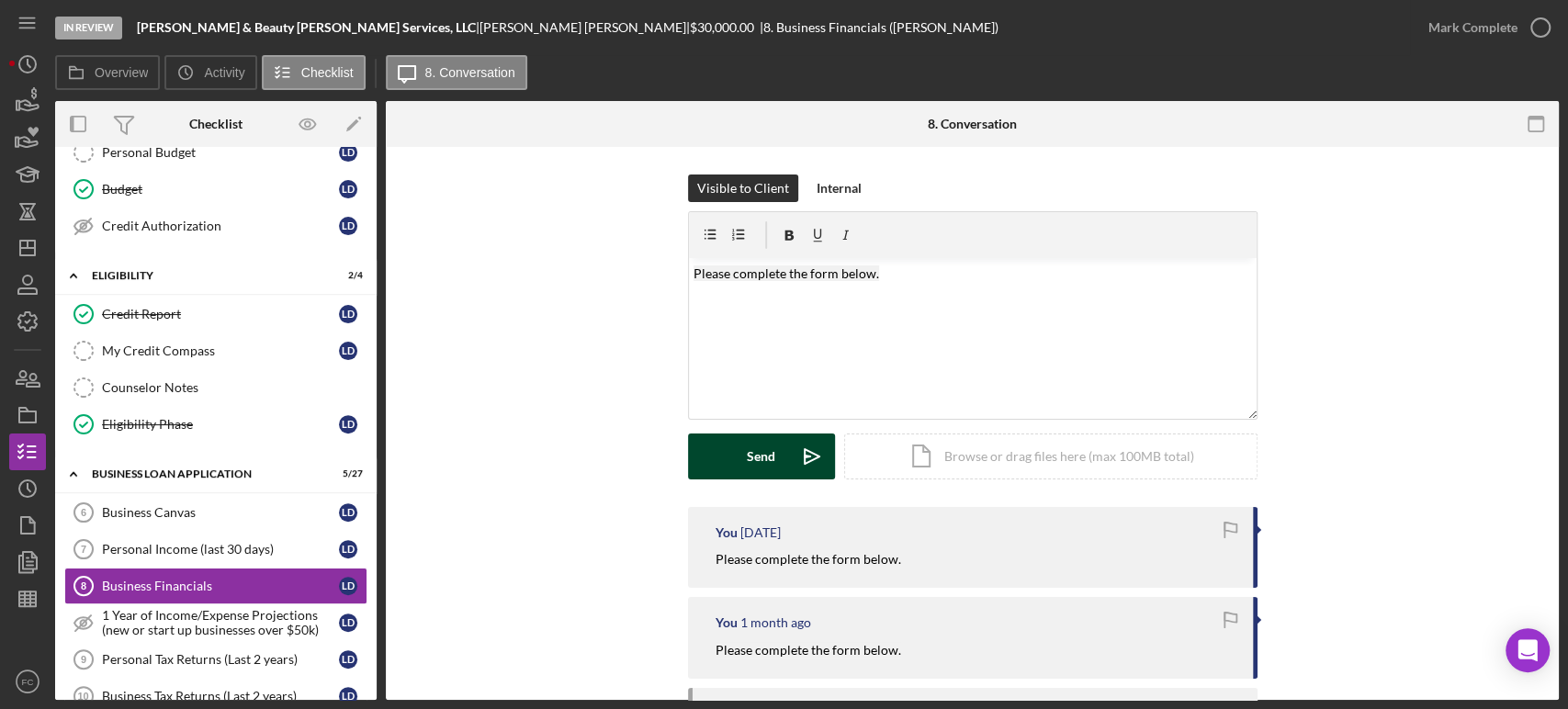
click at [735, 456] on button "Send Icon/icon-invite-send" at bounding box center [762, 456] width 147 height 46
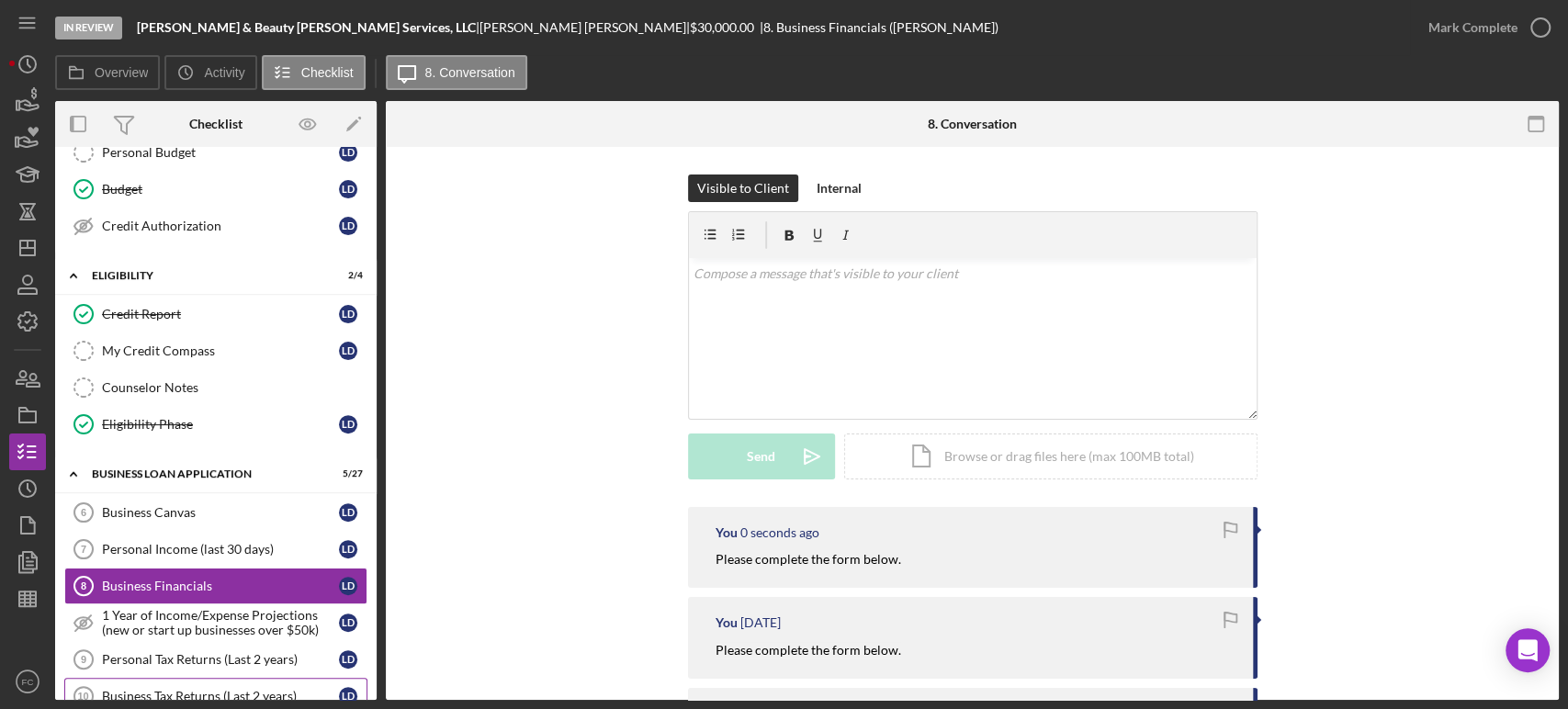
scroll to position [456, 0]
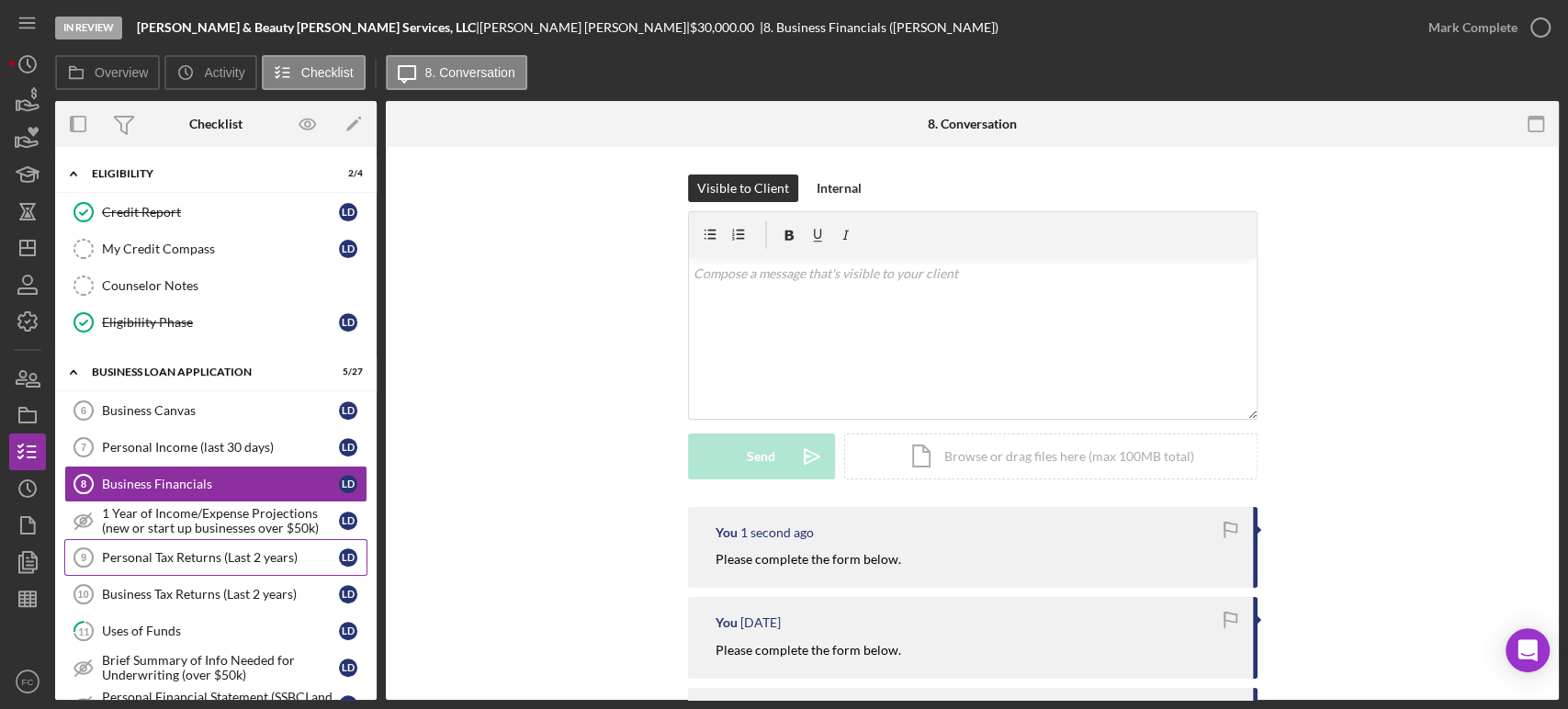
click at [156, 558] on div "Personal Tax Returns (Last 2 years)" at bounding box center [220, 557] width 237 height 15
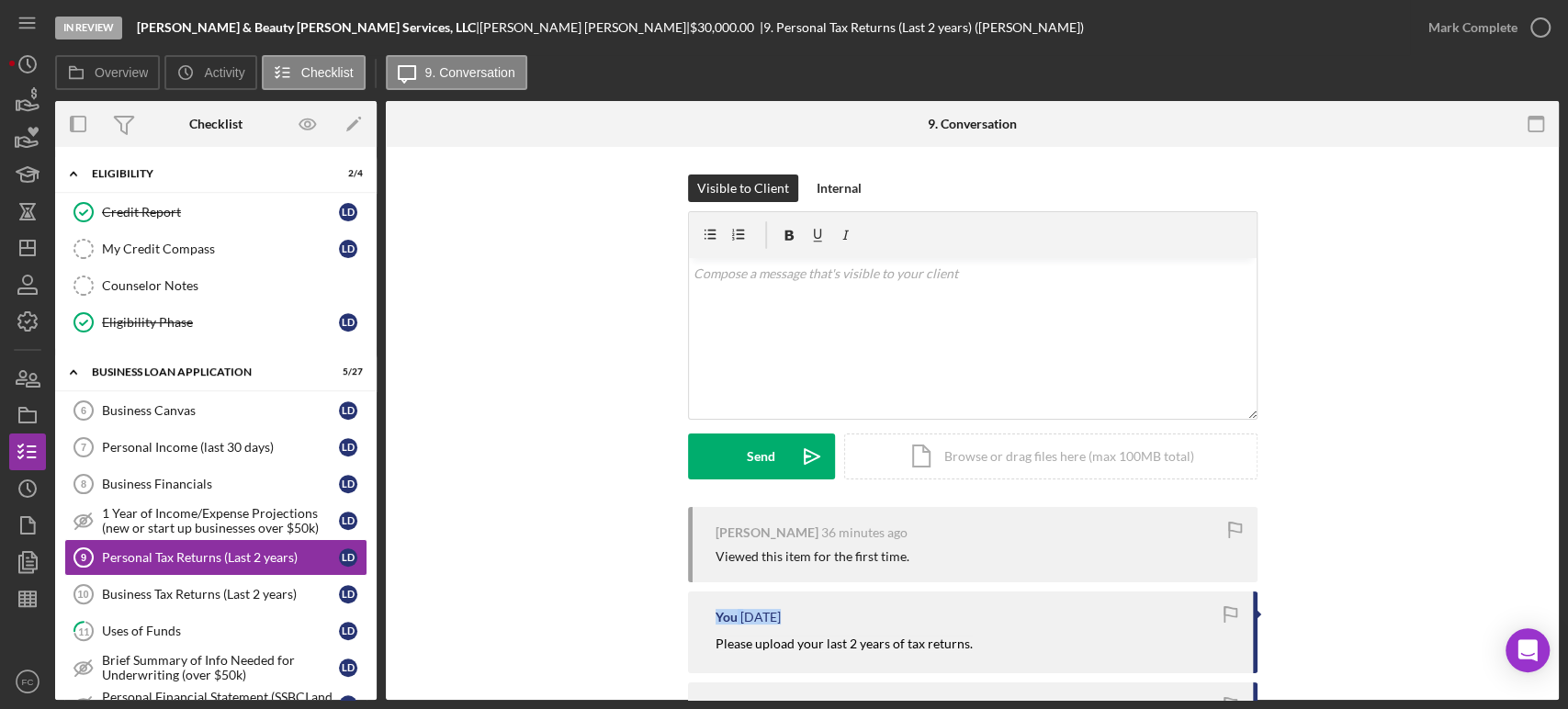
drag, startPoint x: 705, startPoint y: 627, endPoint x: 710, endPoint y: 637, distance: 11.2
click at [710, 637] on div "You [DATE] Please upload your last 2 years of tax returns." at bounding box center [973, 632] width 570 height 81
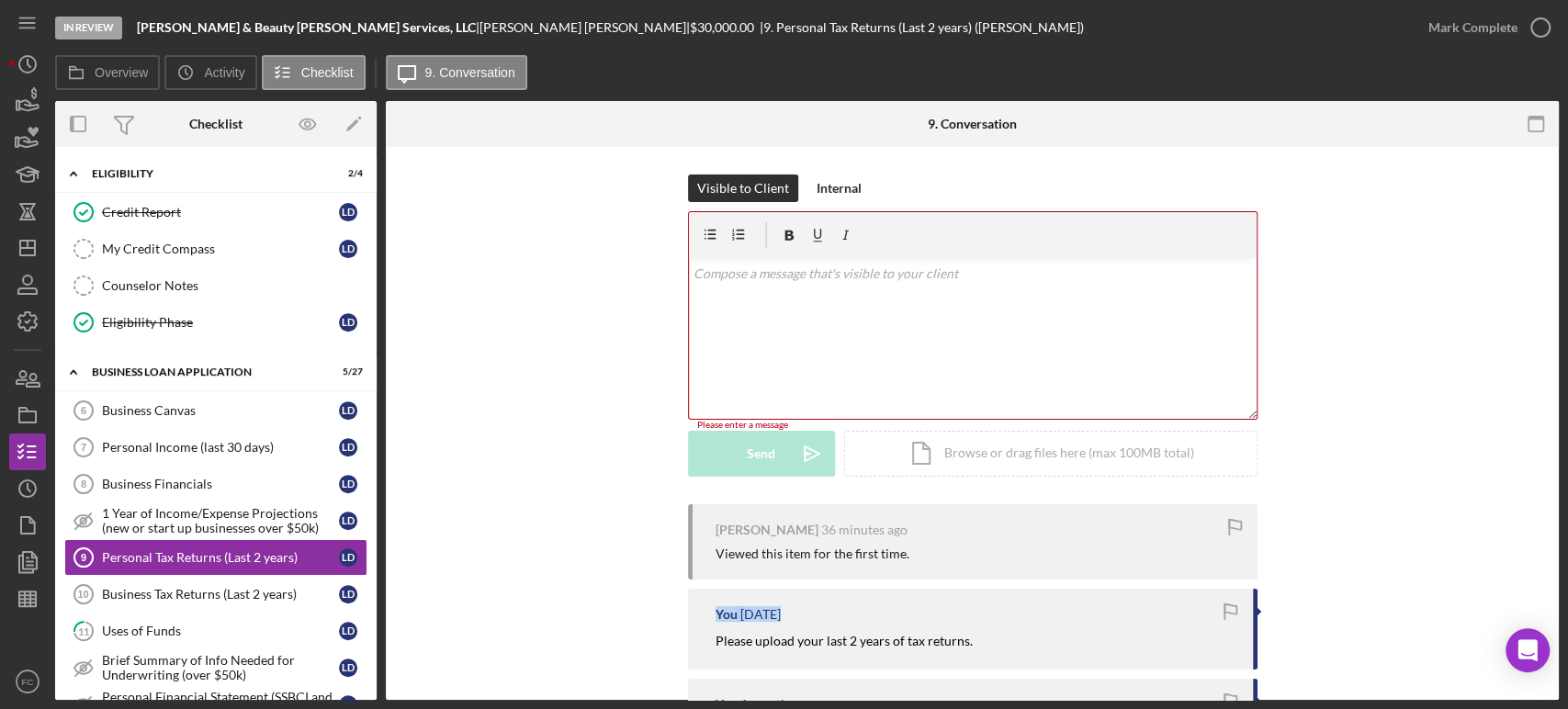
click at [709, 611] on div "You [DATE] Please upload your last 2 years of tax returns." at bounding box center [973, 629] width 570 height 81
click at [710, 648] on div "You [DATE] Please upload your last 2 years of tax returns." at bounding box center [973, 629] width 570 height 81
click at [710, 647] on div "You [DATE] Please upload your last 2 years of tax returns." at bounding box center [973, 629] width 570 height 81
click at [708, 639] on div "You [DATE] Please upload your last 2 years of tax returns." at bounding box center [973, 629] width 570 height 81
click at [712, 638] on div "You [DATE] Please upload your last 2 years of tax returns." at bounding box center [973, 629] width 570 height 81
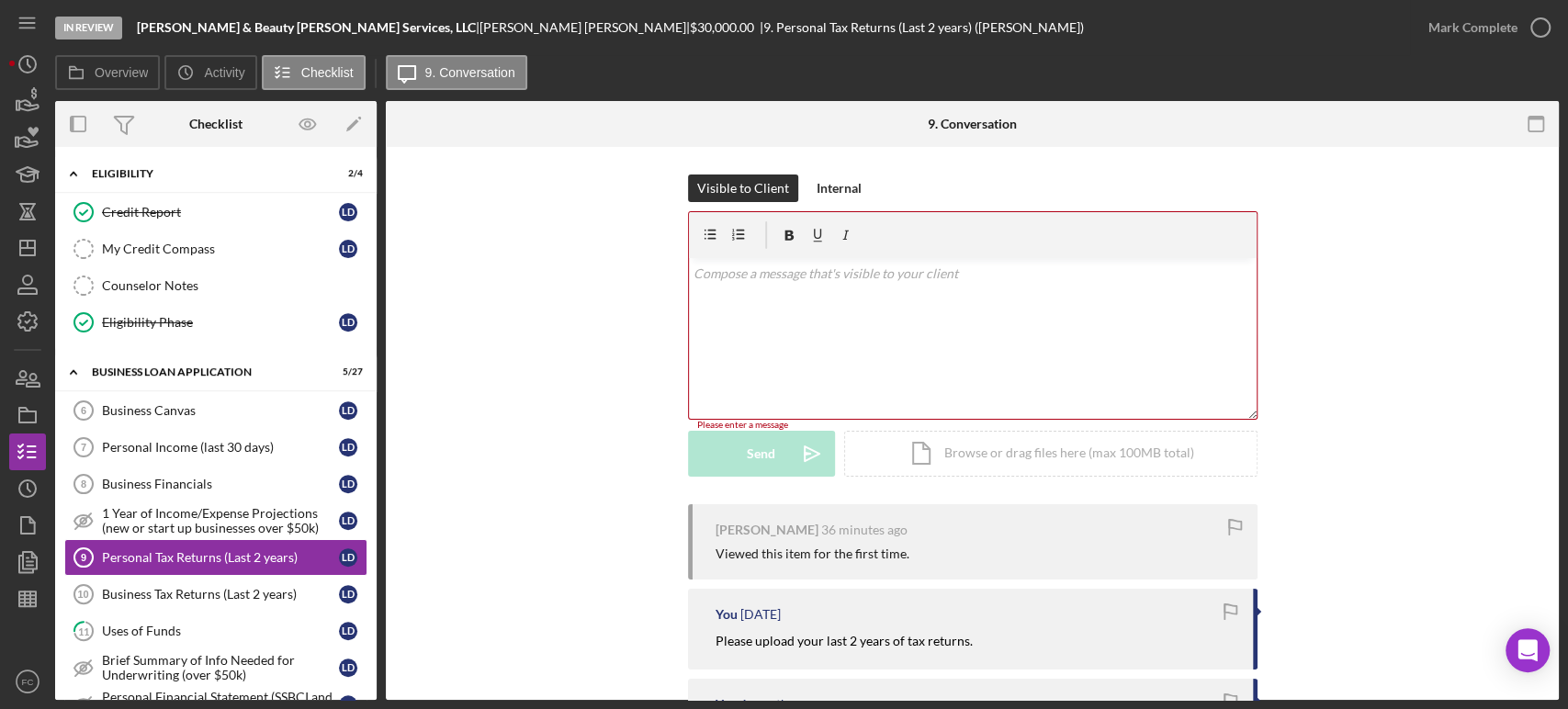
drag, startPoint x: 774, startPoint y: 648, endPoint x: 742, endPoint y: 643, distance: 32.4
click at [763, 649] on p "Please upload your last 2 years of tax returns." at bounding box center [844, 640] width 257 height 20
click at [716, 639] on mark "Please upload your last 2 years of tax returns." at bounding box center [844, 640] width 257 height 16
drag, startPoint x: 713, startPoint y: 639, endPoint x: 929, endPoint y: 654, distance: 216.5
click at [953, 659] on div "You [DATE] Please upload your last 2 years of tax returns." at bounding box center [973, 629] width 570 height 81
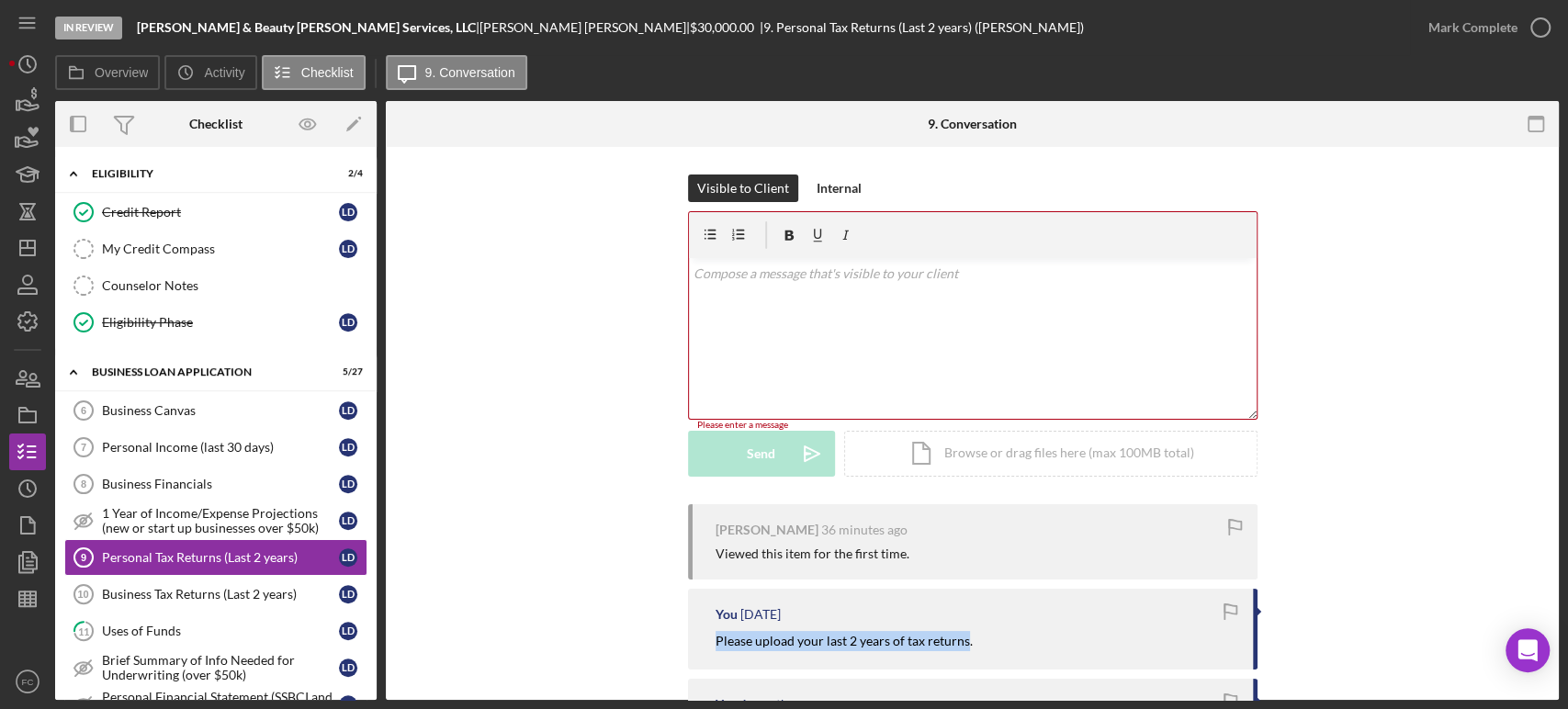
copy mark "Please upload your last 2 years of tax returns"
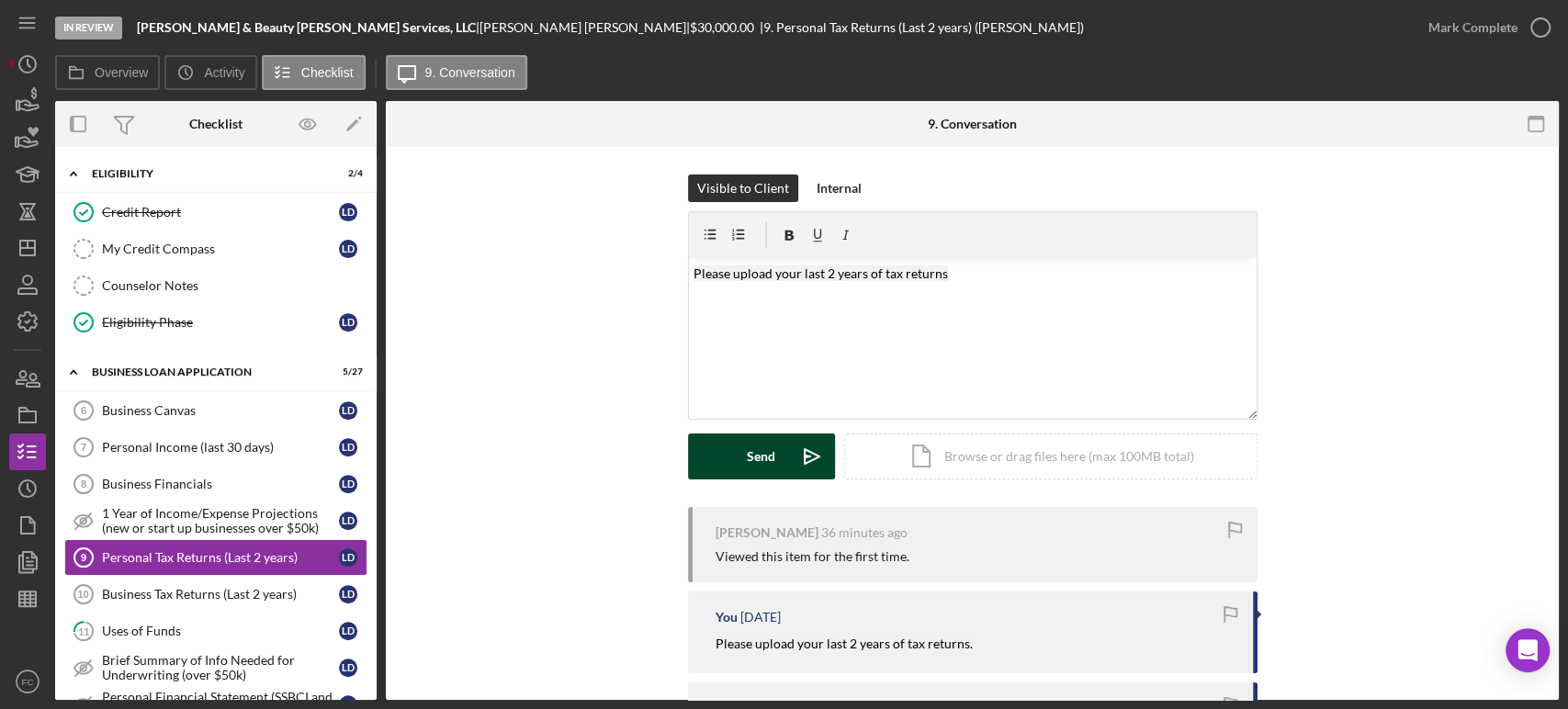
click at [761, 451] on div "Send" at bounding box center [761, 456] width 28 height 46
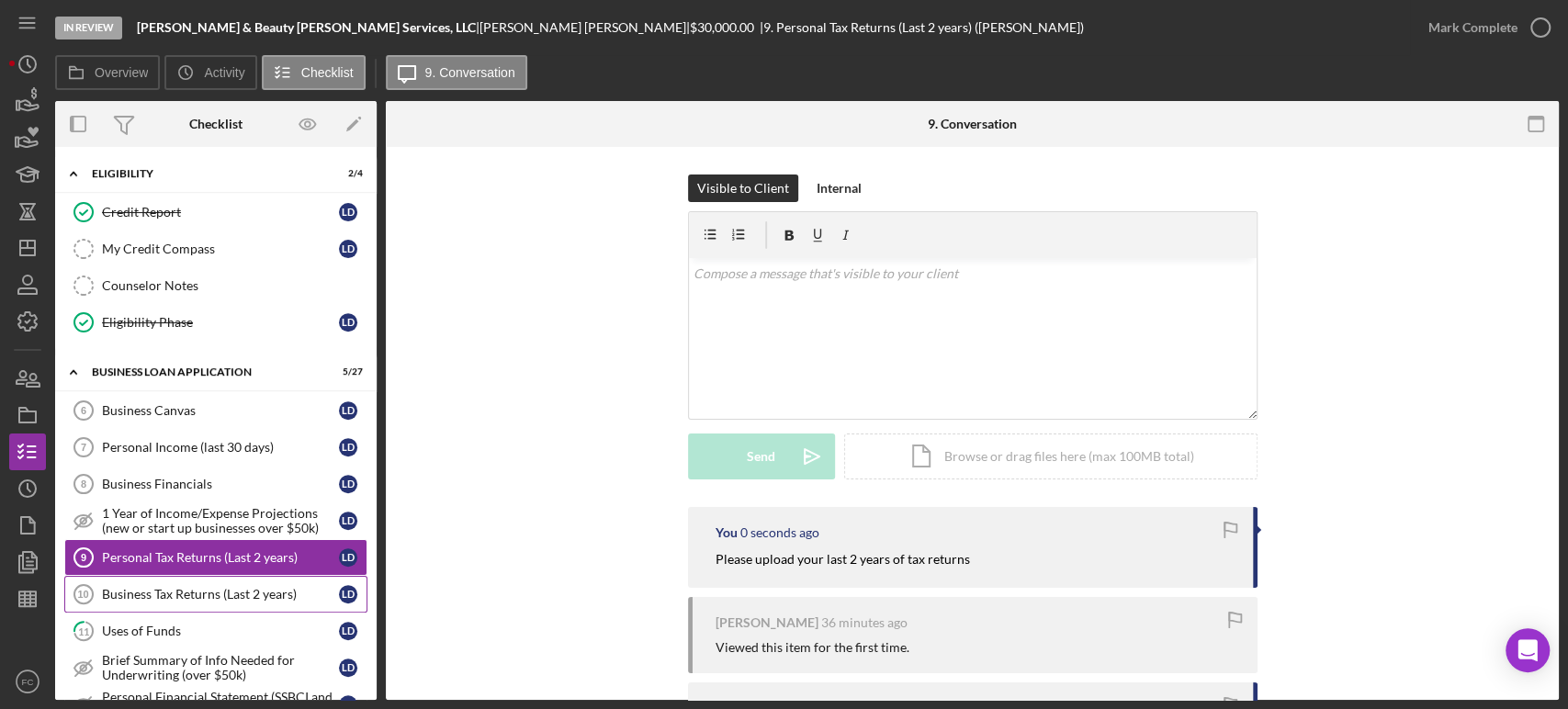
click at [186, 587] on div "Business Tax Returns (Last 2 years)" at bounding box center [220, 594] width 237 height 15
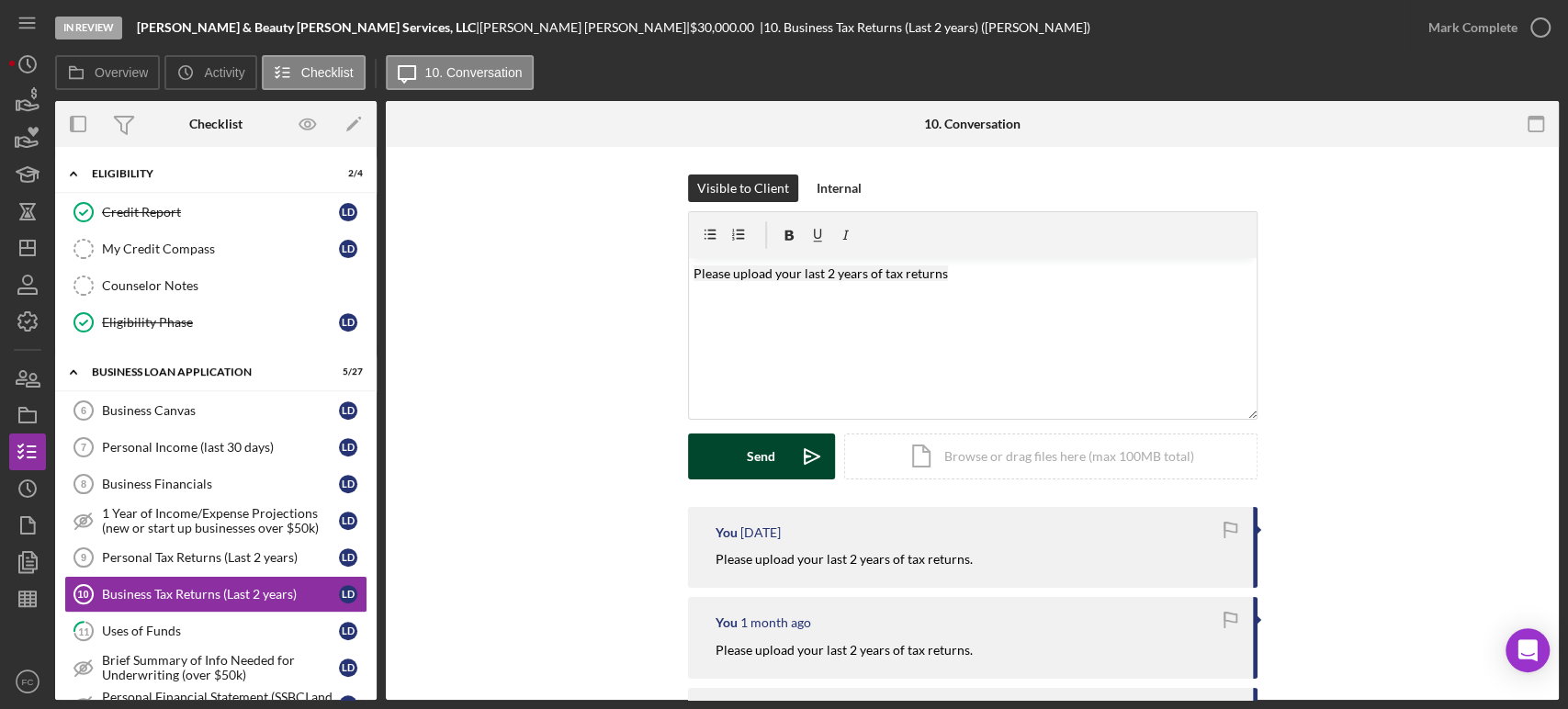
click at [736, 463] on button "Send Icon/icon-invite-send" at bounding box center [762, 456] width 147 height 46
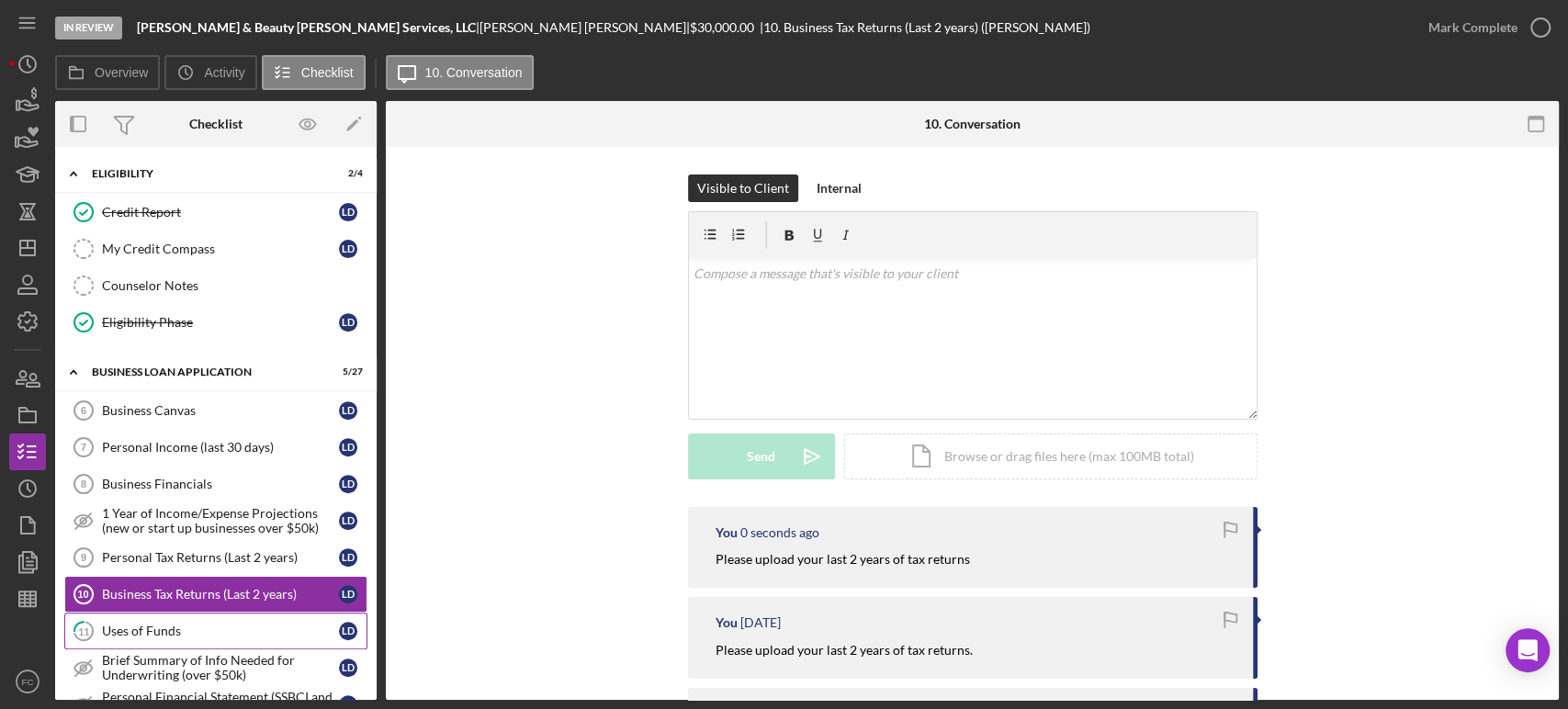
click at [191, 630] on div "Uses of Funds" at bounding box center [220, 631] width 237 height 15
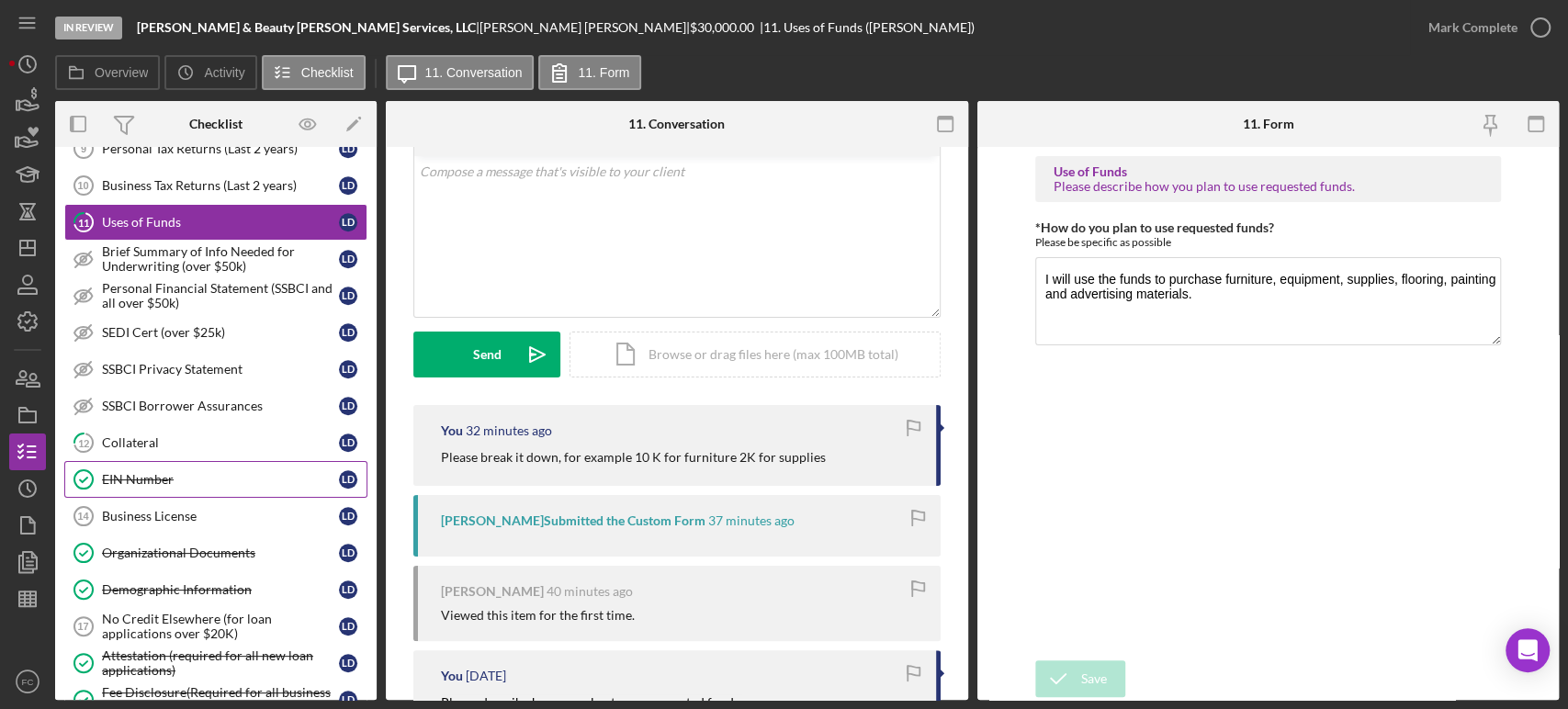
scroll to position [966, 0]
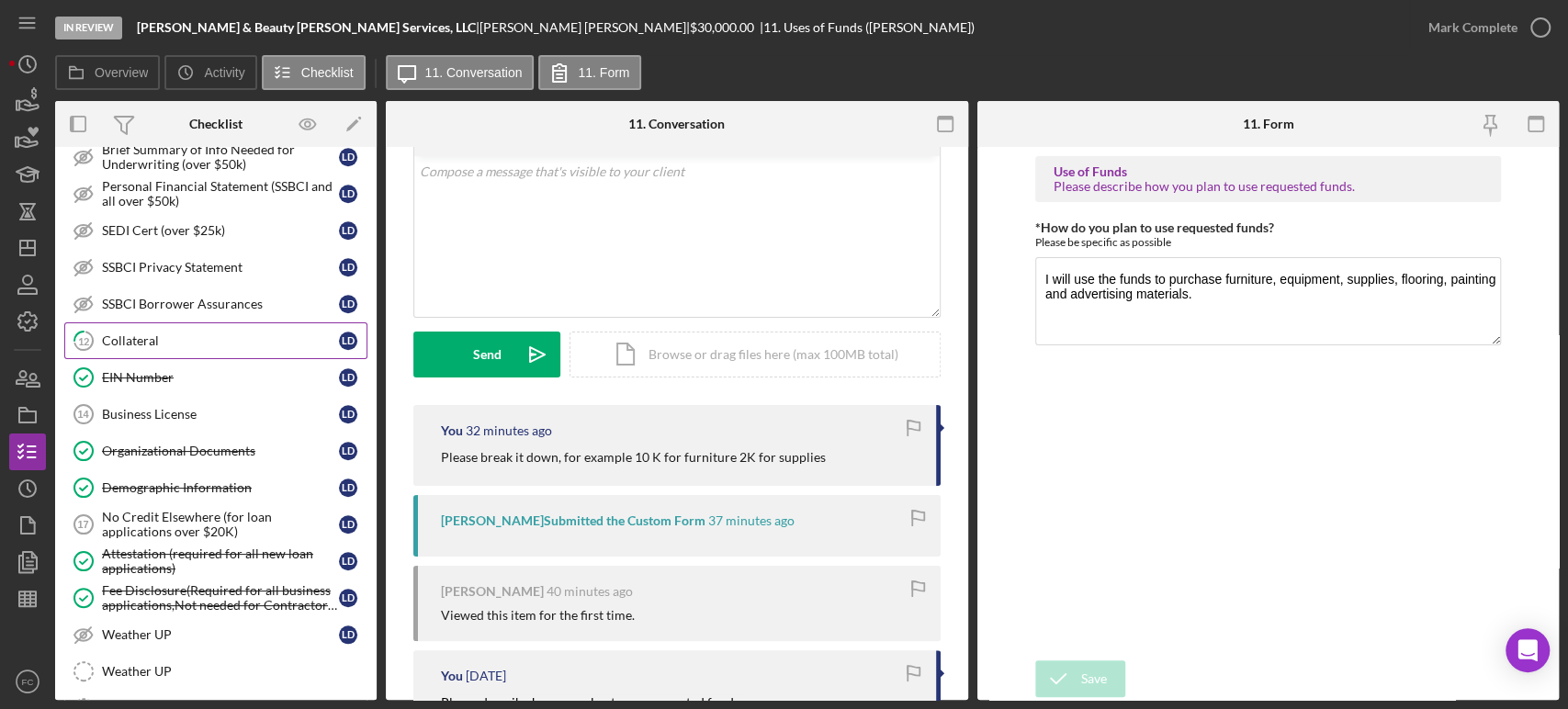
click at [165, 338] on div "Collateral" at bounding box center [220, 341] width 237 height 15
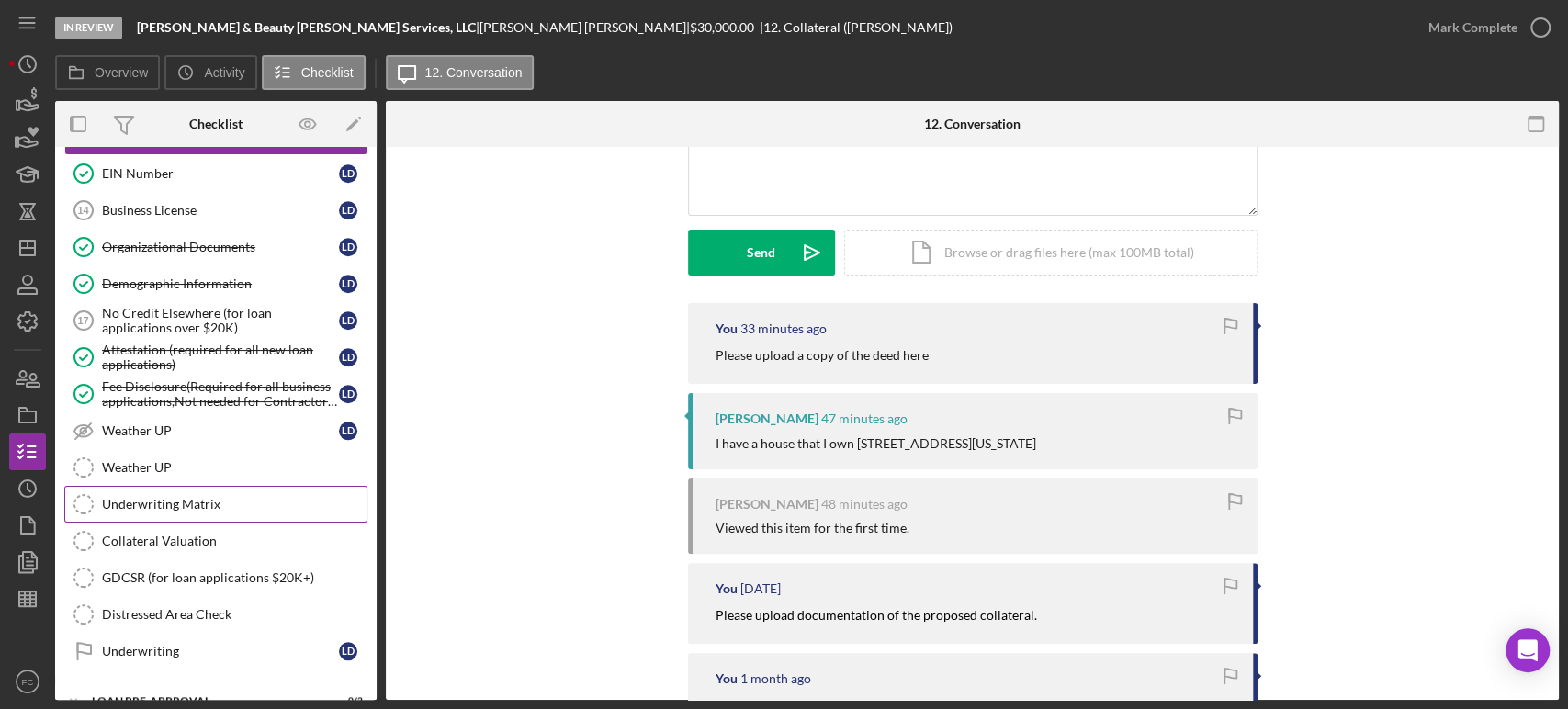
scroll to position [1272, 0]
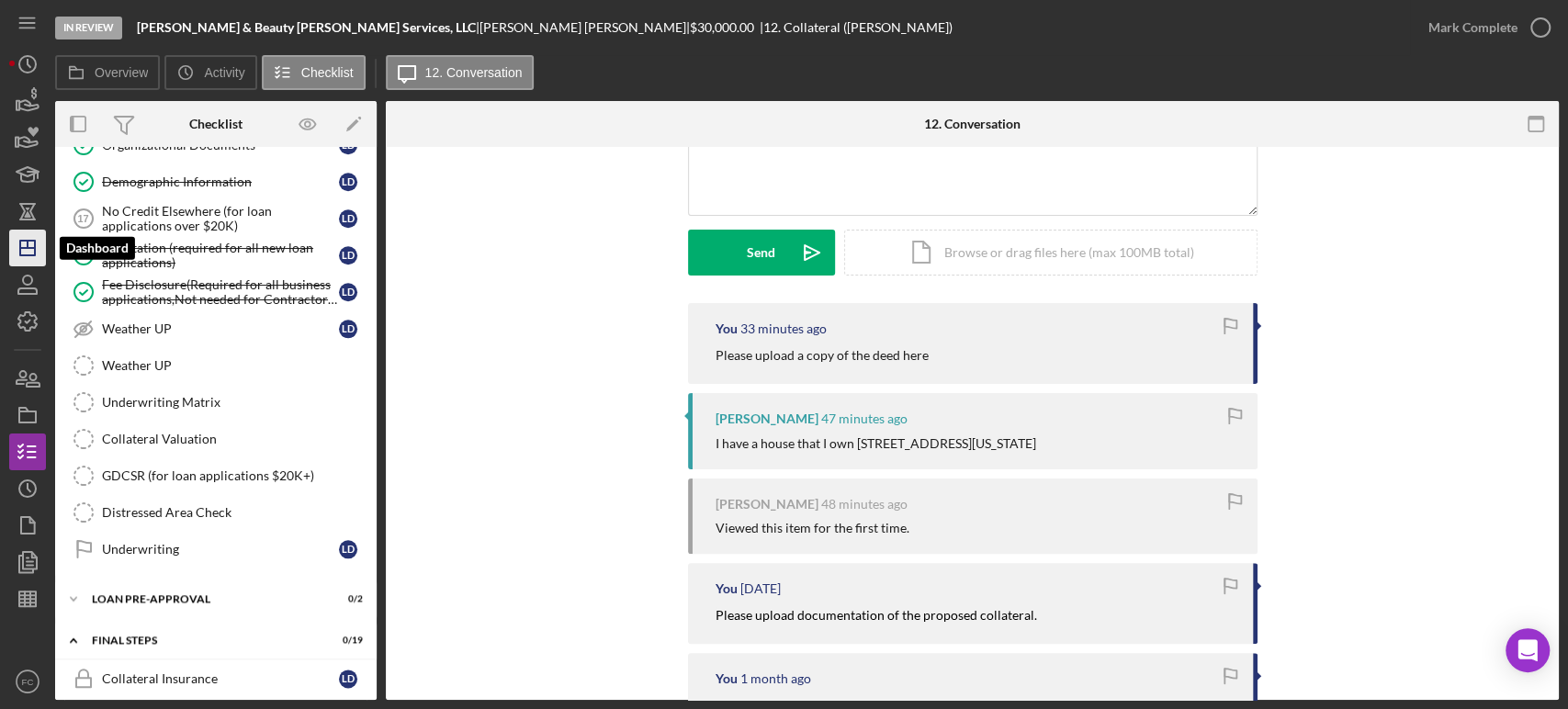
click at [22, 248] on line "button" at bounding box center [27, 248] width 15 height 0
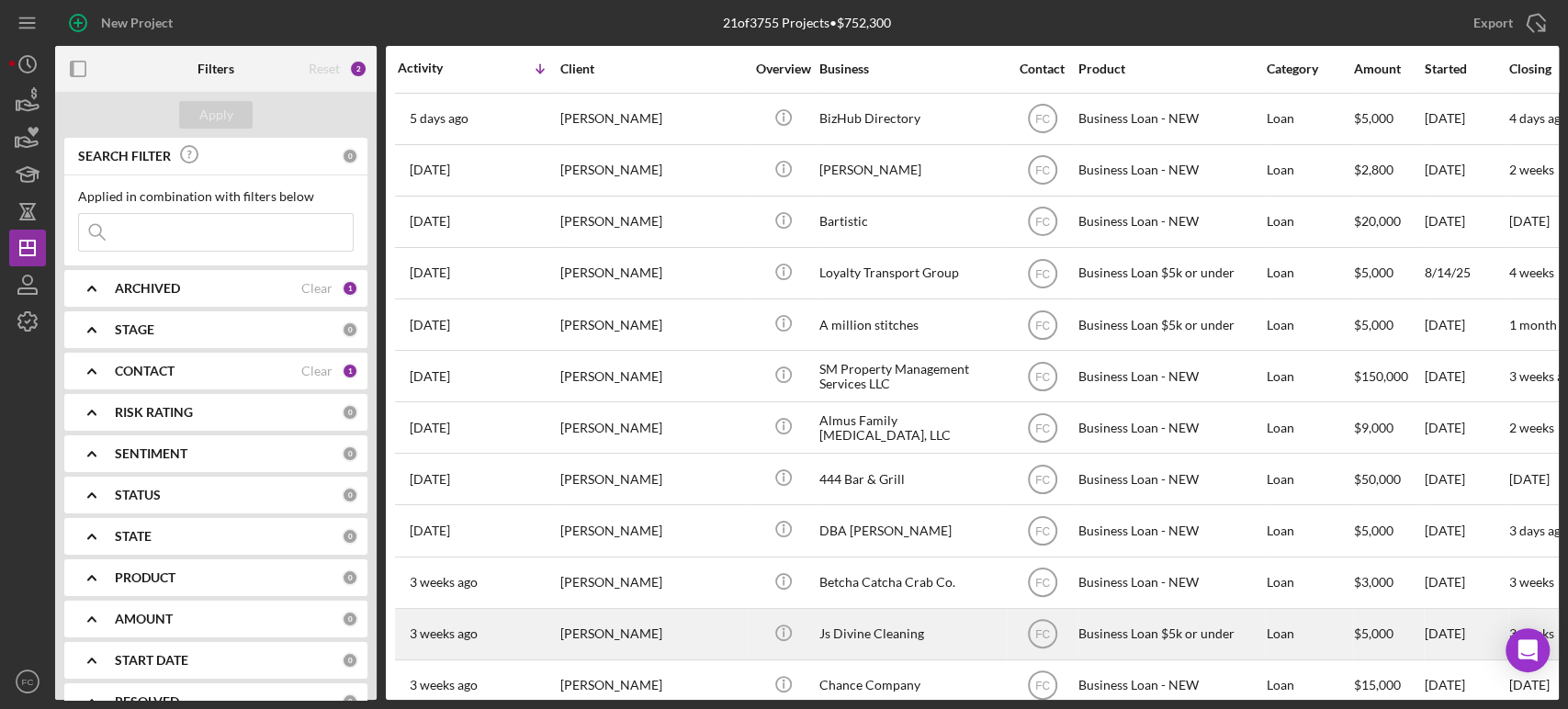
scroll to position [204, 0]
